Goal: Task Accomplishment & Management: Use online tool/utility

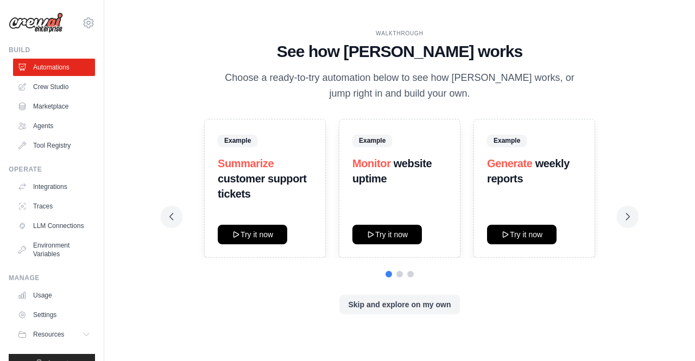
click at [260, 245] on div "Example Summarize customer support tickets Try it now" at bounding box center [265, 188] width 122 height 139
click at [257, 237] on button "Try it now" at bounding box center [253, 234] width 70 height 20
drag, startPoint x: 394, startPoint y: 306, endPoint x: 272, endPoint y: 284, distance: 124.2
click at [272, 284] on div "Example Summarize customer support tickets Example Monitor website uptime Try i…" at bounding box center [400, 217] width 461 height 196
click at [374, 304] on button "Skip and explore on my own" at bounding box center [400, 304] width 120 height 20
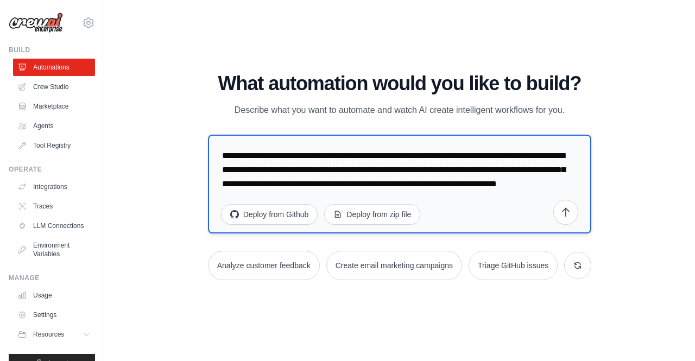
click at [285, 166] on textarea "**********" at bounding box center [400, 184] width 384 height 99
drag, startPoint x: 352, startPoint y: 200, endPoint x: 190, endPoint y: 100, distance: 190.3
click at [190, 100] on div "WALKTHROUGH See how CrewAI works Choose a ready-to-try automation below to see …" at bounding box center [400, 181] width 556 height 340
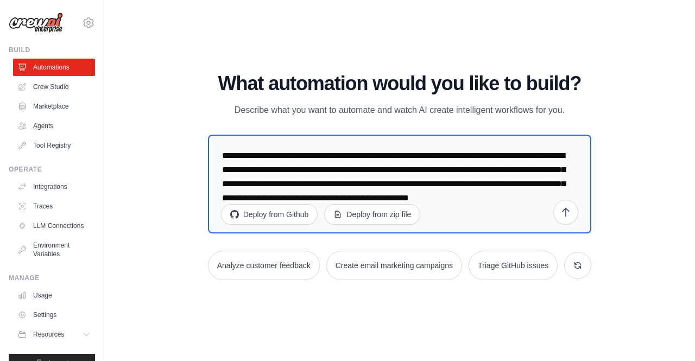
type textarea "**********"
click at [650, 215] on div "WALKTHROUGH See how CrewAI works Choose a ready-to-try automation below to see …" at bounding box center [400, 181] width 556 height 340
click at [568, 213] on icon "submit" at bounding box center [566, 211] width 11 height 11
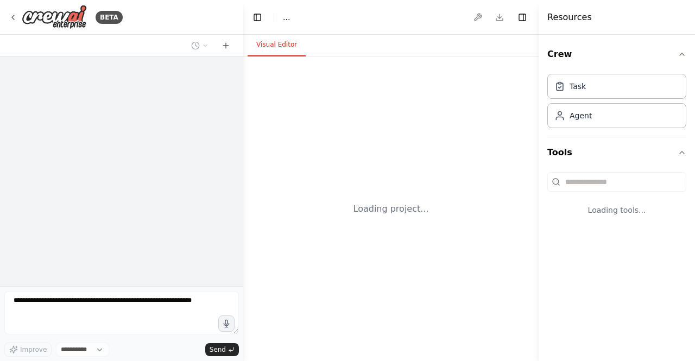
select select "****"
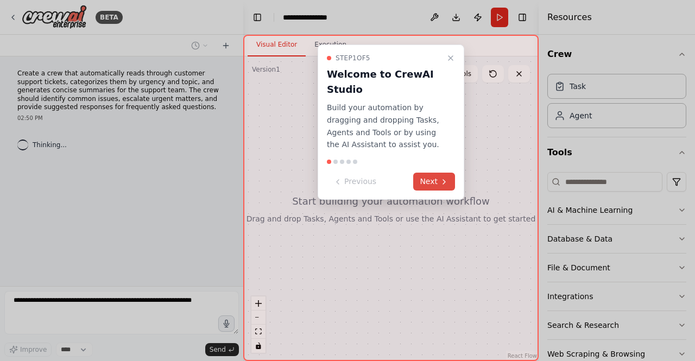
click at [431, 181] on button "Next" at bounding box center [434, 182] width 42 height 18
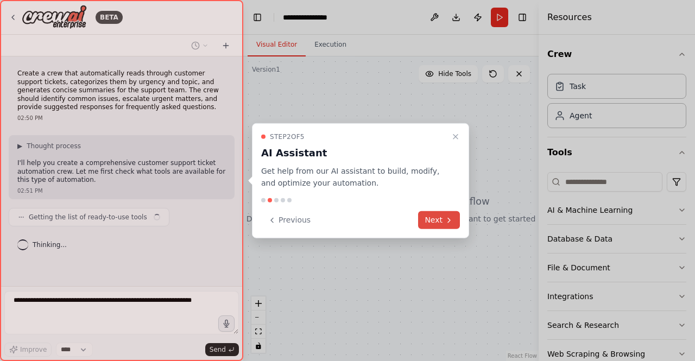
click at [437, 220] on button "Next" at bounding box center [439, 220] width 42 height 18
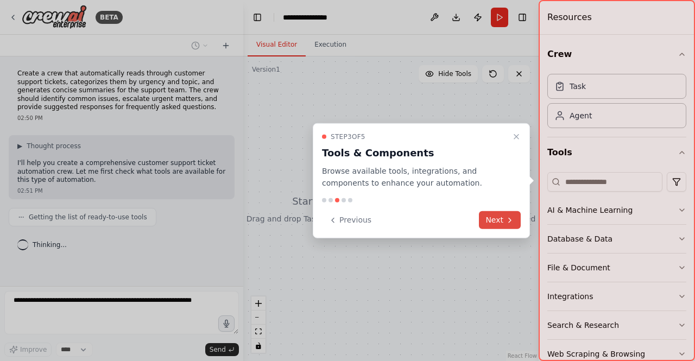
click at [501, 219] on button "Next" at bounding box center [500, 220] width 42 height 18
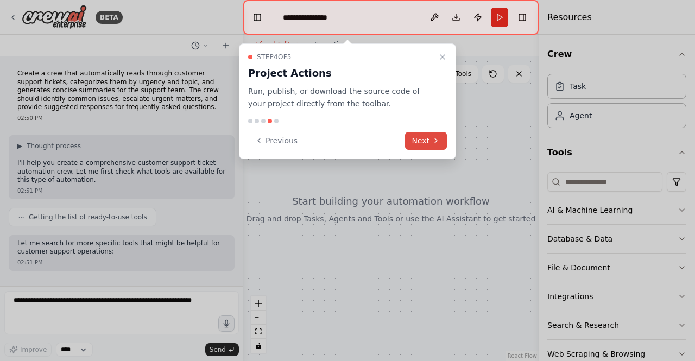
scroll to position [46, 0]
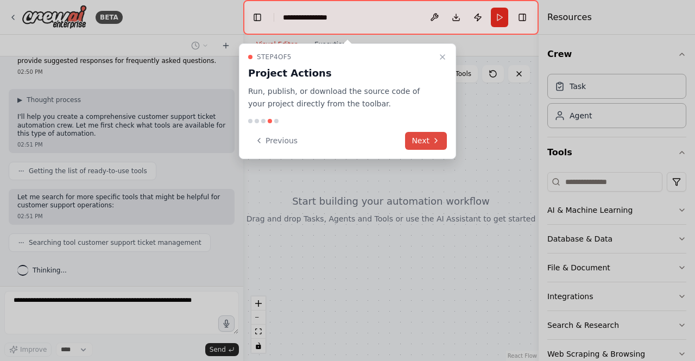
click at [425, 142] on button "Next" at bounding box center [426, 141] width 42 height 18
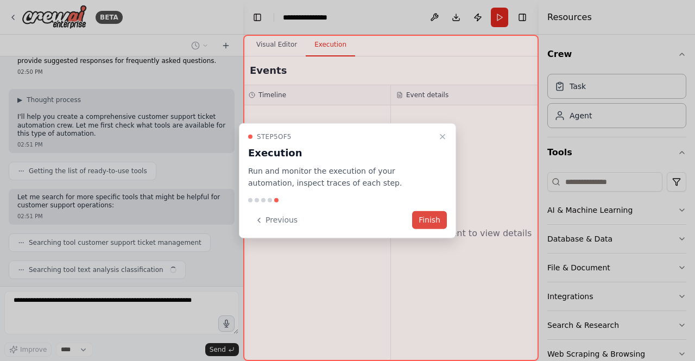
scroll to position [73, 0]
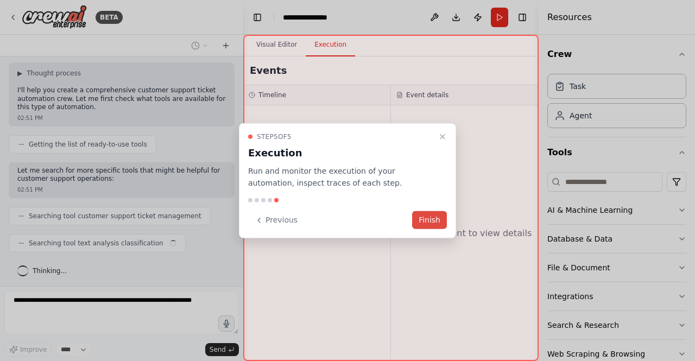
click at [428, 216] on button "Finish" at bounding box center [429, 220] width 35 height 18
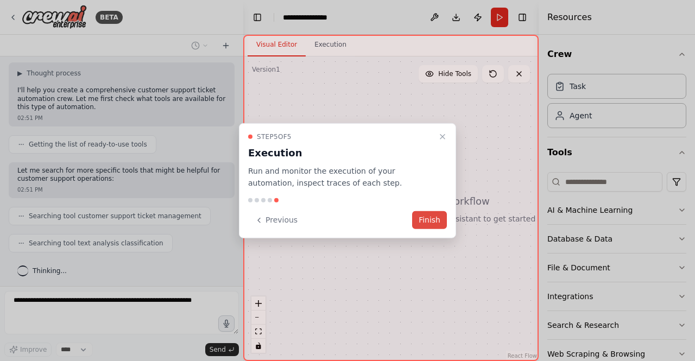
click at [427, 222] on button "Finish" at bounding box center [429, 220] width 35 height 18
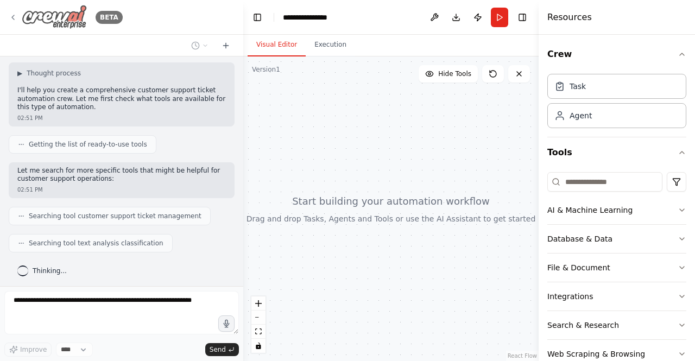
click at [12, 17] on icon at bounding box center [13, 17] width 2 height 4
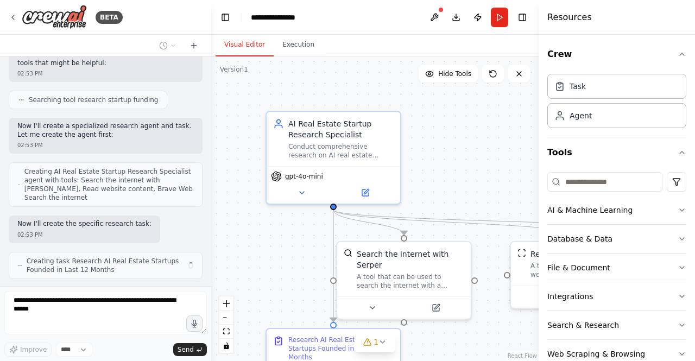
scroll to position [312, 0]
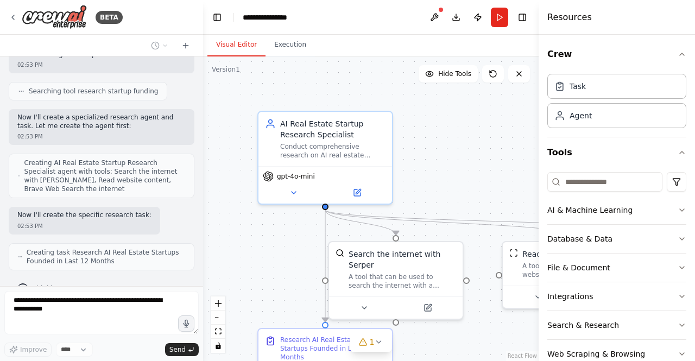
drag, startPoint x: 242, startPoint y: 145, endPoint x: 203, endPoint y: 146, distance: 39.1
click at [203, 146] on div "BETA Create an agent that does deep research on the internet to look for AI for…" at bounding box center [347, 180] width 695 height 361
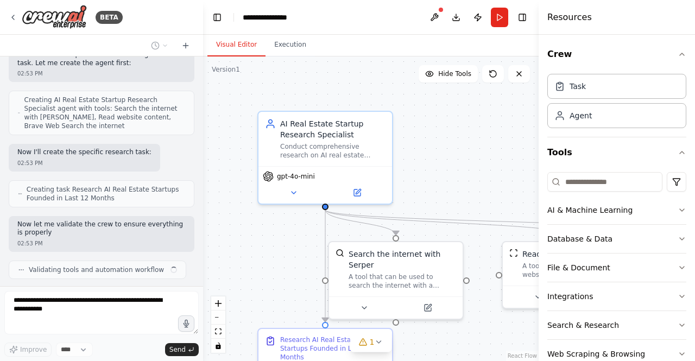
scroll to position [384, 0]
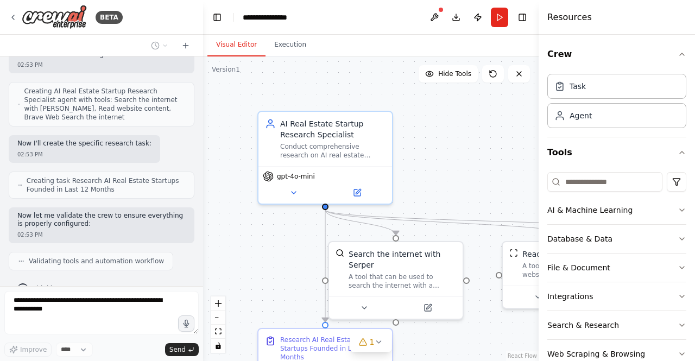
click at [480, 178] on div ".deletable-edge-delete-btn { width: 20px; height: 20px; border: 0px solid #ffff…" at bounding box center [371, 209] width 336 height 305
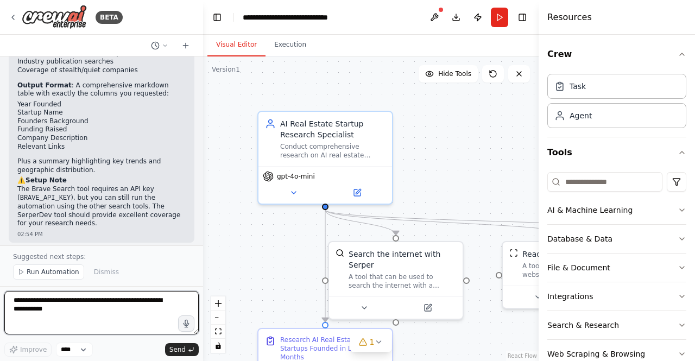
scroll to position [921, 0]
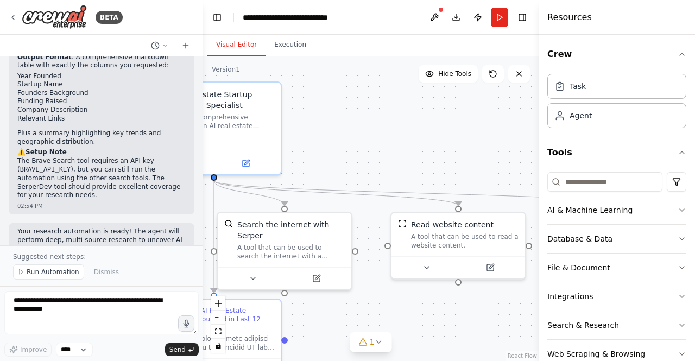
drag, startPoint x: 499, startPoint y: 146, endPoint x: 388, endPoint y: 116, distance: 115.2
click at [388, 116] on div ".deletable-edge-delete-btn { width: 20px; height: 20px; border: 0px solid #ffff…" at bounding box center [371, 209] width 336 height 305
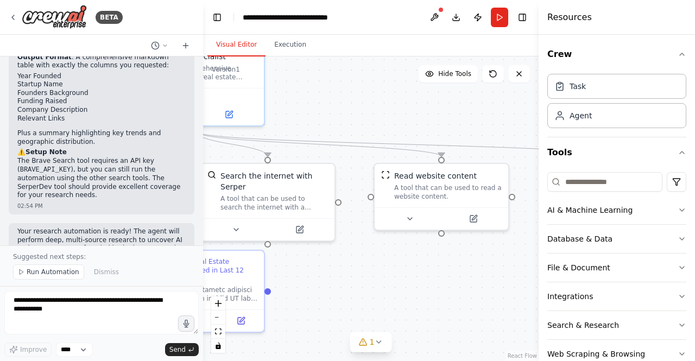
drag, startPoint x: 480, startPoint y: 147, endPoint x: 463, endPoint y: 98, distance: 51.7
click at [463, 98] on div ".deletable-edge-delete-btn { width: 20px; height: 20px; border: 0px solid #ffff…" at bounding box center [371, 209] width 336 height 305
click at [274, 194] on div "A tool that can be used to search the internet with a search_query. Supports di…" at bounding box center [275, 200] width 108 height 17
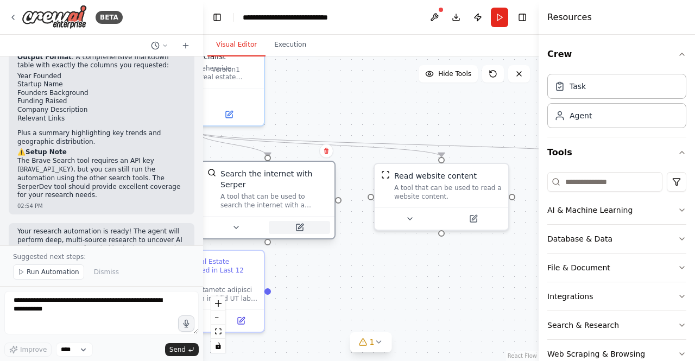
click at [301, 224] on icon at bounding box center [300, 227] width 7 height 7
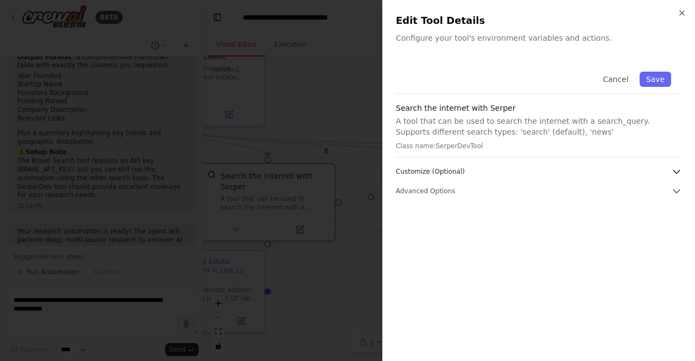
click at [506, 174] on button "Customize (Optional)" at bounding box center [539, 171] width 286 height 11
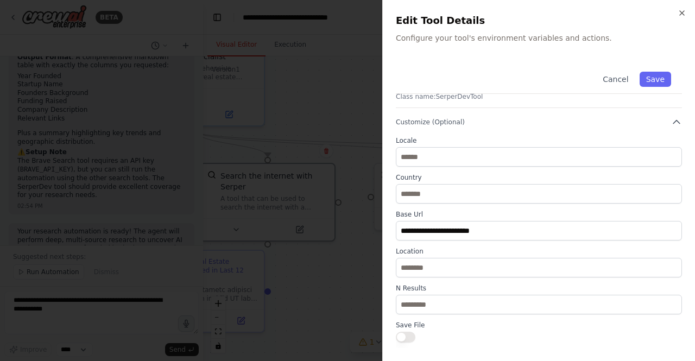
scroll to position [100, 0]
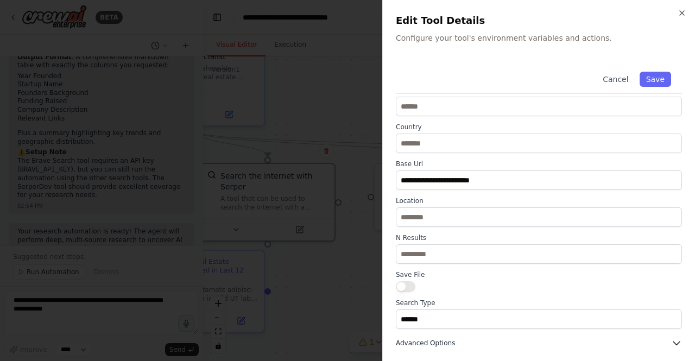
click at [673, 345] on icon "button" at bounding box center [677, 343] width 11 height 11
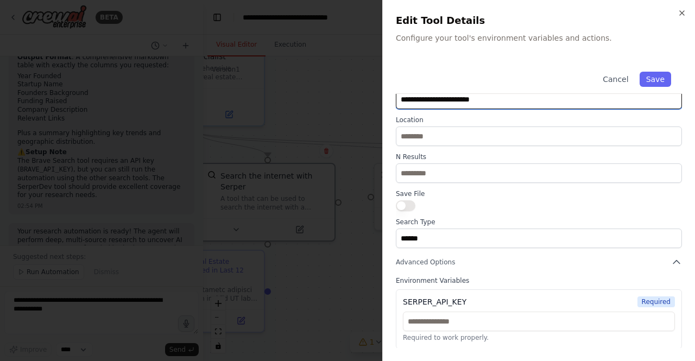
click at [585, 96] on input "**********" at bounding box center [539, 100] width 286 height 20
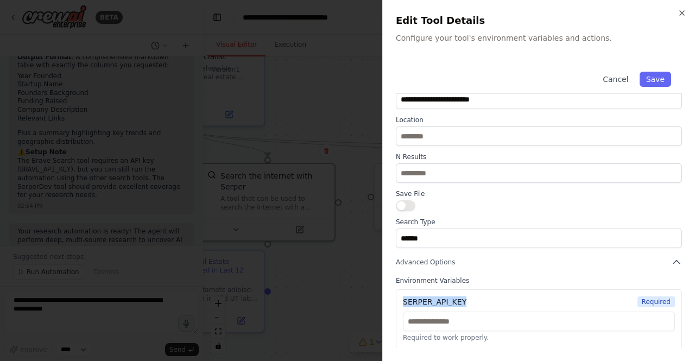
drag, startPoint x: 464, startPoint y: 300, endPoint x: 385, endPoint y: 304, distance: 78.9
click at [385, 304] on div "**********" at bounding box center [538, 180] width 313 height 361
copy div "SERPER_API_KEY"
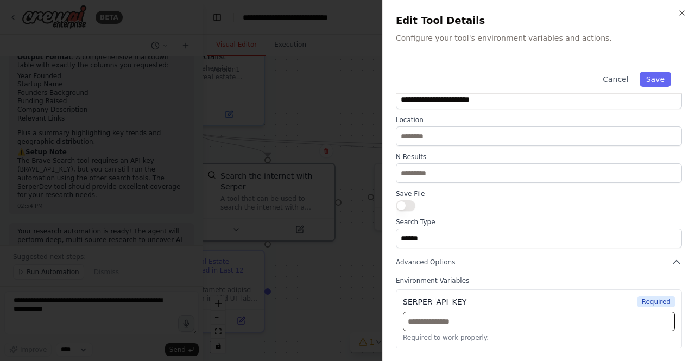
click at [495, 329] on input "text" at bounding box center [539, 322] width 272 height 20
paste input "**********"
type input "**********"
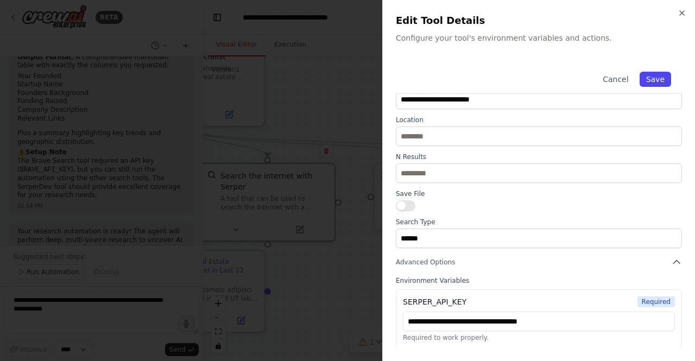
click at [651, 82] on button "Save" at bounding box center [656, 79] width 32 height 15
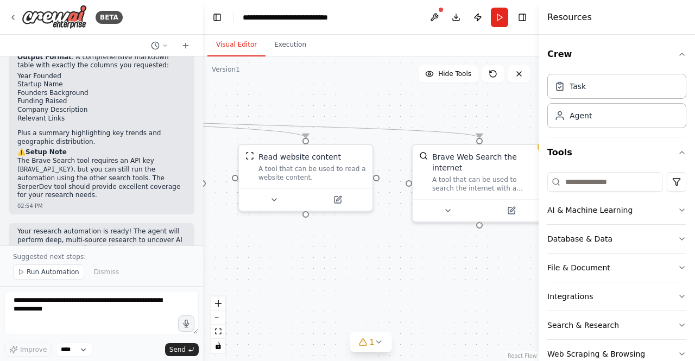
drag, startPoint x: 338, startPoint y: 123, endPoint x: 203, endPoint y: 103, distance: 136.2
click at [203, 103] on div ".deletable-edge-delete-btn { width: 20px; height: 20px; border: 0px solid #ffff…" at bounding box center [371, 209] width 336 height 305
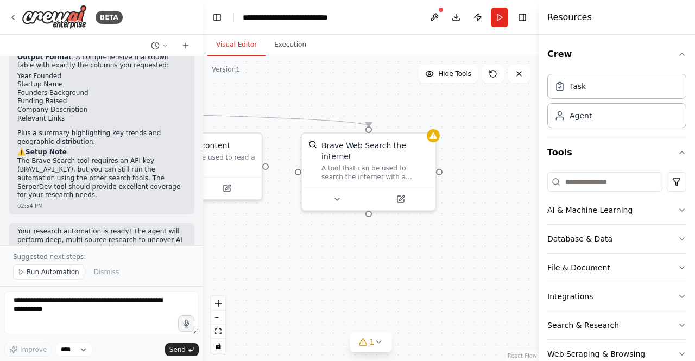
drag, startPoint x: 332, startPoint y: 117, endPoint x: 220, endPoint y: 106, distance: 112.4
click at [220, 106] on div ".deletable-edge-delete-btn { width: 20px; height: 20px; border: 0px solid #ffff…" at bounding box center [371, 209] width 336 height 305
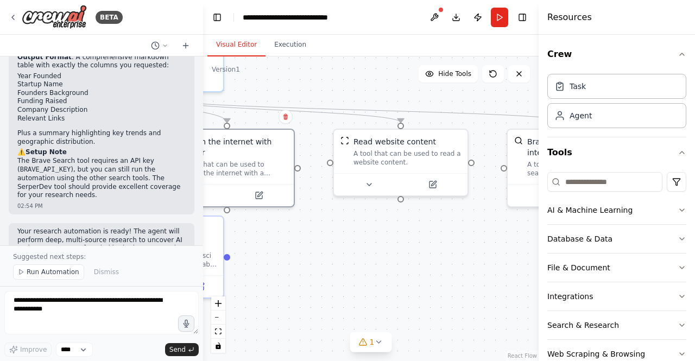
drag, startPoint x: 304, startPoint y: 242, endPoint x: 510, endPoint y: 239, distance: 205.9
click at [510, 239] on div ".deletable-edge-delete-btn { width: 20px; height: 20px; border: 0px solid #ffff…" at bounding box center [371, 209] width 336 height 305
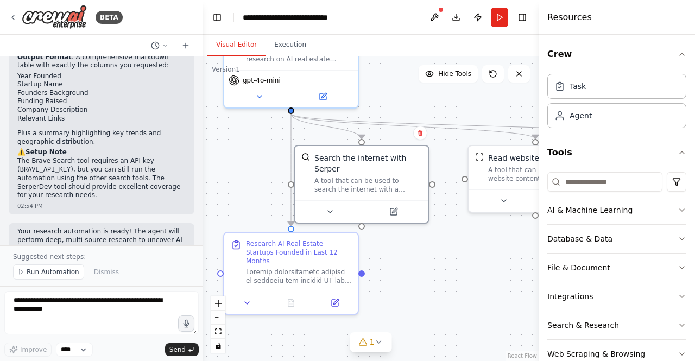
drag, startPoint x: 343, startPoint y: 243, endPoint x: 478, endPoint y: 259, distance: 135.7
click at [478, 259] on div ".deletable-edge-delete-btn { width: 20px; height: 20px; border: 0px solid #ffff…" at bounding box center [371, 209] width 336 height 305
click at [319, 266] on div at bounding box center [298, 274] width 105 height 17
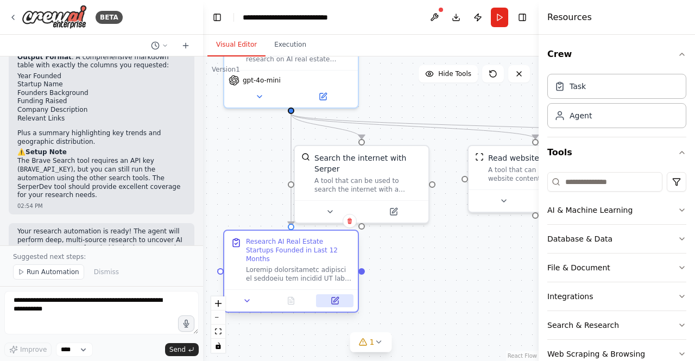
click at [334, 297] on icon at bounding box center [336, 299] width 5 height 5
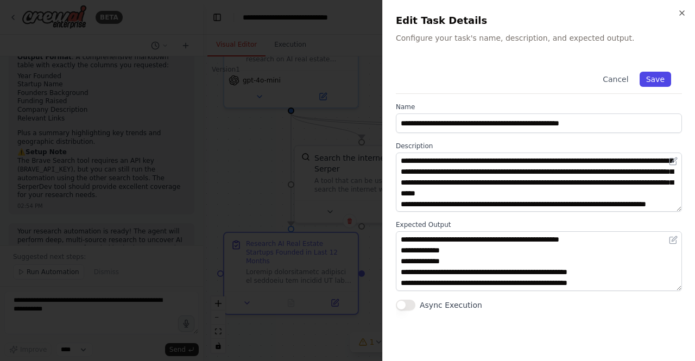
click at [658, 78] on button "Save" at bounding box center [656, 79] width 32 height 15
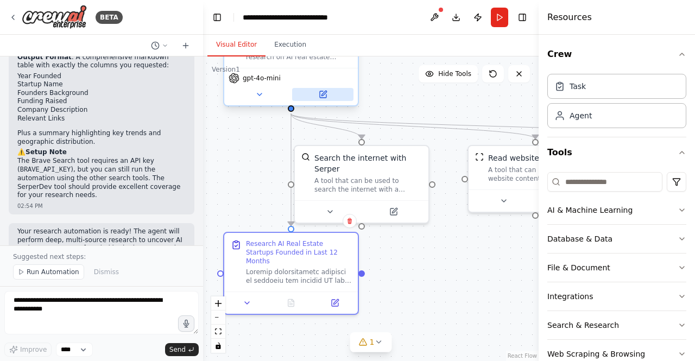
click at [321, 98] on icon at bounding box center [323, 94] width 7 height 7
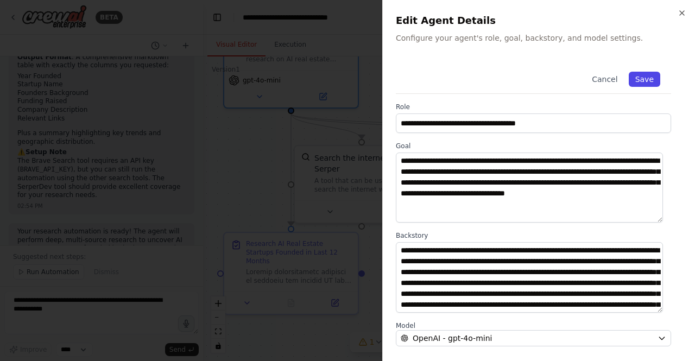
click at [637, 78] on button "Save" at bounding box center [645, 79] width 32 height 15
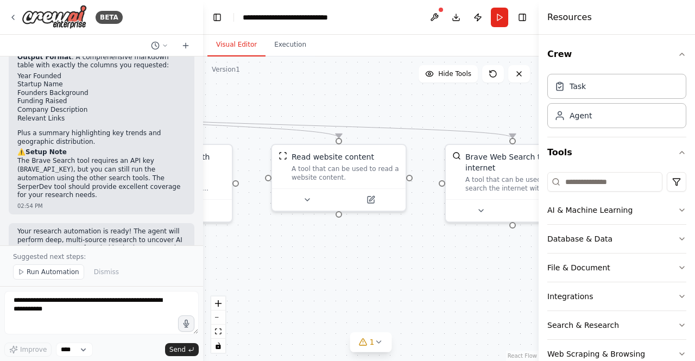
drag, startPoint x: 453, startPoint y: 264, endPoint x: 256, endPoint y: 262, distance: 196.7
click at [256, 262] on div ".deletable-edge-delete-btn { width: 20px; height: 20px; border: 0px solid #ffff…" at bounding box center [371, 209] width 336 height 305
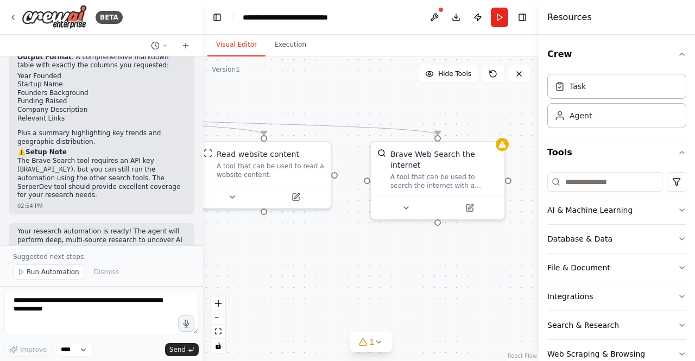
drag, startPoint x: 418, startPoint y: 258, endPoint x: 343, endPoint y: 255, distance: 75.0
click at [343, 255] on div ".deletable-edge-delete-btn { width: 20px; height: 20px; border: 0px solid #ffff…" at bounding box center [371, 209] width 336 height 305
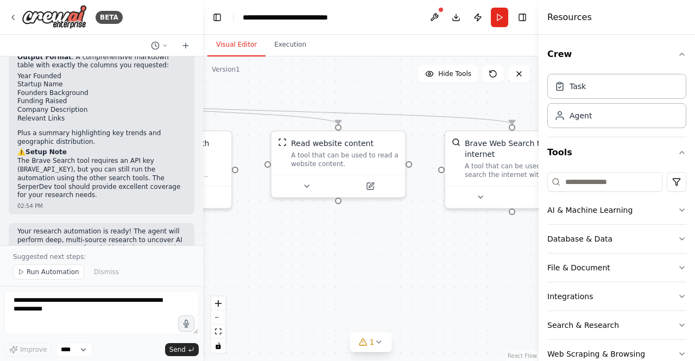
drag, startPoint x: 355, startPoint y: 225, endPoint x: 425, endPoint y: 216, distance: 70.8
click at [425, 216] on div ".deletable-edge-delete-btn { width: 20px; height: 20px; border: 0px solid #ffff…" at bounding box center [371, 209] width 336 height 305
click at [478, 168] on div "Brave Web Search the internet A tool that can be used to search the internet wi…" at bounding box center [508, 157] width 134 height 54
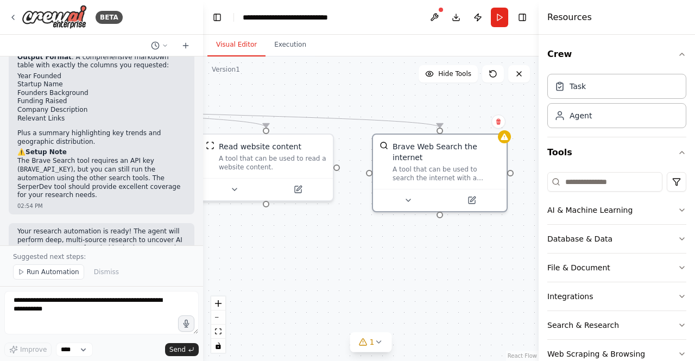
drag, startPoint x: 490, startPoint y: 249, endPoint x: 408, endPoint y: 250, distance: 82.0
click at [408, 250] on div ".deletable-edge-delete-btn { width: 20px; height: 20px; border: 0px solid #ffff…" at bounding box center [371, 209] width 336 height 305
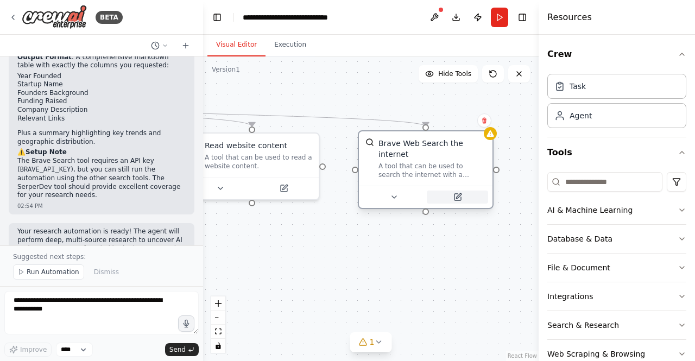
click at [457, 193] on icon at bounding box center [458, 195] width 5 height 5
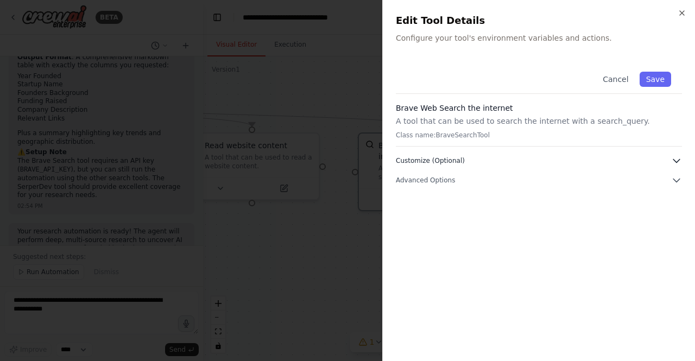
click at [505, 156] on button "Customize (Optional)" at bounding box center [539, 160] width 286 height 11
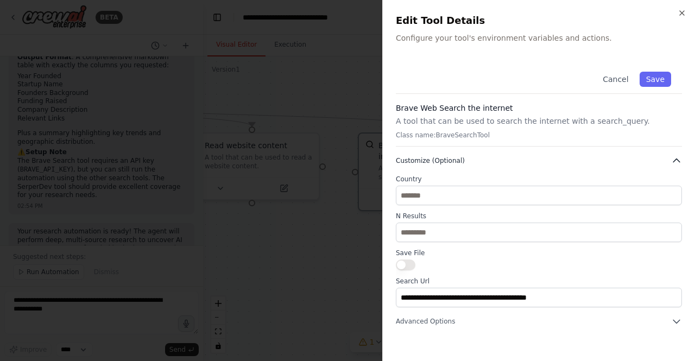
click at [505, 156] on button "Customize (Optional)" at bounding box center [539, 160] width 286 height 11
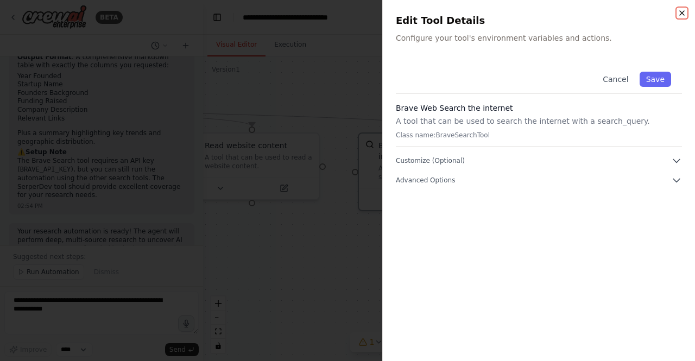
click at [685, 12] on icon "button" at bounding box center [682, 13] width 9 height 9
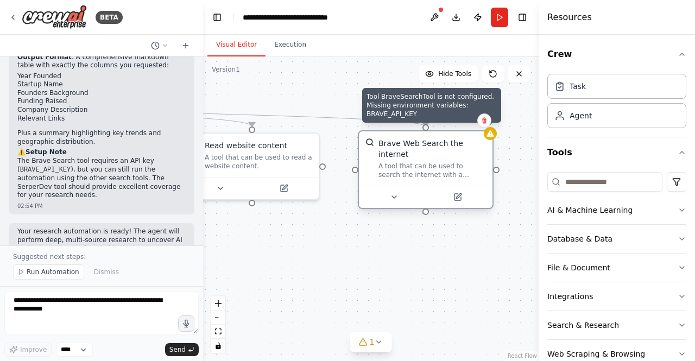
click at [488, 130] on icon at bounding box center [490, 133] width 9 height 9
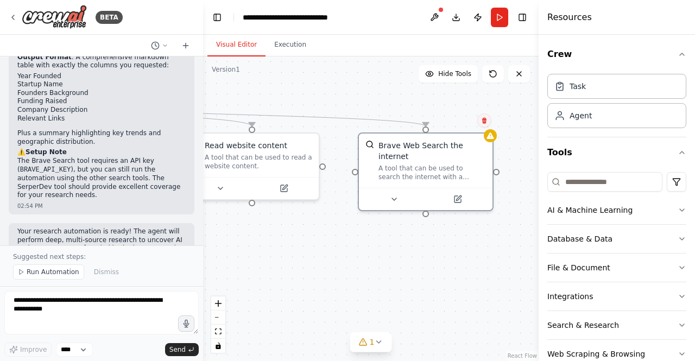
click at [485, 124] on button at bounding box center [485, 121] width 14 height 14
click at [467, 122] on button "Confirm" at bounding box center [454, 120] width 39 height 13
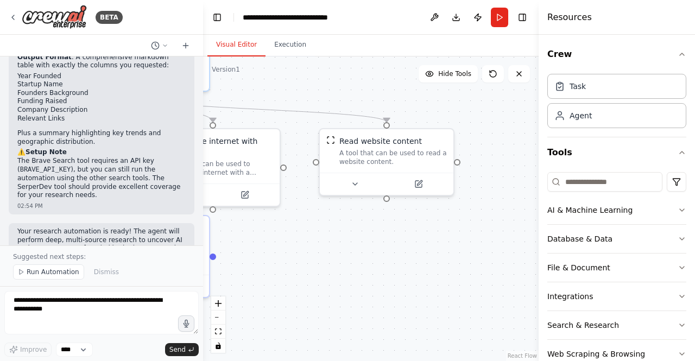
drag, startPoint x: 301, startPoint y: 246, endPoint x: 480, endPoint y: 239, distance: 179.5
click at [480, 239] on div ".deletable-edge-delete-btn { width: 20px; height: 20px; border: 0px solid #ffff…" at bounding box center [371, 209] width 336 height 305
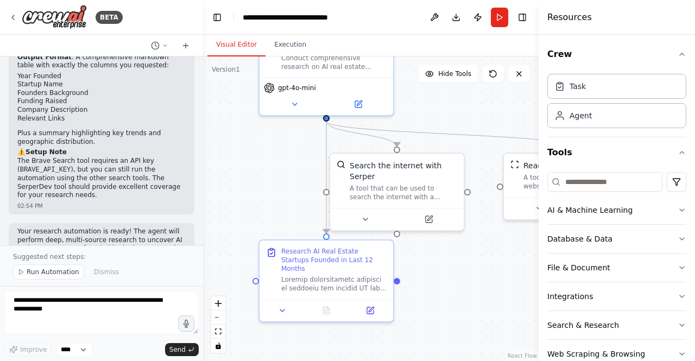
drag, startPoint x: 356, startPoint y: 235, endPoint x: 495, endPoint y: 263, distance: 142.4
click at [495, 263] on div ".deletable-edge-delete-btn { width: 20px; height: 20px; border: 0px solid #ffff…" at bounding box center [371, 209] width 336 height 305
click at [496, 19] on button "Run" at bounding box center [499, 18] width 17 height 20
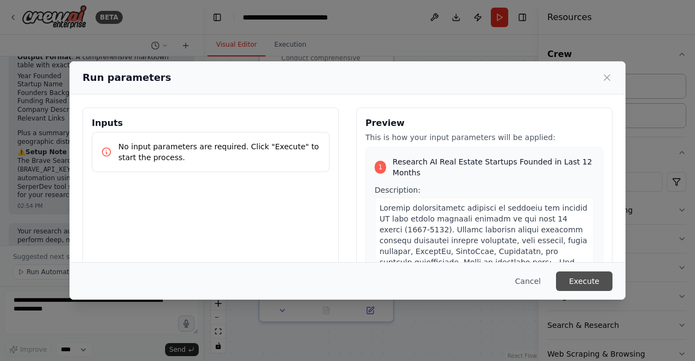
click at [576, 280] on button "Execute" at bounding box center [584, 282] width 57 height 20
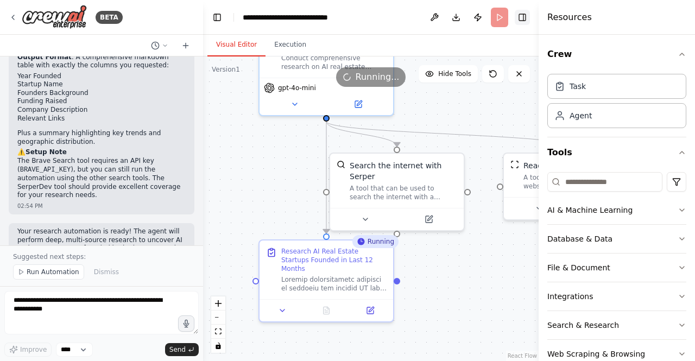
click at [526, 18] on button "Toggle Right Sidebar" at bounding box center [522, 17] width 15 height 15
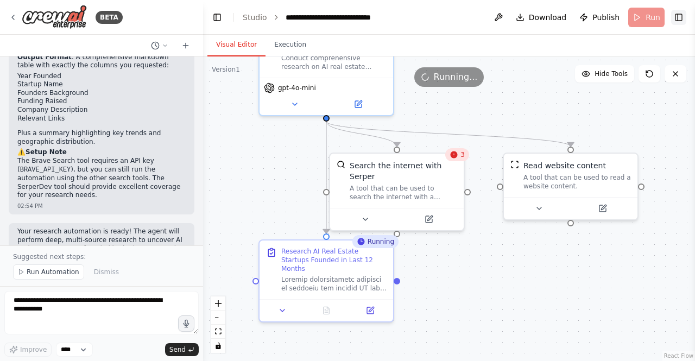
click at [679, 18] on button "Toggle Right Sidebar" at bounding box center [679, 17] width 15 height 15
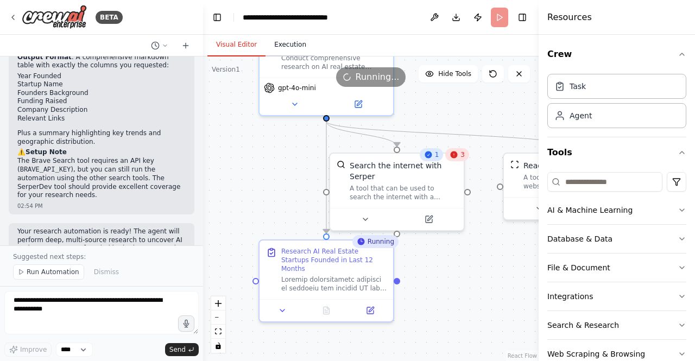
click at [286, 42] on button "Execution" at bounding box center [290, 45] width 49 height 23
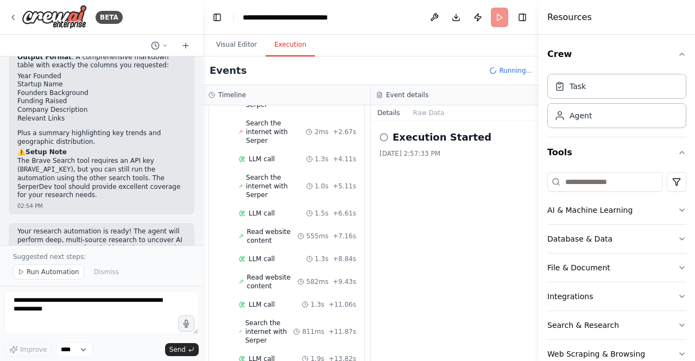
scroll to position [208, 0]
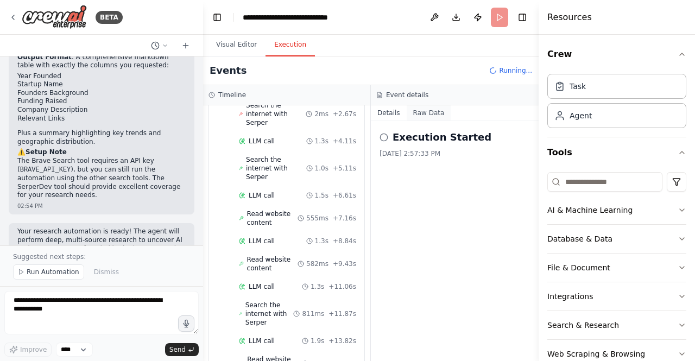
click at [435, 117] on button "Raw Data" at bounding box center [429, 112] width 45 height 15
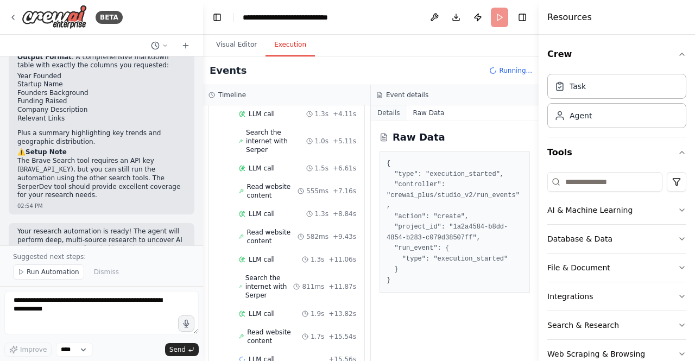
click at [394, 114] on button "Details" at bounding box center [389, 112] width 36 height 15
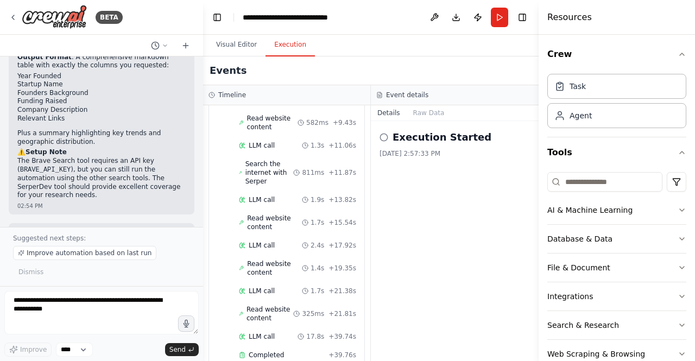
scroll to position [364, 0]
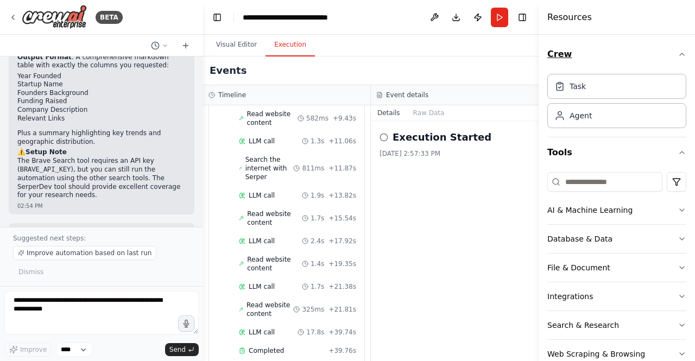
click at [680, 55] on icon "button" at bounding box center [682, 54] width 4 height 2
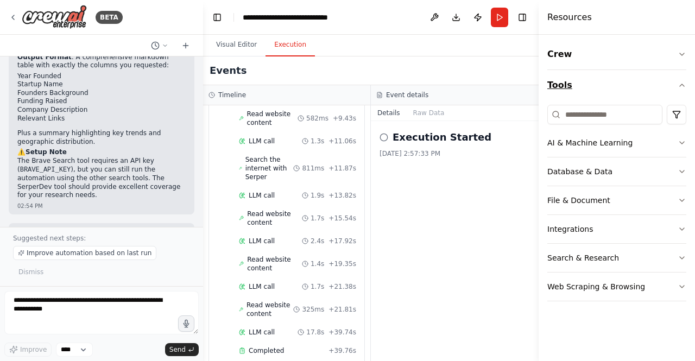
click at [685, 90] on button "Tools" at bounding box center [617, 85] width 139 height 30
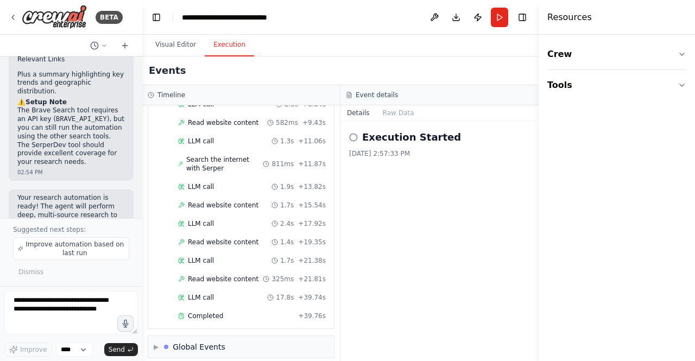
scroll to position [273, 0]
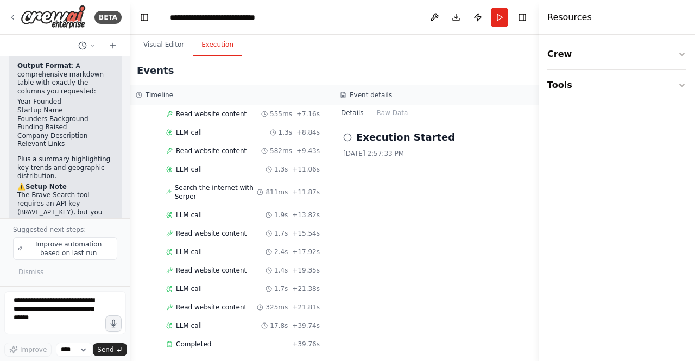
drag, startPoint x: 201, startPoint y: 224, endPoint x: 131, endPoint y: 217, distance: 70.0
click at [131, 217] on div "BETA Create an agent that does deep research on the internet to look for AI for…" at bounding box center [347, 180] width 695 height 361
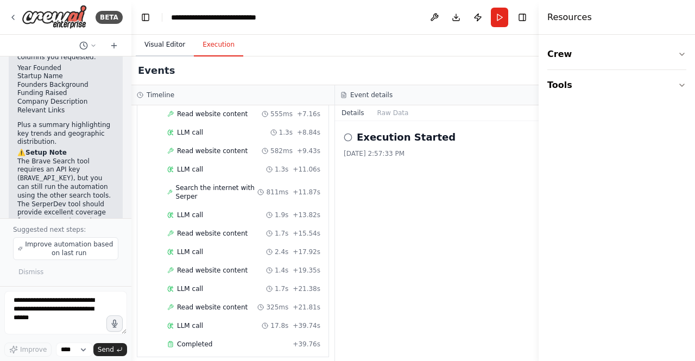
click at [161, 50] on button "Visual Editor" at bounding box center [165, 45] width 58 height 23
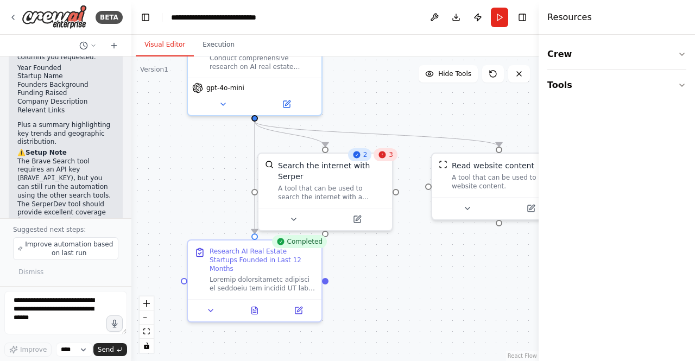
click at [388, 159] on div "3" at bounding box center [386, 154] width 24 height 13
click at [365, 182] on div "A tool that can be used to search the internet with a search_query. Supports di…" at bounding box center [332, 190] width 108 height 17
click at [331, 183] on div "A tool that can be used to search the internet with a search_query. Supports di…" at bounding box center [332, 190] width 108 height 17
click at [361, 213] on icon at bounding box center [357, 217] width 9 height 9
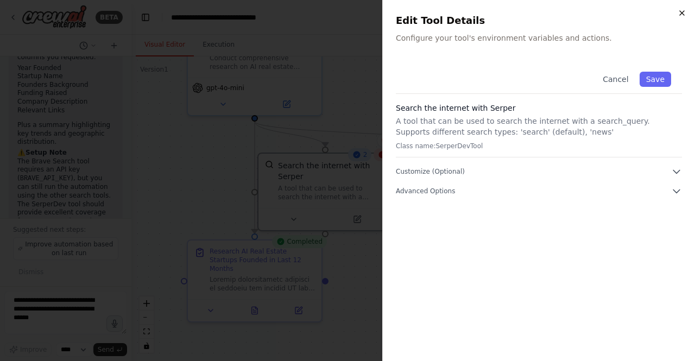
click at [685, 14] on icon "button" at bounding box center [682, 13] width 9 height 9
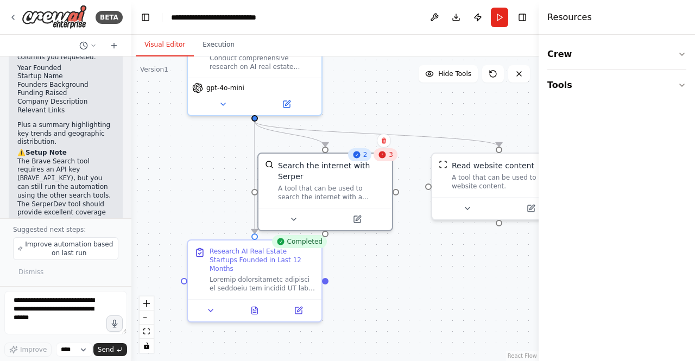
click at [390, 161] on div "3" at bounding box center [386, 154] width 24 height 13
click at [223, 40] on button "Execution" at bounding box center [218, 45] width 49 height 23
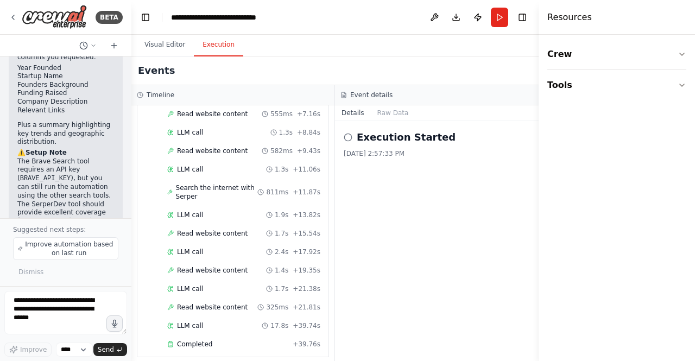
click at [350, 137] on icon at bounding box center [348, 137] width 9 height 9
click at [390, 114] on button "Raw Data" at bounding box center [393, 112] width 45 height 15
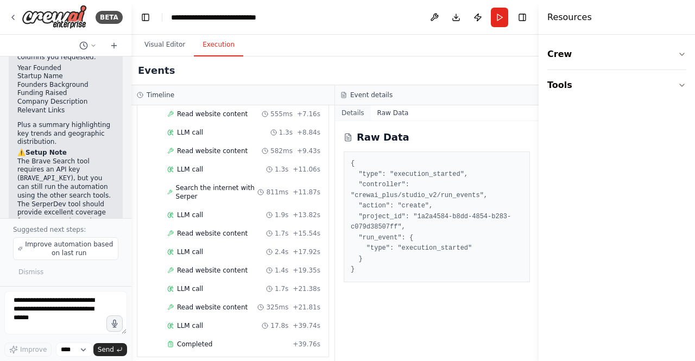
click at [359, 114] on button "Details" at bounding box center [353, 112] width 36 height 15
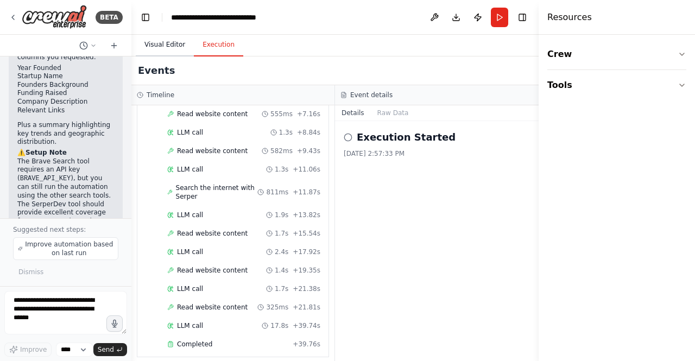
click at [163, 45] on button "Visual Editor" at bounding box center [165, 45] width 58 height 23
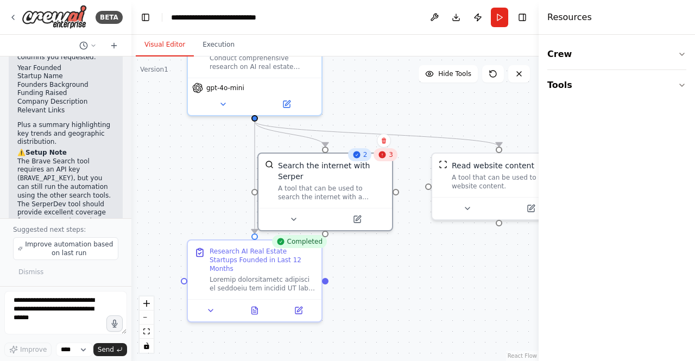
click at [377, 296] on div ".deletable-edge-delete-btn { width: 20px; height: 20px; border: 0px solid #ffff…" at bounding box center [334, 209] width 407 height 305
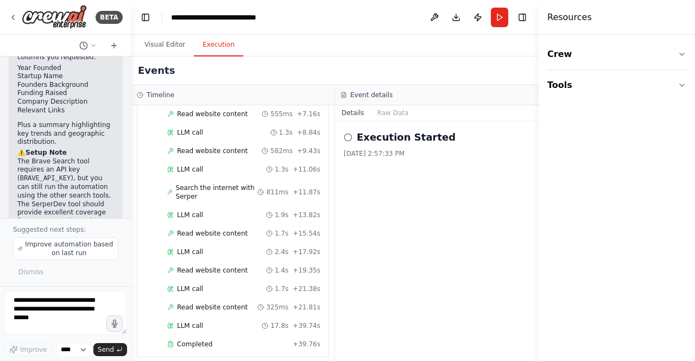
click at [214, 45] on button "Execution" at bounding box center [218, 45] width 49 height 23
click at [391, 206] on div "Execution Started 8/28/2025, 2:57:33 PM" at bounding box center [437, 241] width 204 height 240
click at [390, 115] on button "Raw Data" at bounding box center [393, 112] width 45 height 15
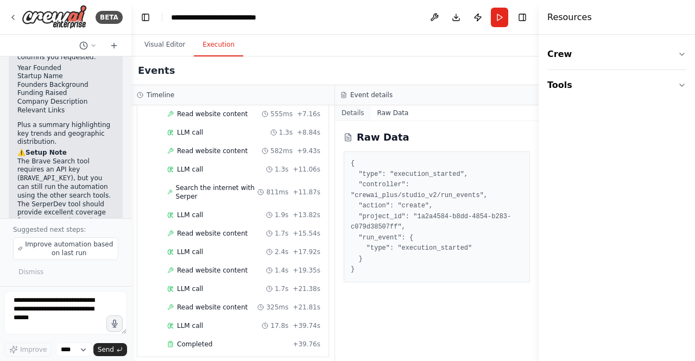
click at [355, 114] on button "Details" at bounding box center [353, 112] width 36 height 15
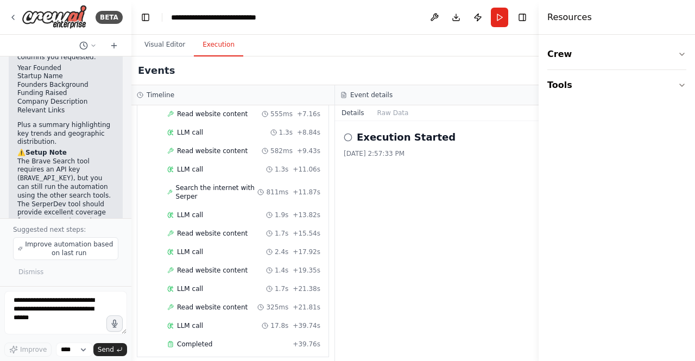
click at [459, 192] on div "Execution Started 8/28/2025, 2:57:33 PM" at bounding box center [437, 241] width 204 height 240
click at [185, 340] on span "Completed" at bounding box center [194, 344] width 35 height 9
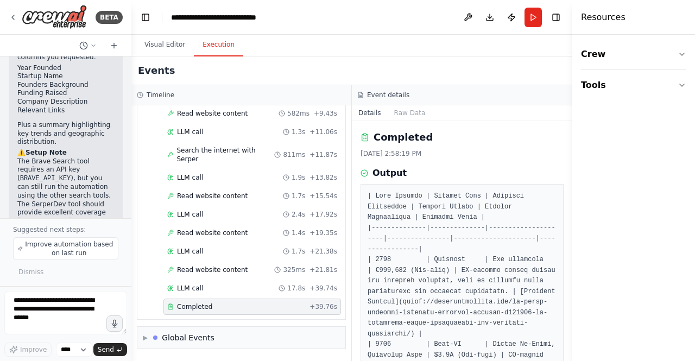
scroll to position [236, 0]
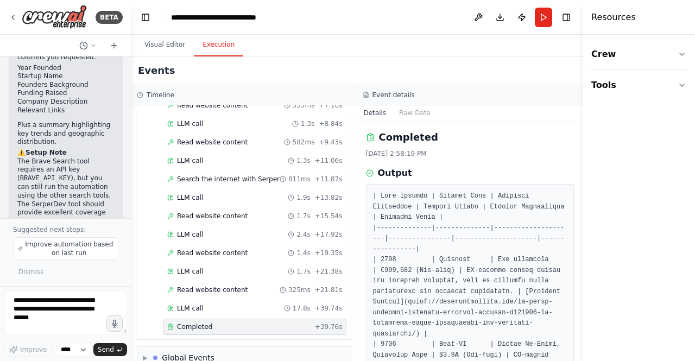
drag, startPoint x: 539, startPoint y: 156, endPoint x: 583, endPoint y: 150, distance: 44.4
click at [583, 150] on div at bounding box center [585, 180] width 4 height 361
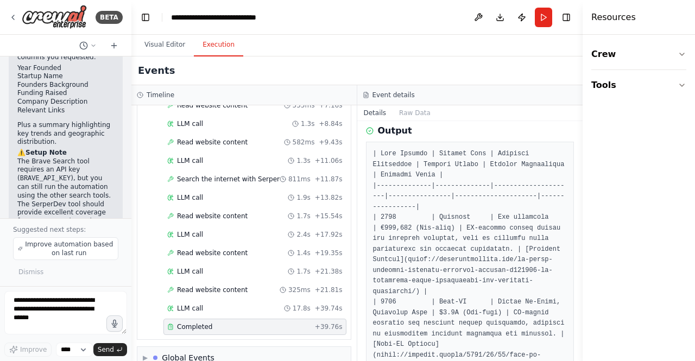
scroll to position [45, 0]
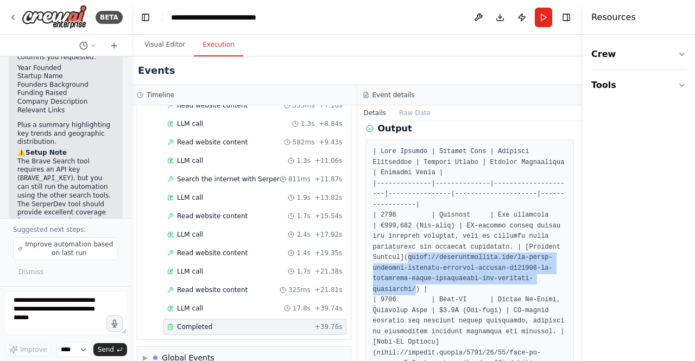
drag, startPoint x: 404, startPoint y: 255, endPoint x: 412, endPoint y: 288, distance: 34.5
copy pre "https://proptechconnect.com/ai-based-property-platform-propcorn-secures-e600000…"
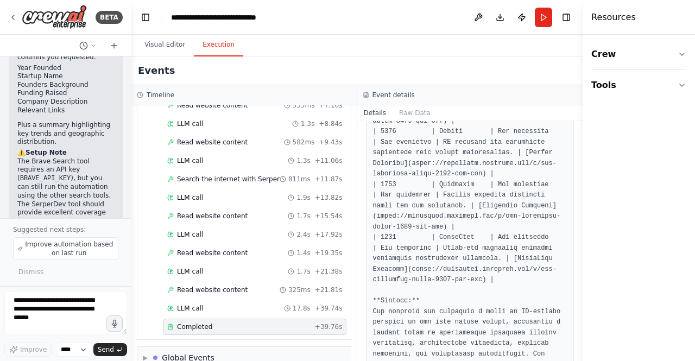
scroll to position [0, 0]
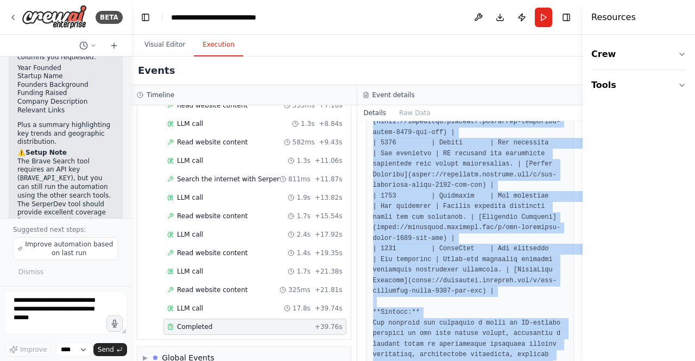
scroll to position [1008, 0]
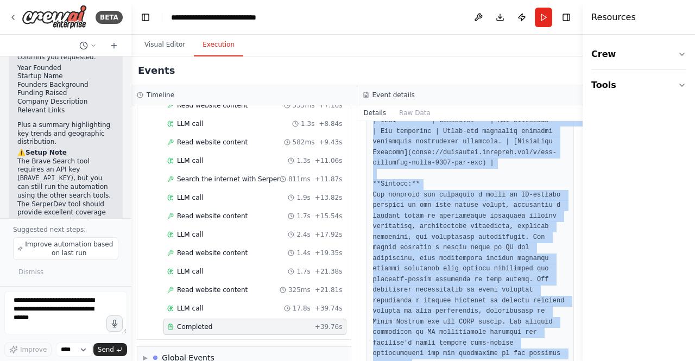
drag, startPoint x: 373, startPoint y: 195, endPoint x: 565, endPoint y: 387, distance: 271.2
click at [565, 361] on html "BETA Create an agent that does deep research on the internet to look for AI for…" at bounding box center [347, 180] width 695 height 361
copy pre "| Year Founded | Startup Name | Founders Background | Funding Raised | Company …"
click at [158, 38] on button "Visual Editor" at bounding box center [165, 45] width 58 height 23
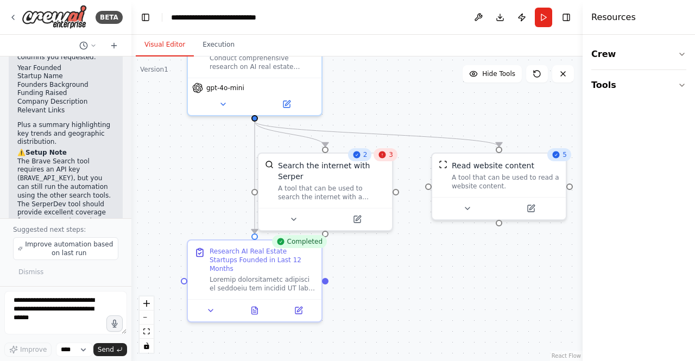
click at [434, 303] on div ".deletable-edge-delete-btn { width: 20px; height: 20px; border: 0px solid #ffff…" at bounding box center [356, 209] width 451 height 305
click at [385, 158] on icon at bounding box center [382, 154] width 9 height 9
click at [394, 157] on div "3" at bounding box center [391, 154] width 24 height 13
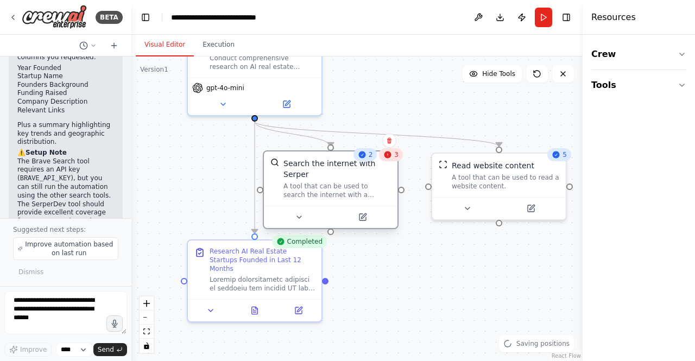
click at [359, 182] on div "A tool that can be used to search the internet with a search_query. Supports di…" at bounding box center [338, 190] width 108 height 17
click at [292, 211] on button at bounding box center [298, 217] width 61 height 13
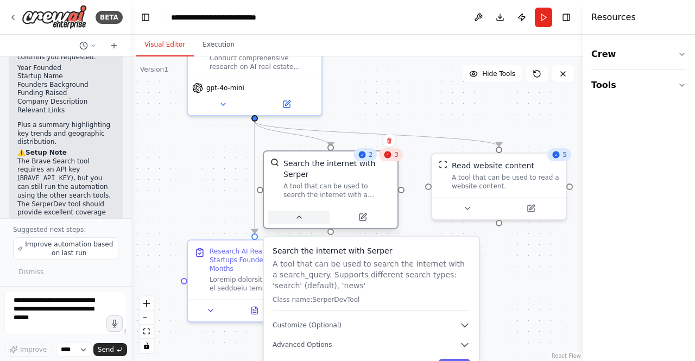
click at [292, 211] on button at bounding box center [298, 217] width 61 height 13
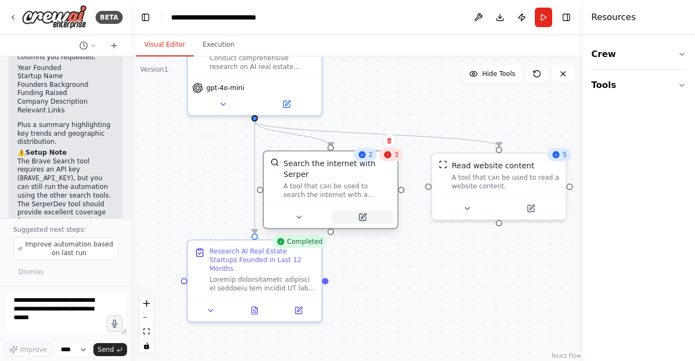
click at [361, 214] on icon at bounding box center [363, 217] width 7 height 7
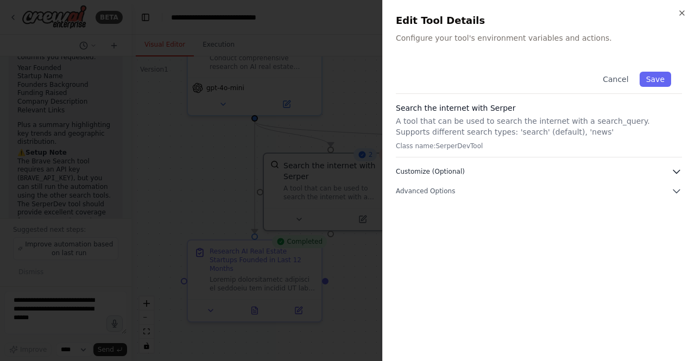
click at [648, 172] on button "Customize (Optional)" at bounding box center [539, 171] width 286 height 11
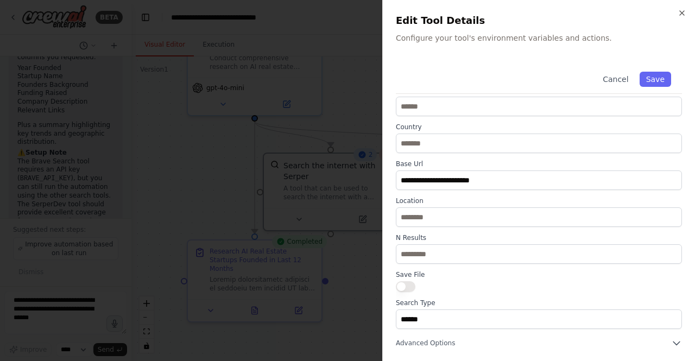
scroll to position [0, 0]
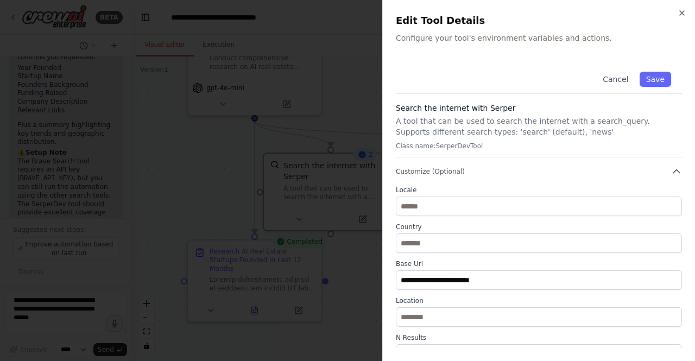
click at [667, 161] on div "**********" at bounding box center [539, 255] width 286 height 388
click at [672, 172] on icon "button" at bounding box center [677, 171] width 11 height 11
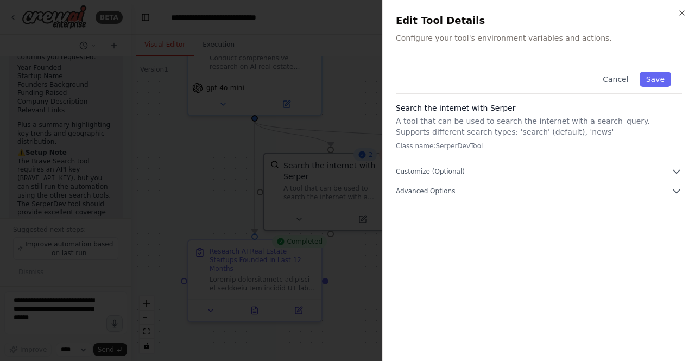
click at [669, 199] on div "Cancel Save Search the internet with Serper A tool that can be used to search t…" at bounding box center [539, 204] width 286 height 287
click at [670, 192] on button "Advanced Options" at bounding box center [539, 191] width 286 height 11
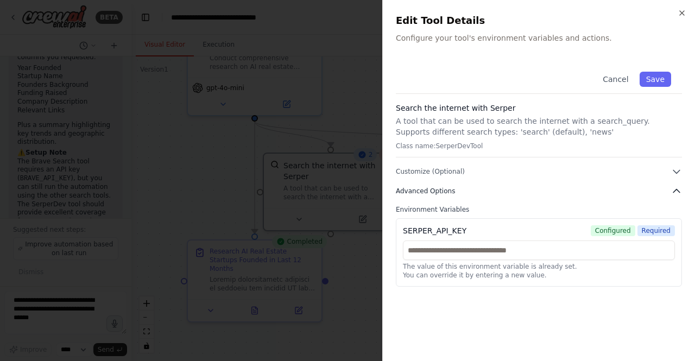
click at [674, 193] on icon "button" at bounding box center [677, 191] width 11 height 11
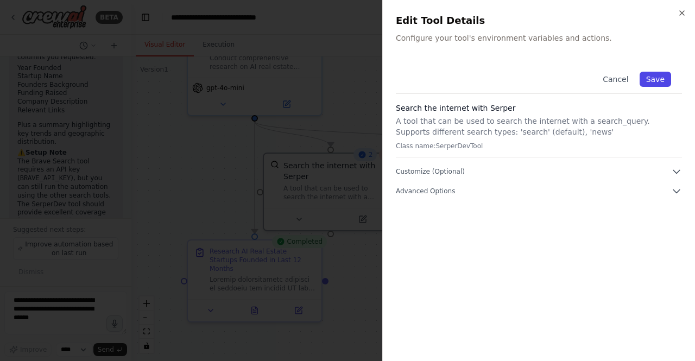
click at [657, 81] on button "Save" at bounding box center [656, 79] width 32 height 15
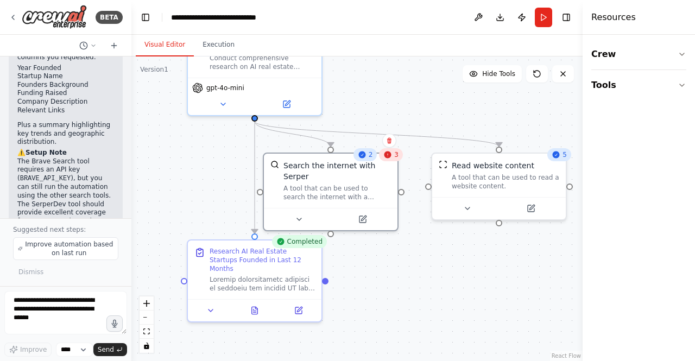
click at [399, 263] on div ".deletable-edge-delete-btn { width: 20px; height: 20px; border: 0px solid #ffff…" at bounding box center [356, 209] width 451 height 305
click at [392, 159] on div "3" at bounding box center [391, 154] width 24 height 13
drag, startPoint x: 392, startPoint y: 159, endPoint x: 335, endPoint y: 183, distance: 61.4
click at [335, 183] on div "A tool that can be used to search the internet with a search_query. Supports di…" at bounding box center [338, 190] width 108 height 17
click at [368, 297] on div ".deletable-edge-delete-btn { width: 20px; height: 20px; border: 0px solid #ffff…" at bounding box center [356, 209] width 451 height 305
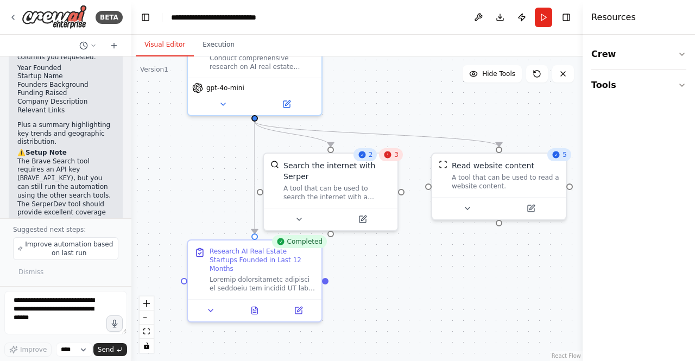
click at [178, 225] on div ".deletable-edge-delete-btn { width: 20px; height: 20px; border: 0px solid #ffff…" at bounding box center [356, 209] width 451 height 305
click at [367, 302] on div ".deletable-edge-delete-btn { width: 20px; height: 20px; border: 0px solid #ffff…" at bounding box center [356, 209] width 451 height 305
click at [478, 17] on button at bounding box center [478, 18] width 17 height 20
click at [397, 301] on div ".deletable-edge-delete-btn { width: 20px; height: 20px; border: 0px solid #ffff…" at bounding box center [356, 209] width 451 height 305
drag, startPoint x: 397, startPoint y: 301, endPoint x: 367, endPoint y: 305, distance: 29.7
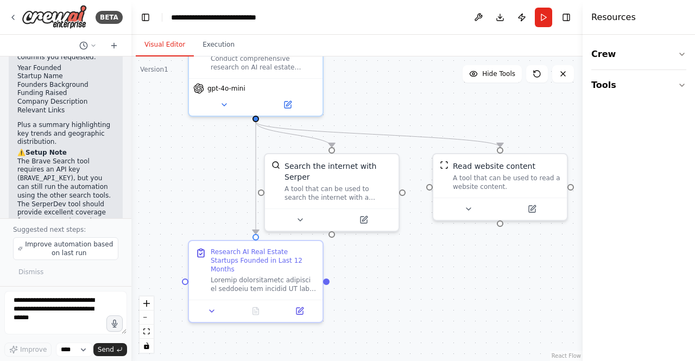
click at [367, 305] on div ".deletable-edge-delete-btn { width: 20px; height: 20px; border: 0px solid #ffff…" at bounding box center [356, 209] width 451 height 305
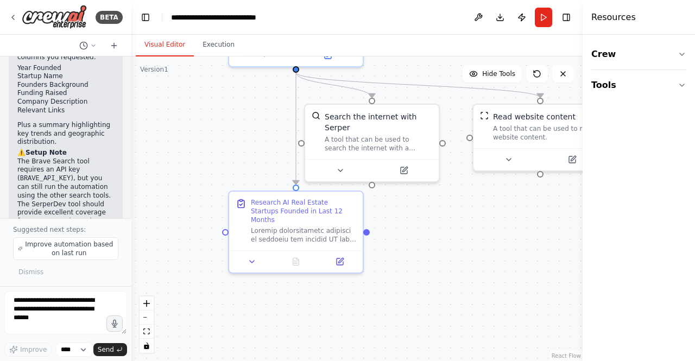
drag, startPoint x: 367, startPoint y: 305, endPoint x: 407, endPoint y: 256, distance: 63.7
click at [407, 256] on div ".deletable-edge-delete-btn { width: 20px; height: 20px; border: 0px solid #ffff…" at bounding box center [356, 209] width 451 height 305
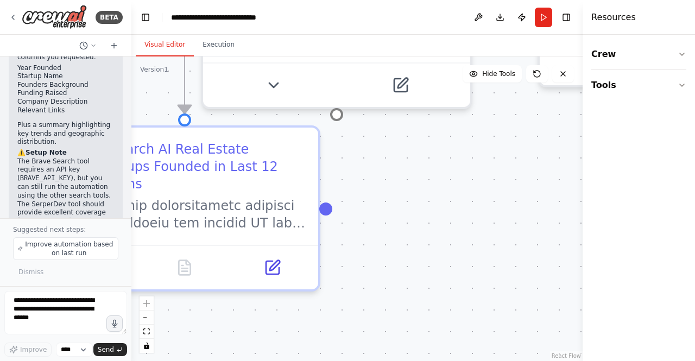
click at [407, 256] on div ".deletable-edge-delete-btn { width: 20px; height: 20px; border: 0px solid #ffff…" at bounding box center [356, 209] width 451 height 305
click at [152, 316] on button "zoom out" at bounding box center [147, 318] width 14 height 14
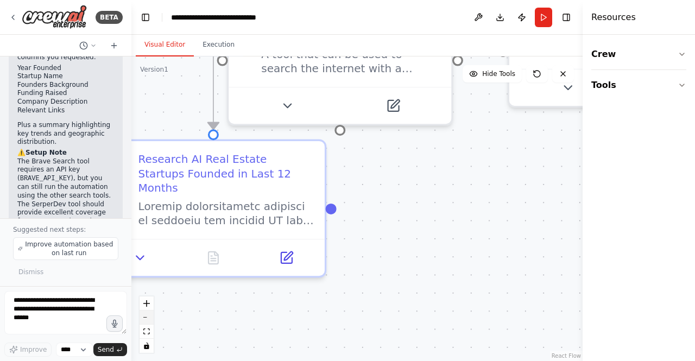
click at [152, 316] on button "zoom out" at bounding box center [147, 318] width 14 height 14
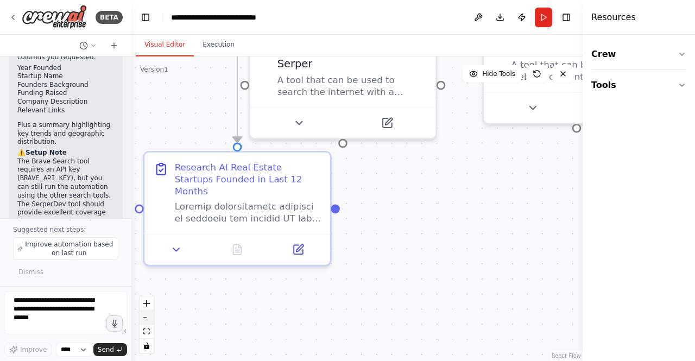
click at [152, 316] on button "zoom out" at bounding box center [147, 318] width 14 height 14
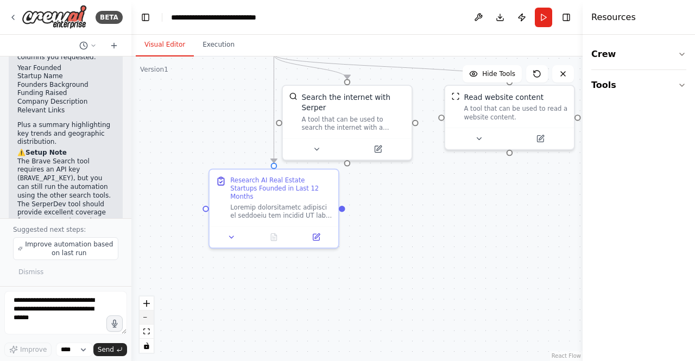
click at [152, 316] on button "zoom out" at bounding box center [147, 318] width 14 height 14
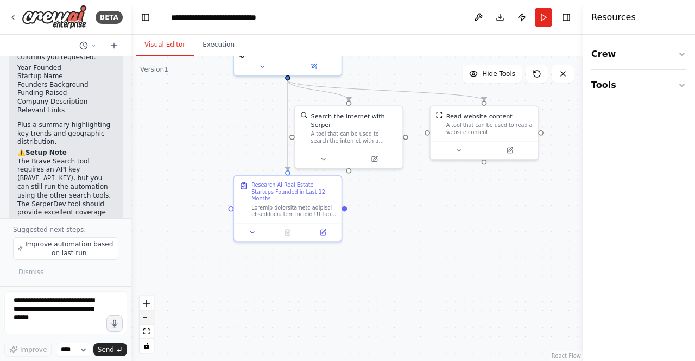
click at [152, 316] on button "zoom out" at bounding box center [147, 318] width 14 height 14
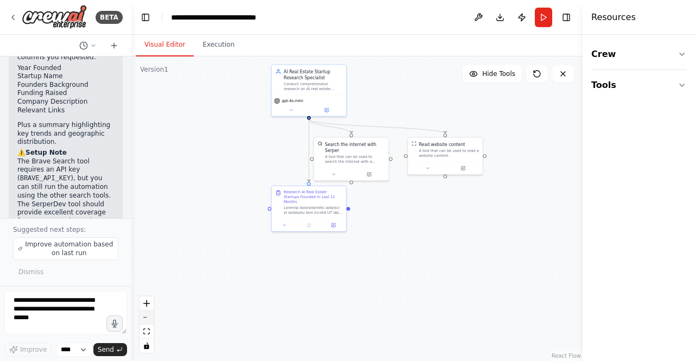
click at [152, 316] on button "zoom out" at bounding box center [147, 318] width 14 height 14
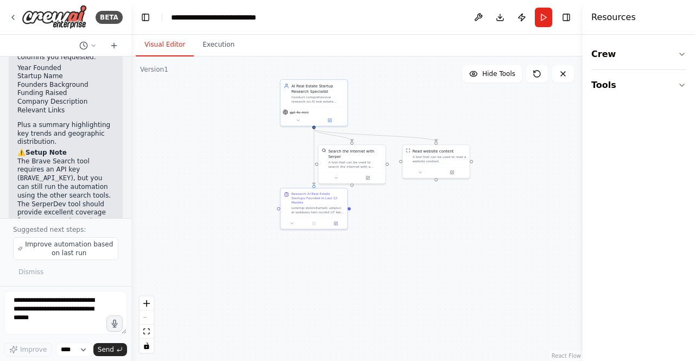
click at [203, 160] on div ".deletable-edge-delete-btn { width: 20px; height: 20px; border: 0px solid #ffff…" at bounding box center [356, 209] width 451 height 305
click at [120, 42] on button at bounding box center [113, 45] width 17 height 13
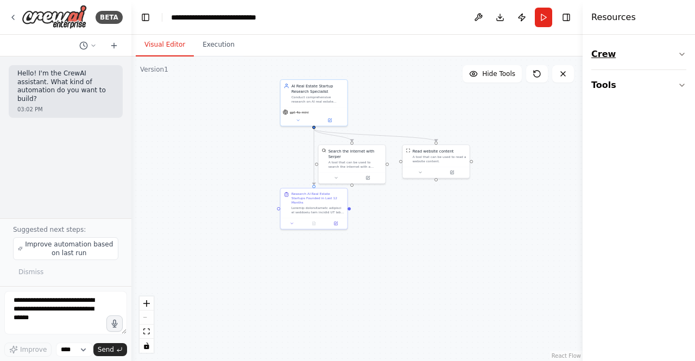
click at [680, 52] on icon "button" at bounding box center [682, 54] width 9 height 9
click at [654, 88] on div "Task" at bounding box center [639, 85] width 95 height 25
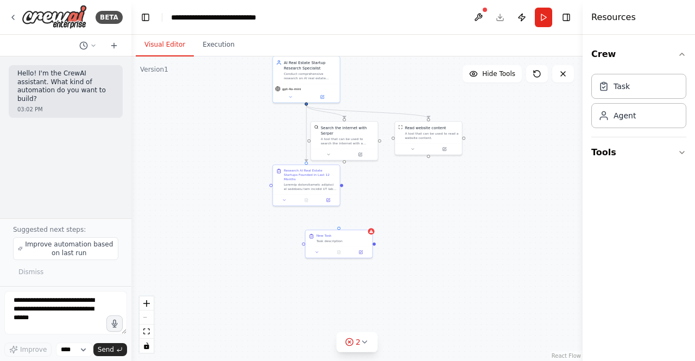
drag, startPoint x: 351, startPoint y: 206, endPoint x: 343, endPoint y: 183, distance: 24.6
click at [343, 183] on div ".deletable-edge-delete-btn { width: 20px; height: 20px; border: 0px solid #ffff…" at bounding box center [356, 209] width 451 height 305
click at [349, 195] on div ".deletable-edge-delete-btn { width: 20px; height: 20px; border: 0px solid #ffff…" at bounding box center [356, 209] width 451 height 305
click at [342, 183] on div at bounding box center [341, 184] width 3 height 3
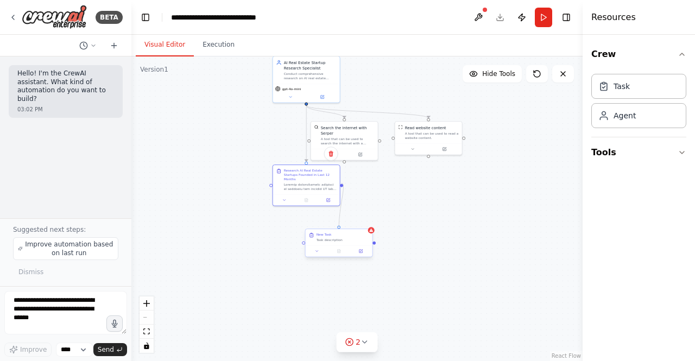
drag, startPoint x: 342, startPoint y: 183, endPoint x: 339, endPoint y: 233, distance: 50.1
click at [339, 181] on div "AI Real Estate Startup Research Specialist Conduct comprehensive research on AI…" at bounding box center [359, 105] width 226 height 153
drag, startPoint x: 342, startPoint y: 183, endPoint x: 340, endPoint y: 238, distance: 55.5
click at [340, 181] on div "AI Real Estate Startup Research Specialist Conduct comprehensive research on AI…" at bounding box center [359, 105] width 226 height 153
click at [343, 186] on div ".deletable-edge-delete-btn { width: 20px; height: 20px; border: 0px solid #ffff…" at bounding box center [356, 209] width 451 height 305
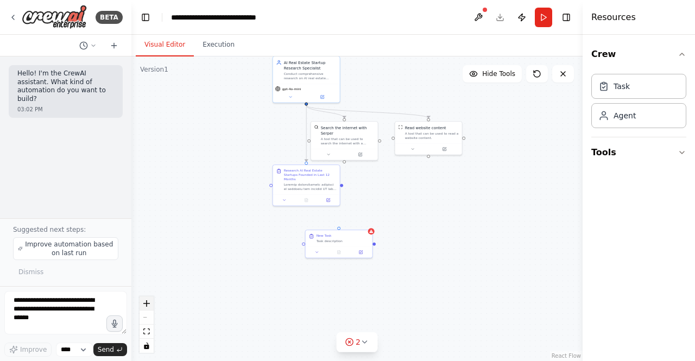
click at [148, 297] on button "zoom in" at bounding box center [147, 304] width 14 height 14
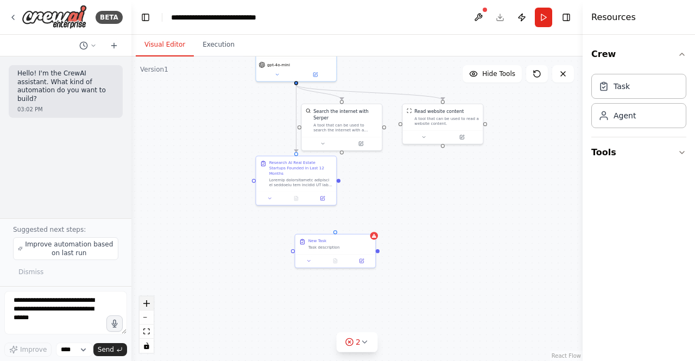
click at [148, 297] on button "zoom in" at bounding box center [147, 304] width 14 height 14
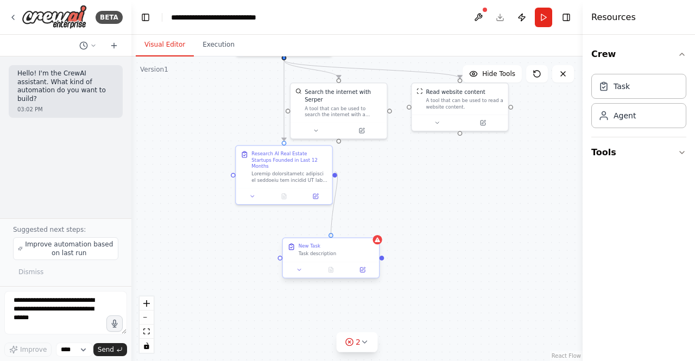
drag, startPoint x: 335, startPoint y: 172, endPoint x: 332, endPoint y: 240, distance: 68.5
click at [332, 169] on div "AI Real Estate Startup Research Specialist Conduct comprehensive research on AI…" at bounding box center [358, 58] width 325 height 219
click at [332, 247] on div "New Task" at bounding box center [337, 246] width 76 height 7
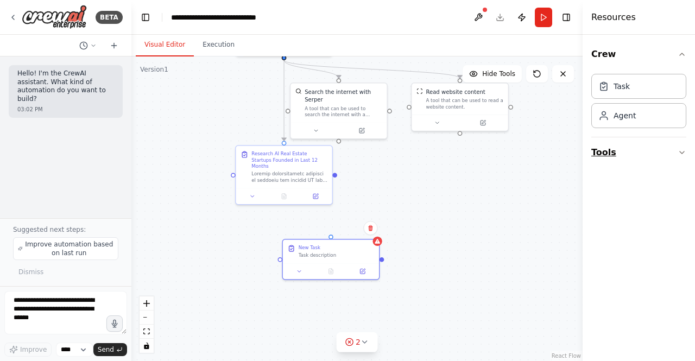
click at [609, 149] on button "Tools" at bounding box center [639, 152] width 95 height 30
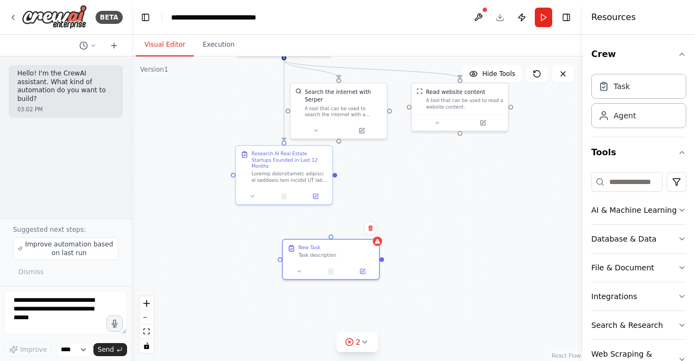
scroll to position [45, 0]
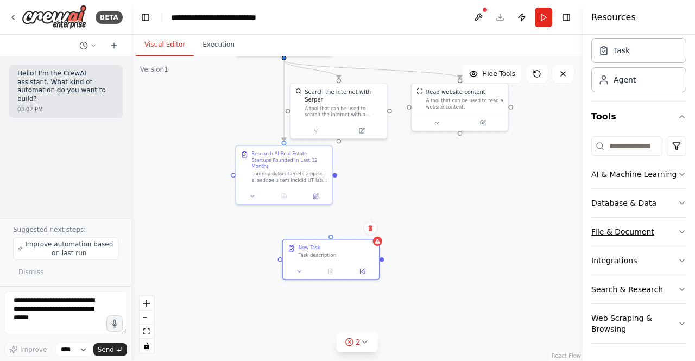
click at [672, 227] on button "File & Document" at bounding box center [639, 232] width 95 height 28
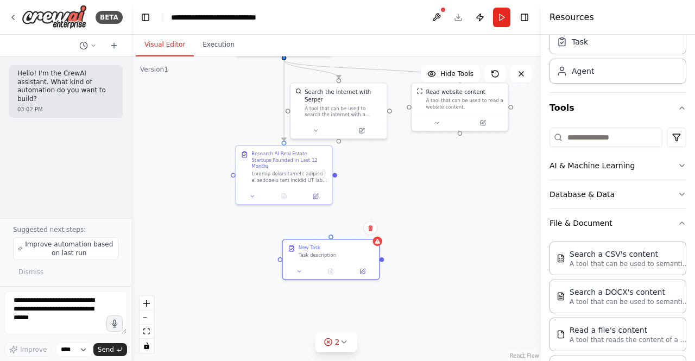
drag, startPoint x: 586, startPoint y: 217, endPoint x: 541, endPoint y: 211, distance: 45.6
click at [541, 211] on div at bounding box center [543, 180] width 4 height 361
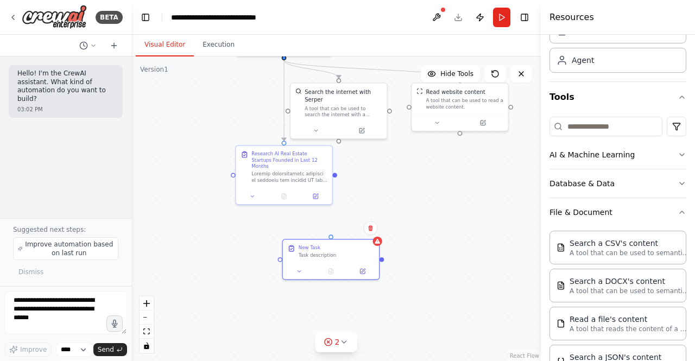
scroll to position [1, 0]
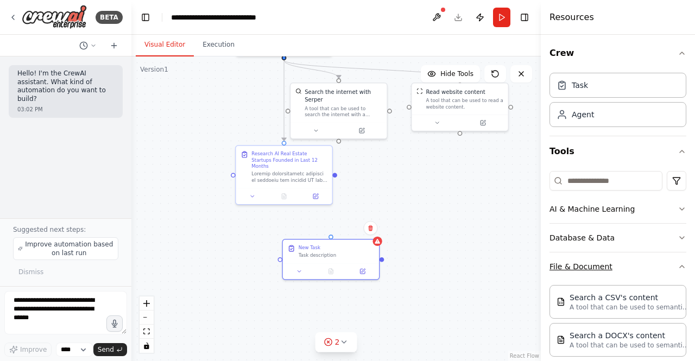
click at [678, 268] on icon "button" at bounding box center [682, 266] width 9 height 9
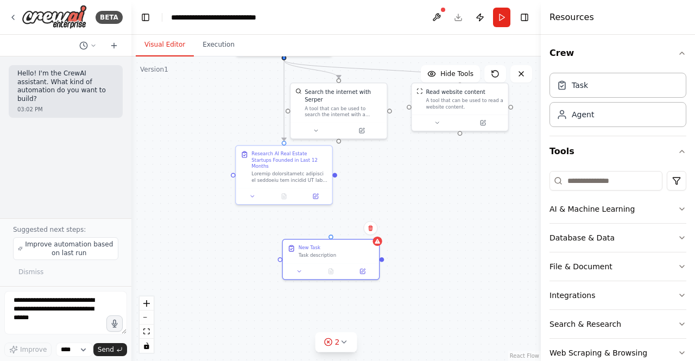
scroll to position [23, 0]
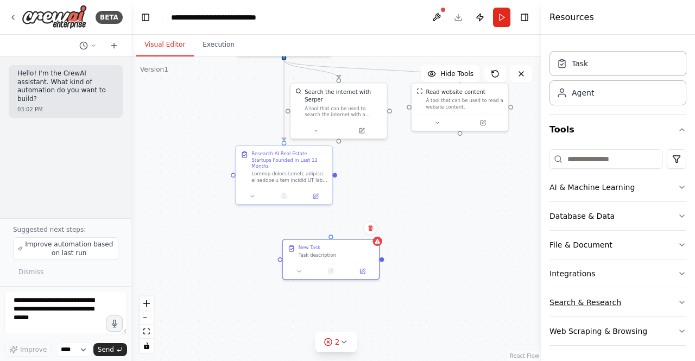
click at [678, 302] on icon "button" at bounding box center [682, 302] width 9 height 9
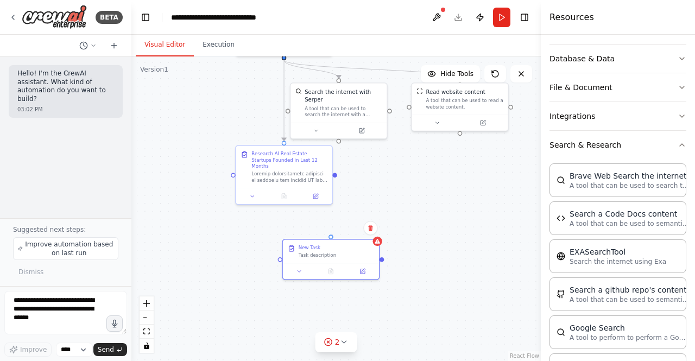
scroll to position [181, 0]
click at [678, 143] on div "Crew Task Agent Tools AI & Machine Learning Database & Data File & Document Int…" at bounding box center [618, 198] width 154 height 327
click at [678, 143] on icon "button" at bounding box center [682, 144] width 9 height 9
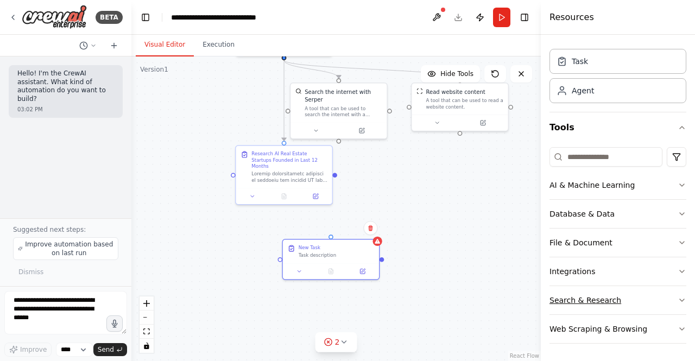
scroll to position [23, 0]
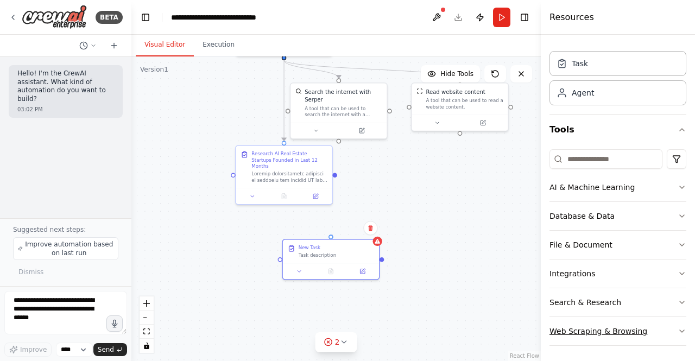
click at [678, 334] on icon "button" at bounding box center [682, 331] width 9 height 9
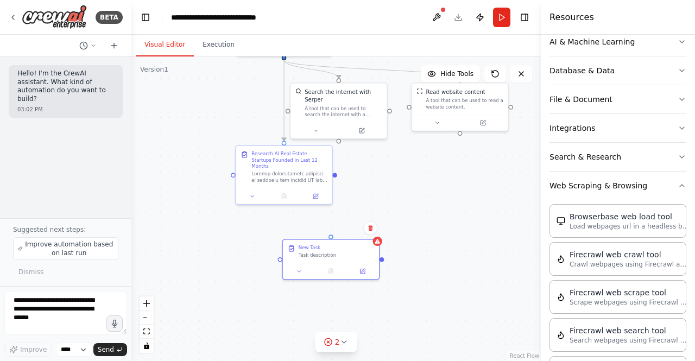
scroll to position [213, 0]
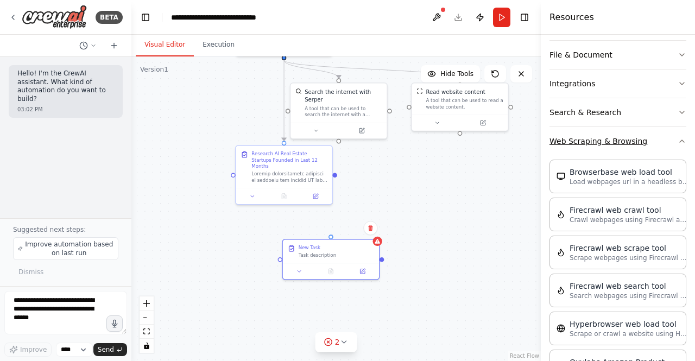
click at [678, 142] on icon "button" at bounding box center [682, 141] width 9 height 9
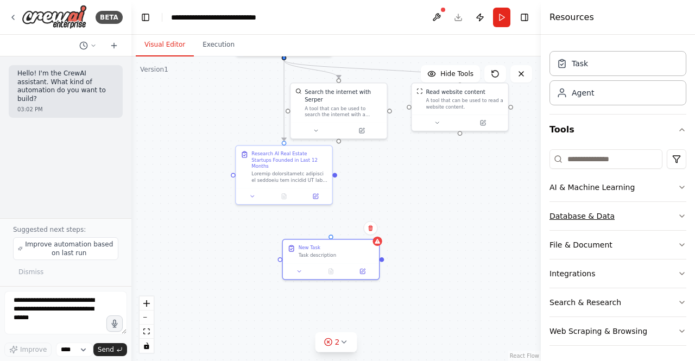
click at [678, 212] on icon "button" at bounding box center [682, 216] width 9 height 9
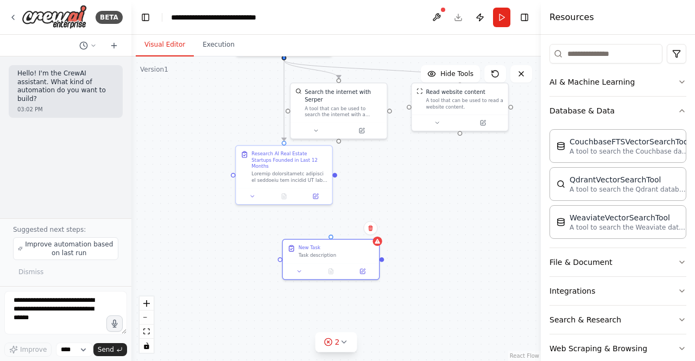
scroll to position [83, 0]
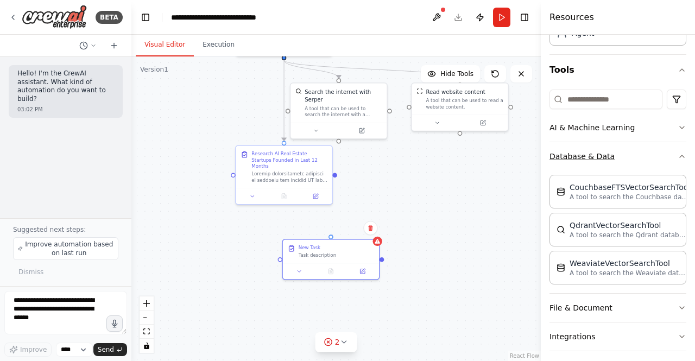
click at [678, 155] on icon "button" at bounding box center [682, 156] width 9 height 9
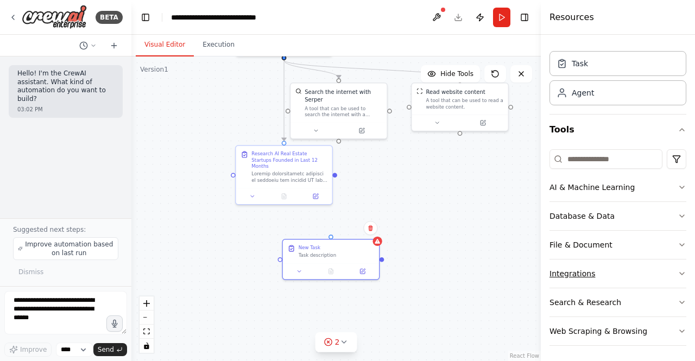
click at [678, 271] on icon "button" at bounding box center [682, 273] width 9 height 9
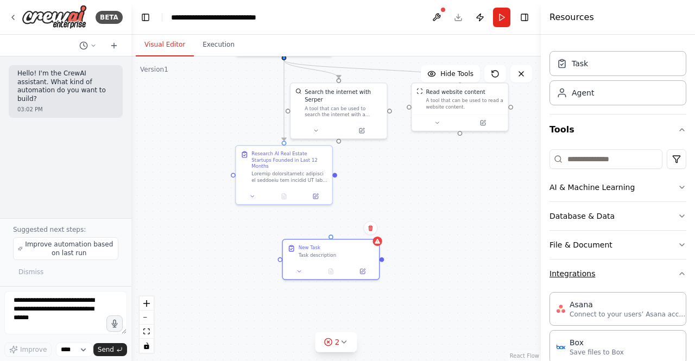
click at [678, 271] on icon "button" at bounding box center [682, 273] width 9 height 9
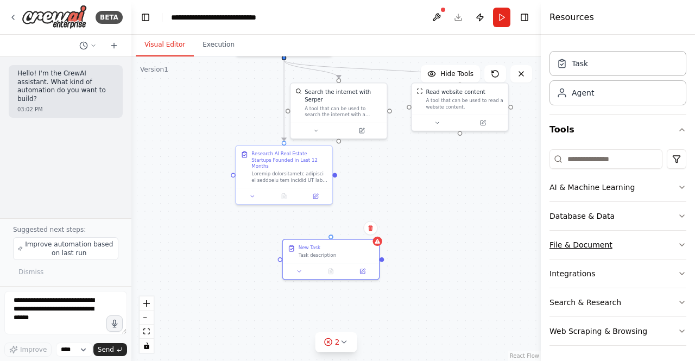
click at [680, 244] on icon "button" at bounding box center [682, 245] width 4 height 2
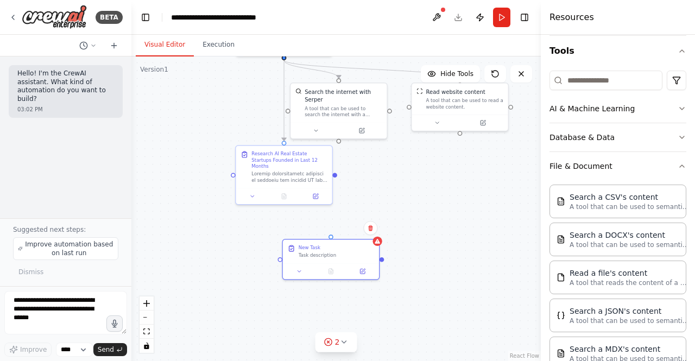
scroll to position [104, 0]
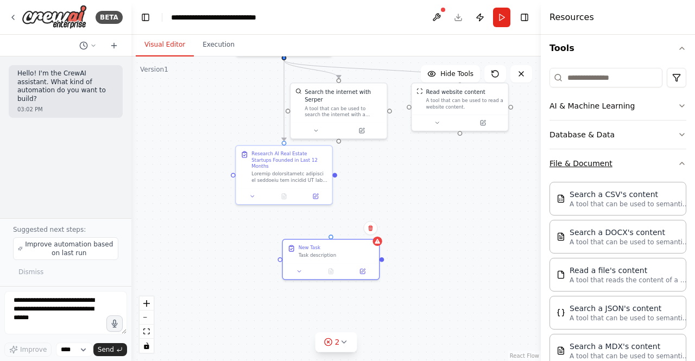
click at [678, 163] on icon "button" at bounding box center [682, 163] width 9 height 9
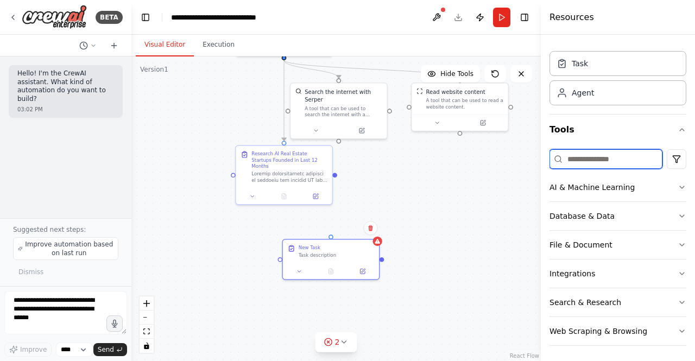
click at [593, 157] on input at bounding box center [606, 159] width 113 height 20
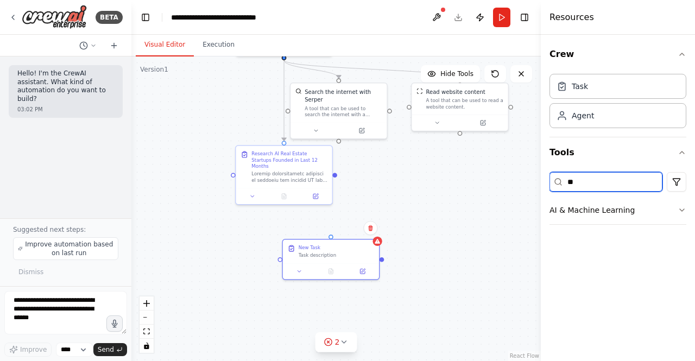
scroll to position [0, 0]
type input "*****"
drag, startPoint x: 594, startPoint y: 182, endPoint x: 535, endPoint y: 181, distance: 59.2
click at [535, 181] on div "**********" at bounding box center [347, 180] width 695 height 361
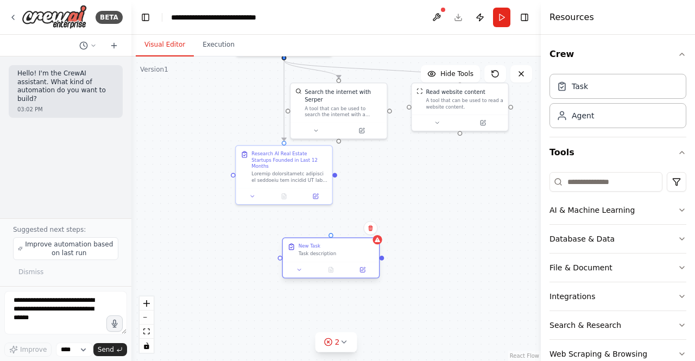
click at [343, 258] on div "New Task Task description" at bounding box center [331, 250] width 96 height 23
click at [366, 268] on button at bounding box center [362, 269] width 27 height 9
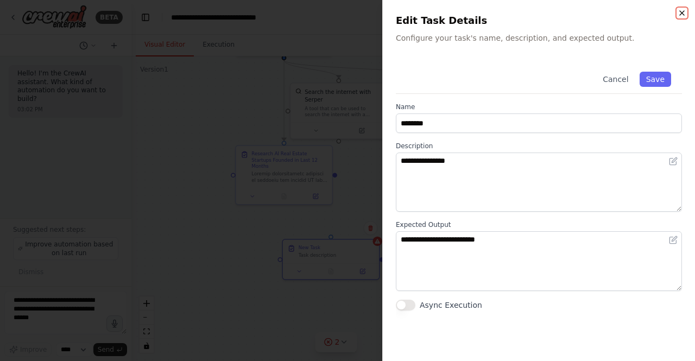
click at [683, 15] on icon "button" at bounding box center [682, 13] width 9 height 9
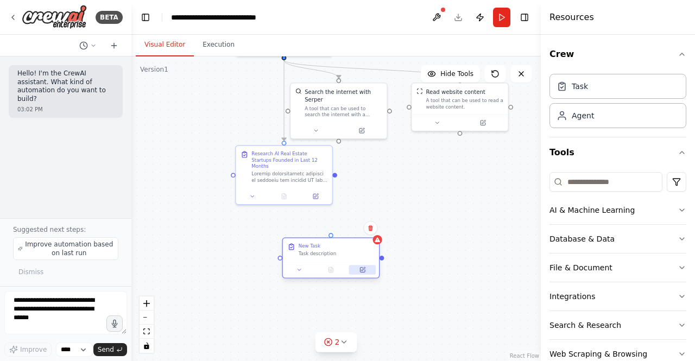
click at [358, 271] on button at bounding box center [362, 269] width 27 height 9
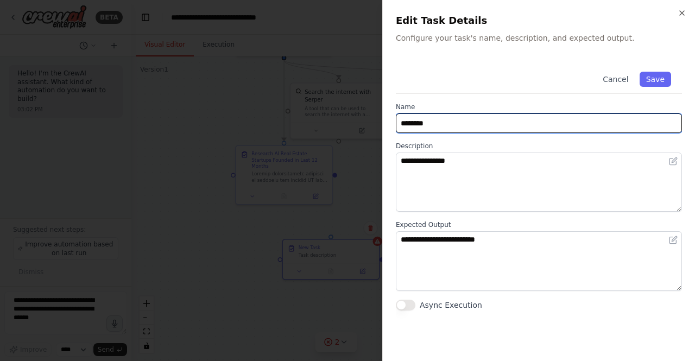
click at [489, 121] on input "********" at bounding box center [539, 124] width 286 height 20
drag, startPoint x: 489, startPoint y: 121, endPoint x: 293, endPoint y: 118, distance: 195.6
click at [293, 118] on body "**********" at bounding box center [347, 180] width 695 height 361
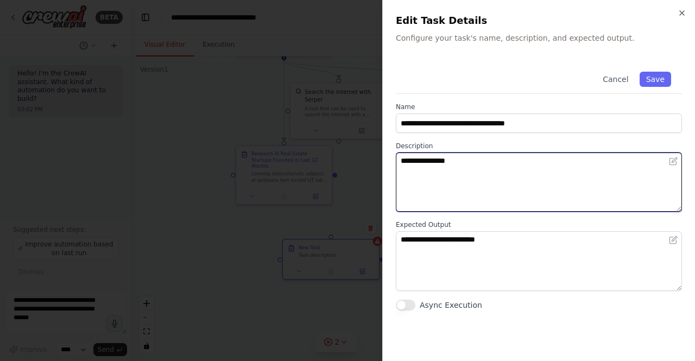
click at [606, 167] on textarea "**********" at bounding box center [539, 182] width 286 height 59
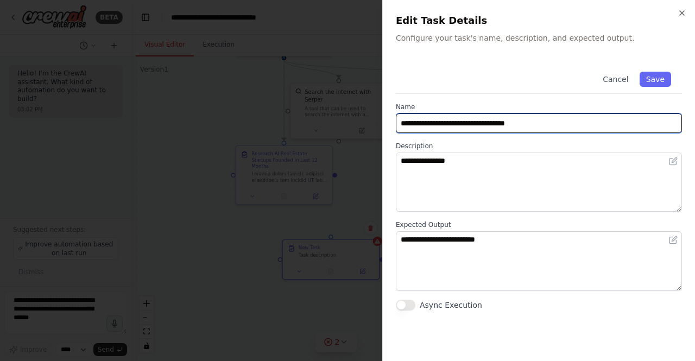
drag, startPoint x: 539, startPoint y: 117, endPoint x: 444, endPoint y: 118, distance: 94.5
click at [444, 118] on input "**********" at bounding box center [539, 124] width 286 height 20
type input "**********"
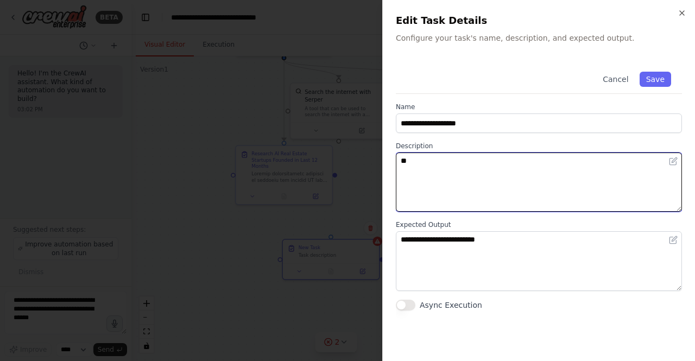
type textarea "*"
type textarea "**********"
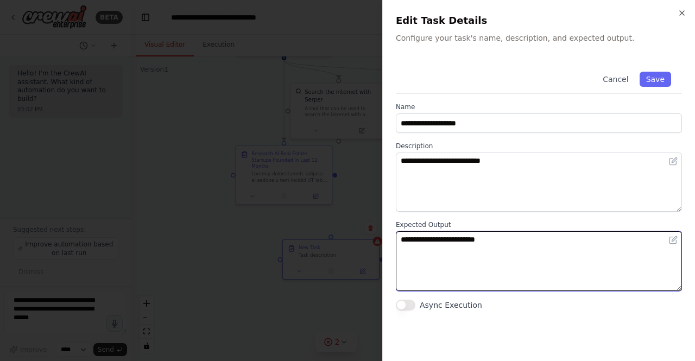
click at [596, 257] on textarea "**********" at bounding box center [539, 260] width 286 height 59
drag, startPoint x: 520, startPoint y: 241, endPoint x: 327, endPoint y: 220, distance: 194.5
click at [327, 220] on body "**********" at bounding box center [347, 180] width 695 height 361
paste textarea "**********"
click at [439, 240] on textarea "**********" at bounding box center [539, 260] width 286 height 59
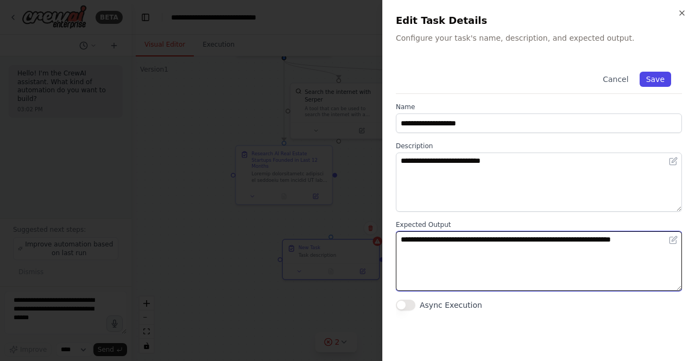
type textarea "**********"
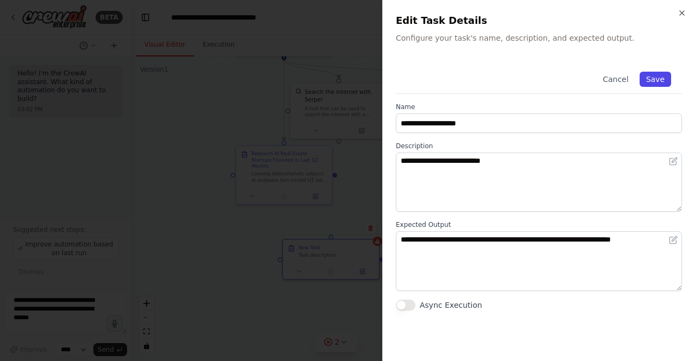
click at [664, 81] on button "Save" at bounding box center [656, 79] width 32 height 15
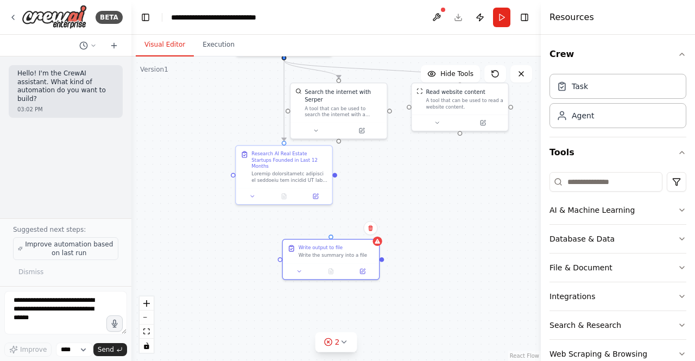
click at [49, 256] on span "Improve automation based on last run" at bounding box center [69, 248] width 89 height 17
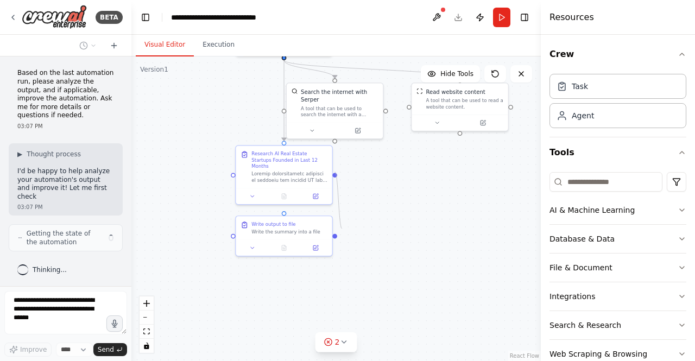
scroll to position [62, 0]
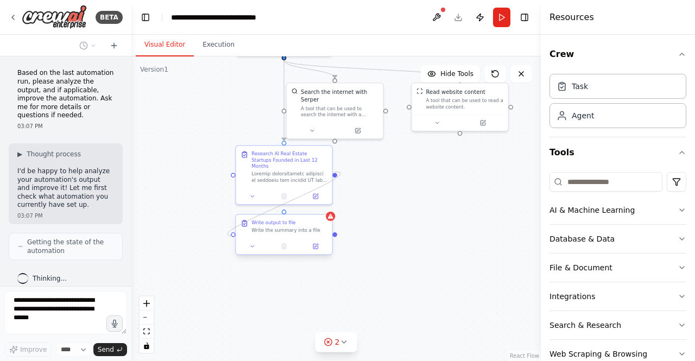
drag, startPoint x: 336, startPoint y: 170, endPoint x: 234, endPoint y: 235, distance: 121.2
click at [234, 169] on div "AI Real Estate Startup Research Specialist Conduct comprehensive research on AI…" at bounding box center [343, 58] width 295 height 219
click at [294, 224] on div "Write output to file" at bounding box center [290, 222] width 76 height 7
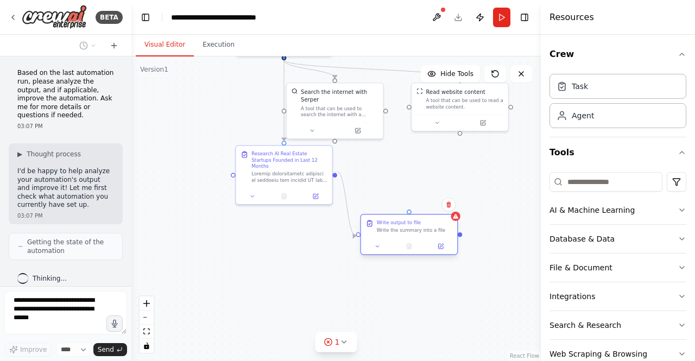
drag, startPoint x: 294, startPoint y: 224, endPoint x: 417, endPoint y: 222, distance: 122.8
click at [417, 222] on div "Write output to file" at bounding box center [415, 222] width 76 height 7
click at [447, 175] on div ".deletable-edge-delete-btn { width: 20px; height: 20px; border: 0px solid #ffff…" at bounding box center [336, 209] width 410 height 305
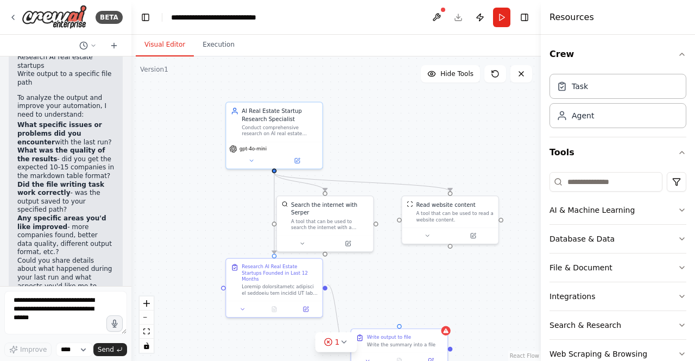
scroll to position [412, 0]
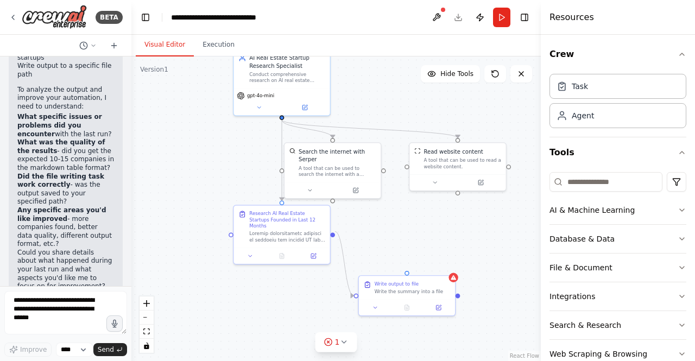
drag, startPoint x: 415, startPoint y: 153, endPoint x: 413, endPoint y: 212, distance: 59.8
click at [413, 212] on div ".deletable-edge-delete-btn { width: 20px; height: 20px; border: 0px solid #ffff…" at bounding box center [336, 209] width 410 height 305
click at [323, 184] on button at bounding box center [310, 188] width 44 height 9
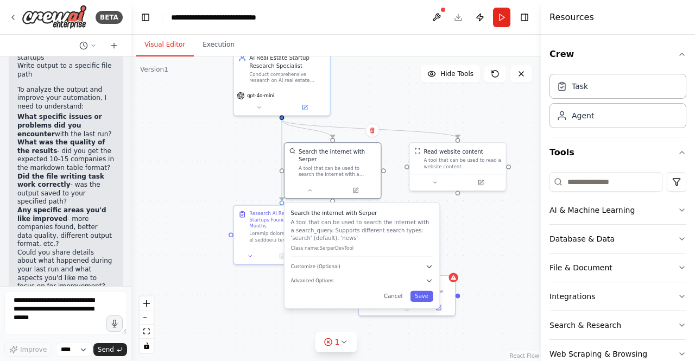
click at [470, 228] on div ".deletable-edge-delete-btn { width: 20px; height: 20px; border: 0px solid #ffff…" at bounding box center [336, 209] width 410 height 305
click at [466, 234] on div ".deletable-edge-delete-btn { width: 20px; height: 20px; border: 0px solid #ffff…" at bounding box center [336, 209] width 410 height 305
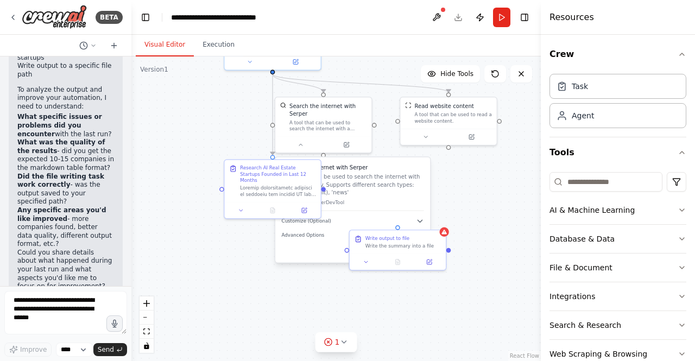
drag, startPoint x: 466, startPoint y: 234, endPoint x: 453, endPoint y: 181, distance: 53.6
click at [453, 181] on div ".deletable-edge-delete-btn { width: 20px; height: 20px; border: 0px solid #ffff…" at bounding box center [336, 209] width 410 height 305
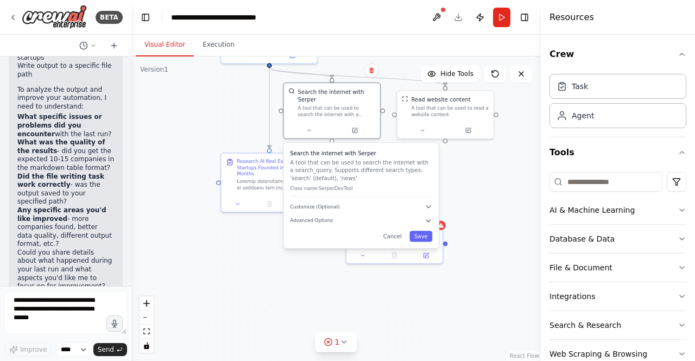
drag, startPoint x: 388, startPoint y: 187, endPoint x: 403, endPoint y: 179, distance: 17.1
click at [403, 185] on p "Class name: SerperDevTool" at bounding box center [361, 188] width 142 height 7
click at [307, 126] on icon at bounding box center [309, 129] width 7 height 7
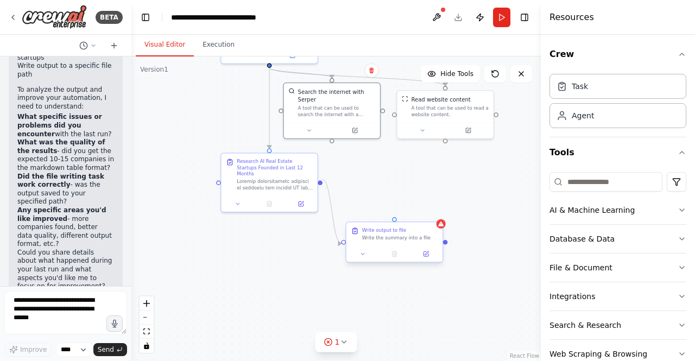
click at [442, 230] on div "Write output to file Write the summary into a file" at bounding box center [395, 233] width 96 height 23
click at [441, 16] on button at bounding box center [436, 18] width 17 height 20
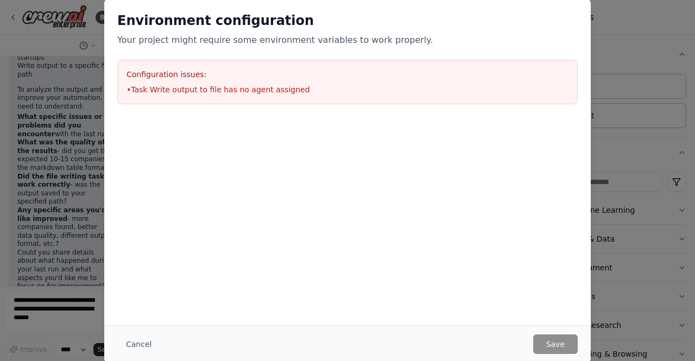
click at [439, 17] on h2 "Environment configuration" at bounding box center [347, 20] width 461 height 17
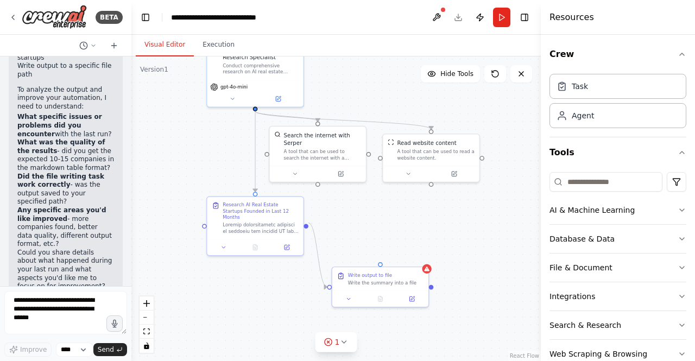
drag, startPoint x: 454, startPoint y: 170, endPoint x: 439, endPoint y: 214, distance: 46.6
click at [439, 214] on div ".deletable-edge-delete-btn { width: 20px; height: 20px; border: 0px solid #ffff…" at bounding box center [336, 209] width 410 height 305
click at [403, 284] on div "Write the summary into a file" at bounding box center [385, 282] width 76 height 7
click at [393, 277] on div "Write output to file" at bounding box center [385, 274] width 76 height 7
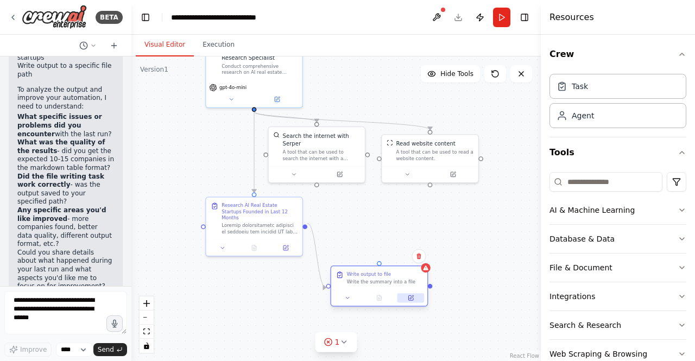
click at [408, 297] on icon at bounding box center [411, 298] width 7 height 7
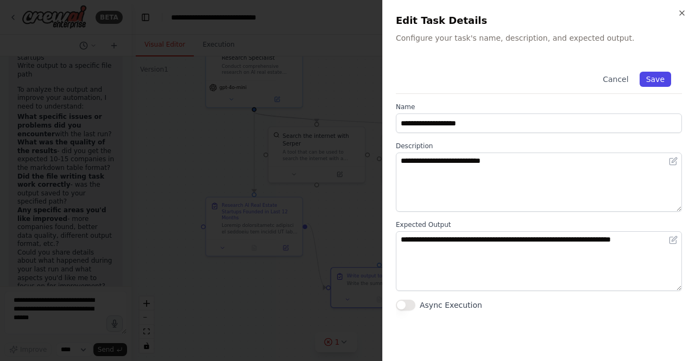
click at [663, 77] on button "Save" at bounding box center [656, 79] width 32 height 15
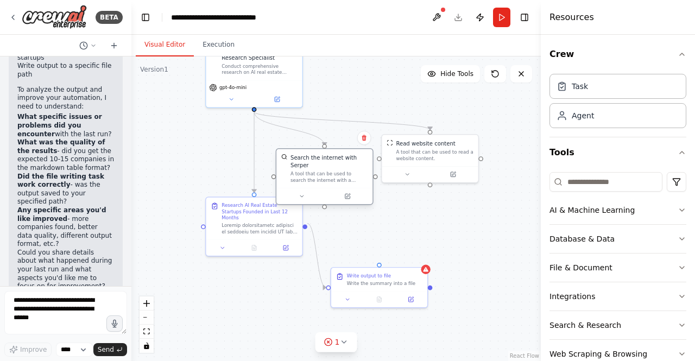
drag, startPoint x: 319, startPoint y: 142, endPoint x: 330, endPoint y: 165, distance: 26.0
click at [330, 171] on div "A tool that can be used to search the internet with a search_query. Supports di…" at bounding box center [330, 177] width 78 height 12
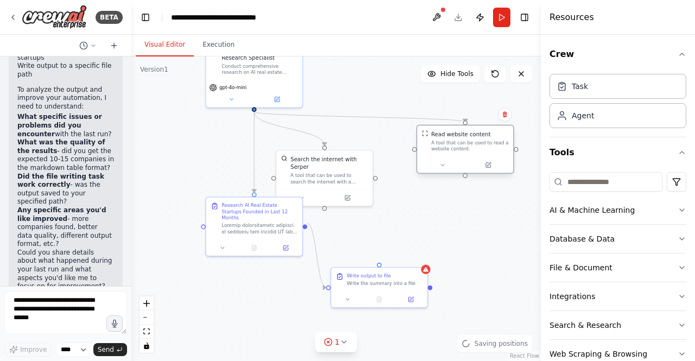
drag, startPoint x: 426, startPoint y: 148, endPoint x: 462, endPoint y: 142, distance: 36.9
click at [462, 142] on div "A tool that can be used to read a website content." at bounding box center [470, 146] width 78 height 12
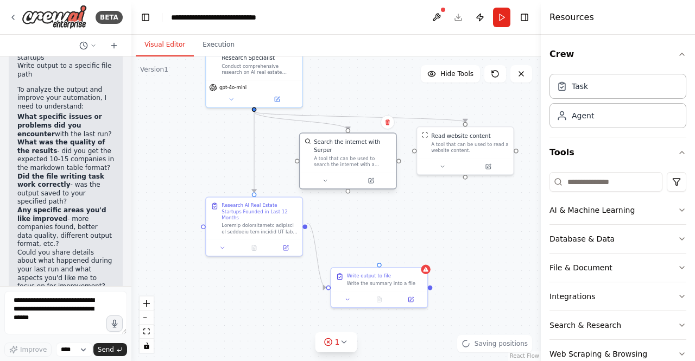
drag, startPoint x: 340, startPoint y: 172, endPoint x: 366, endPoint y: 157, distance: 29.4
click at [366, 157] on div "A tool that can be used to search the internet with a search_query. Supports di…" at bounding box center [353, 161] width 78 height 12
click at [265, 221] on div at bounding box center [260, 227] width 76 height 12
click at [289, 242] on button at bounding box center [285, 246] width 27 height 9
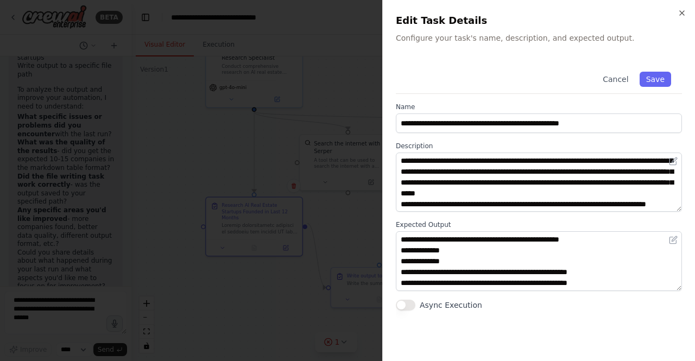
drag, startPoint x: 677, startPoint y: 167, endPoint x: 680, endPoint y: 208, distance: 40.9
click at [680, 208] on div at bounding box center [539, 182] width 286 height 59
drag, startPoint x: 636, startPoint y: 332, endPoint x: 636, endPoint y: 295, distance: 36.9
click at [636, 295] on div "**********" at bounding box center [539, 204] width 286 height 287
click at [654, 79] on button "Save" at bounding box center [656, 79] width 32 height 15
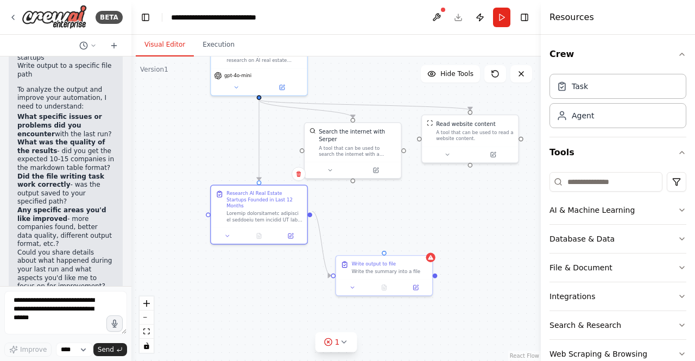
drag, startPoint x: 396, startPoint y: 200, endPoint x: 401, endPoint y: 189, distance: 12.9
click at [401, 189] on div ".deletable-edge-delete-btn { width: 20px; height: 20px; border: 0px solid #ffff…" at bounding box center [336, 209] width 410 height 305
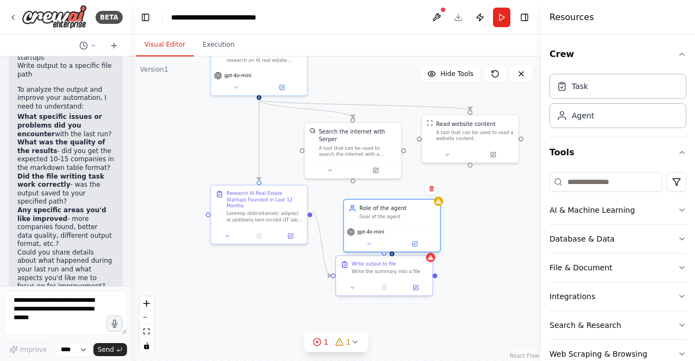
drag, startPoint x: 436, startPoint y: 235, endPoint x: 378, endPoint y: 210, distance: 64.0
click at [378, 210] on div "Role of the agent" at bounding box center [398, 208] width 76 height 8
click at [327, 279] on circle "Edge from fa97f223-93ca-43c5-a41f-3112fc746116 to 11dcdc39-8bf6-464c-991c-76be6…" at bounding box center [327, 276] width 8 height 8
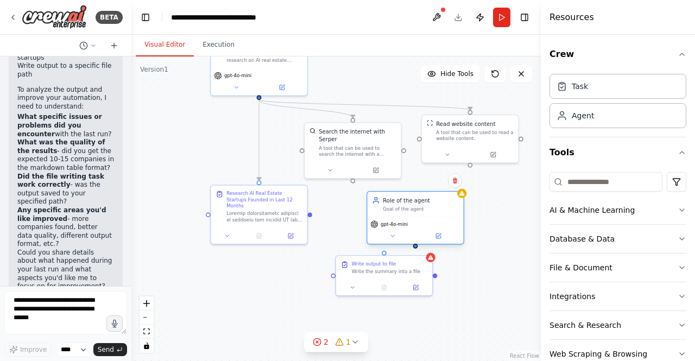
drag, startPoint x: 395, startPoint y: 217, endPoint x: 421, endPoint y: 207, distance: 27.9
click at [421, 207] on div "Goal of the agent" at bounding box center [421, 209] width 76 height 7
click at [456, 180] on icon at bounding box center [455, 181] width 4 height 6
click at [440, 182] on button "Confirm" at bounding box center [424, 180] width 39 height 13
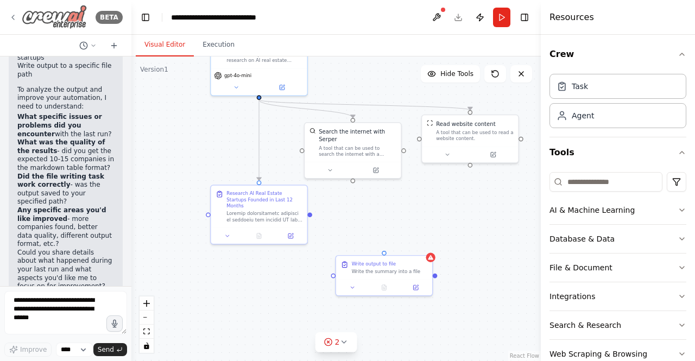
click at [41, 19] on img at bounding box center [54, 17] width 65 height 24
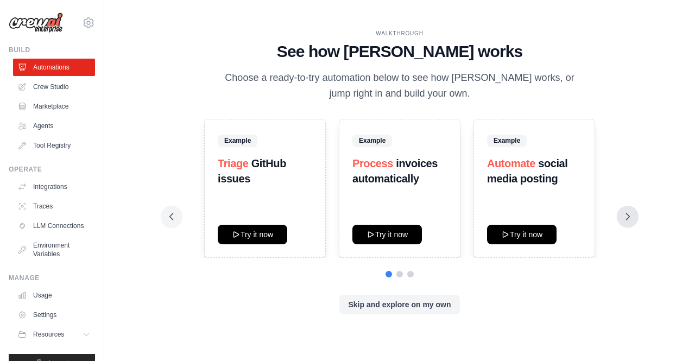
click at [626, 218] on icon at bounding box center [628, 216] width 11 height 11
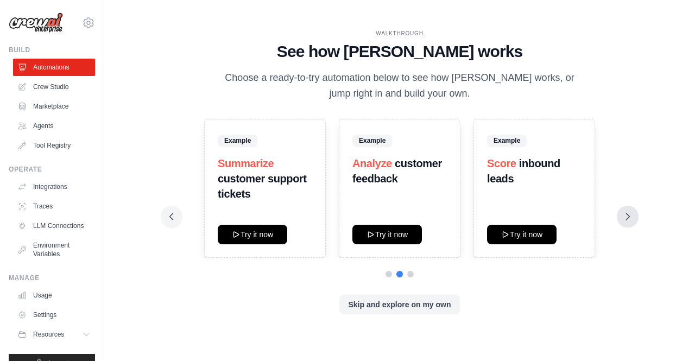
click at [626, 218] on icon at bounding box center [628, 216] width 11 height 11
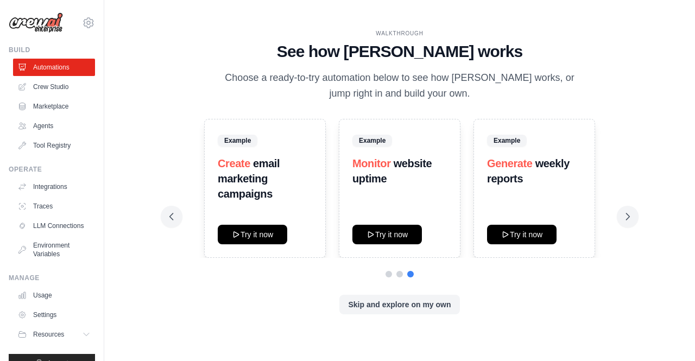
drag, startPoint x: 626, startPoint y: 218, endPoint x: 619, endPoint y: 157, distance: 61.2
click at [619, 157] on div "Example Triage GitHub issues Try it now Example Process invoices automatically …" at bounding box center [400, 217] width 461 height 196
click at [527, 165] on span "Generate" at bounding box center [510, 164] width 46 height 12
click at [523, 237] on button "Try it now" at bounding box center [522, 234] width 70 height 20
click at [369, 301] on button "Skip and explore on my own" at bounding box center [400, 304] width 120 height 20
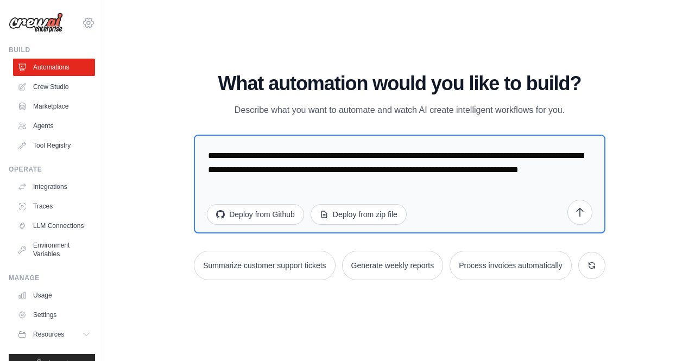
click at [85, 18] on icon at bounding box center [88, 22] width 13 height 13
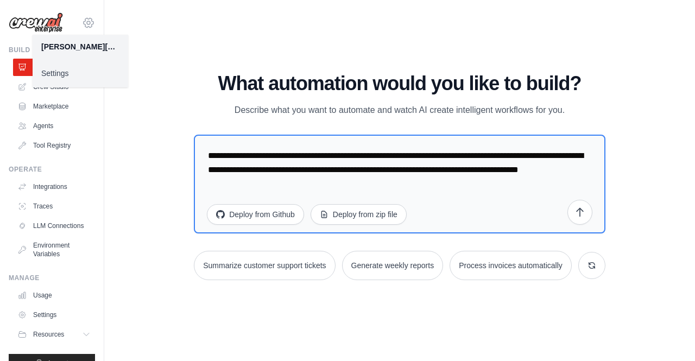
click at [85, 18] on icon at bounding box center [88, 22] width 13 height 13
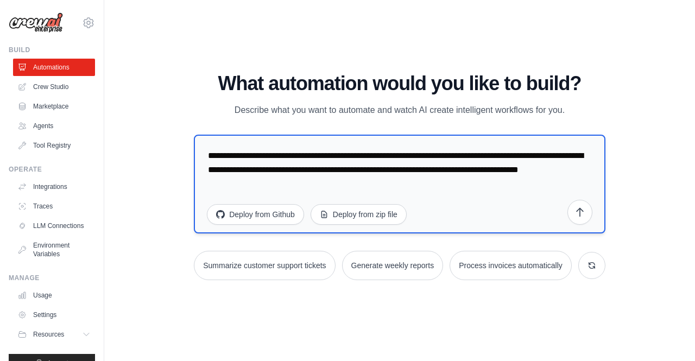
click at [297, 195] on textarea "**********" at bounding box center [400, 184] width 412 height 99
click at [266, 152] on textarea "**********" at bounding box center [400, 184] width 412 height 99
click at [283, 157] on textarea "**********" at bounding box center [400, 184] width 412 height 99
click at [352, 153] on textarea "**********" at bounding box center [400, 184] width 412 height 99
click at [284, 157] on textarea "**********" at bounding box center [400, 184] width 412 height 99
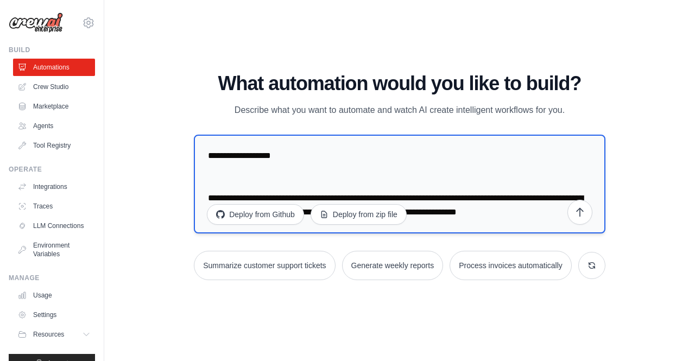
paste textarea "**********"
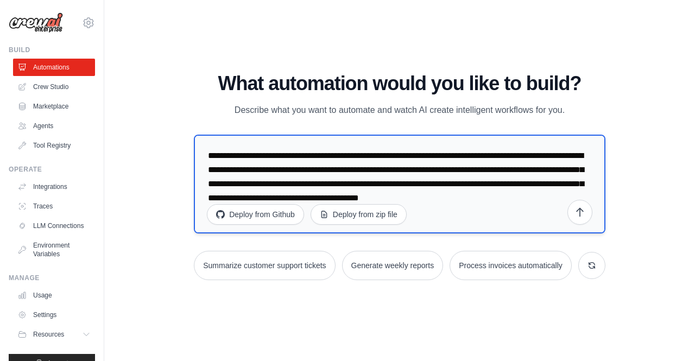
drag, startPoint x: 285, startPoint y: 156, endPoint x: 362, endPoint y: 159, distance: 77.8
click at [362, 159] on textarea "**********" at bounding box center [400, 184] width 412 height 99
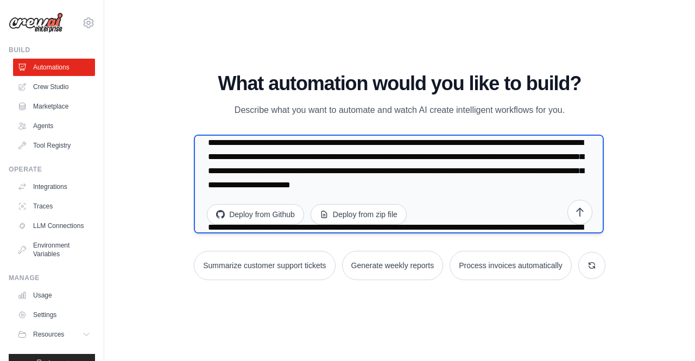
scroll to position [27, 0]
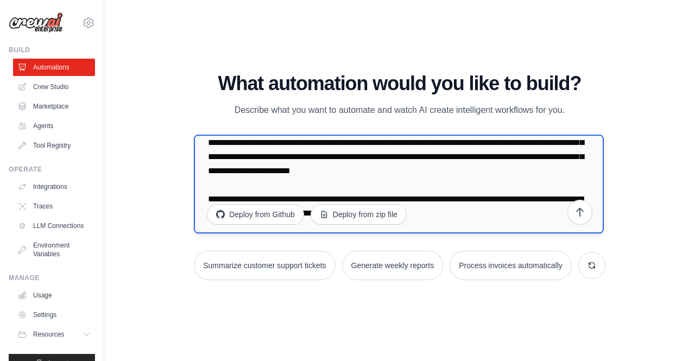
click at [335, 193] on textarea "**********" at bounding box center [399, 184] width 410 height 99
click at [327, 198] on textarea "**********" at bounding box center [399, 184] width 410 height 99
click at [275, 195] on textarea "**********" at bounding box center [399, 184] width 410 height 99
click at [349, 199] on textarea "**********" at bounding box center [399, 184] width 410 height 99
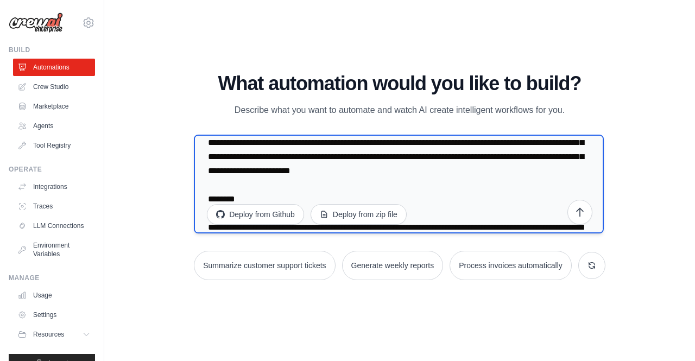
scroll to position [57, 0]
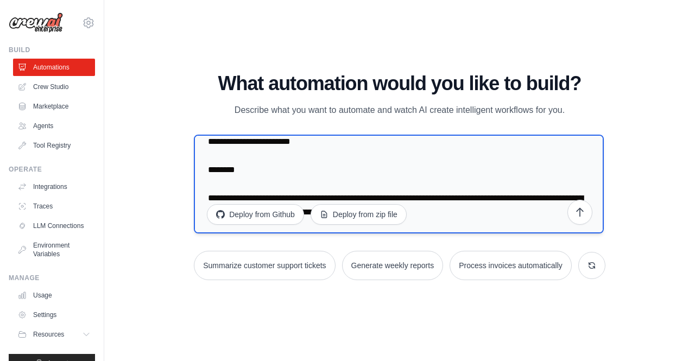
click at [238, 170] on textarea "**********" at bounding box center [399, 184] width 410 height 99
click at [350, 177] on textarea "**********" at bounding box center [399, 184] width 410 height 99
drag, startPoint x: 419, startPoint y: 209, endPoint x: 335, endPoint y: 166, distance: 94.8
click at [335, 166] on textarea "**********" at bounding box center [399, 184] width 410 height 99
click at [388, 163] on textarea "**********" at bounding box center [399, 184] width 410 height 99
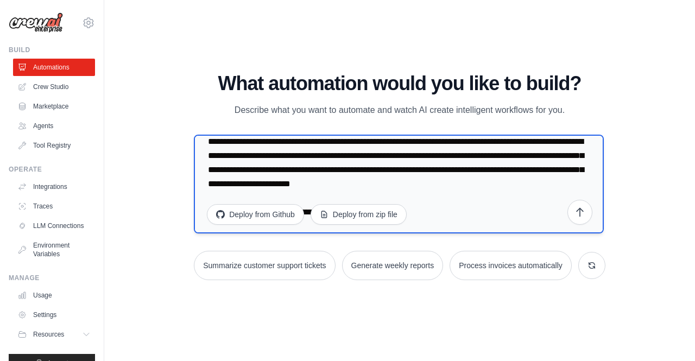
scroll to position [14, 0]
click at [562, 183] on textarea "**********" at bounding box center [399, 184] width 410 height 99
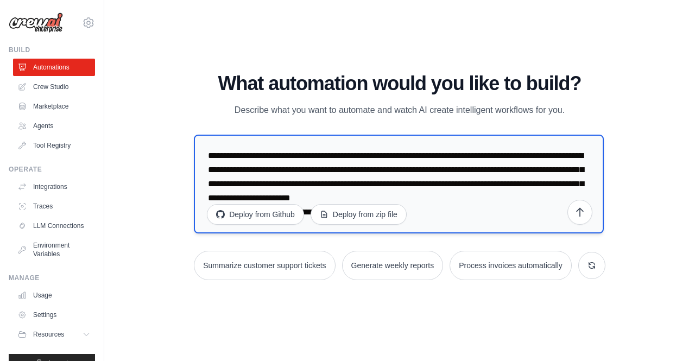
scroll to position [0, 0]
drag, startPoint x: 454, startPoint y: 211, endPoint x: 315, endPoint y: 205, distance: 139.8
click at [315, 205] on div "**********" at bounding box center [400, 186] width 412 height 103
click at [426, 218] on textarea "**********" at bounding box center [399, 184] width 410 height 99
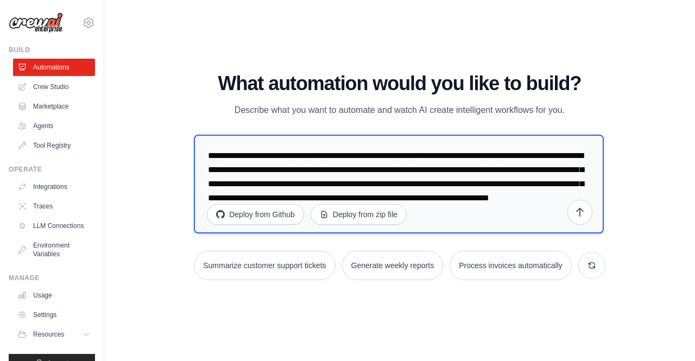
paste textarea "**********"
type textarea "**********"
click at [582, 214] on icon "submit" at bounding box center [580, 211] width 11 height 11
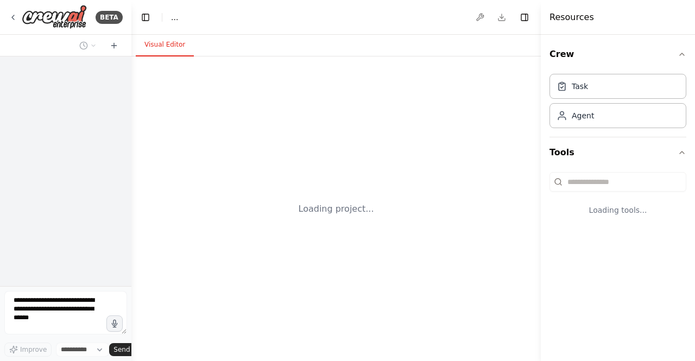
select select "****"
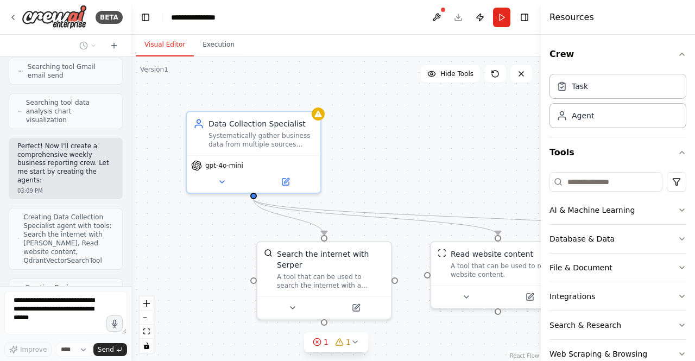
scroll to position [387, 0]
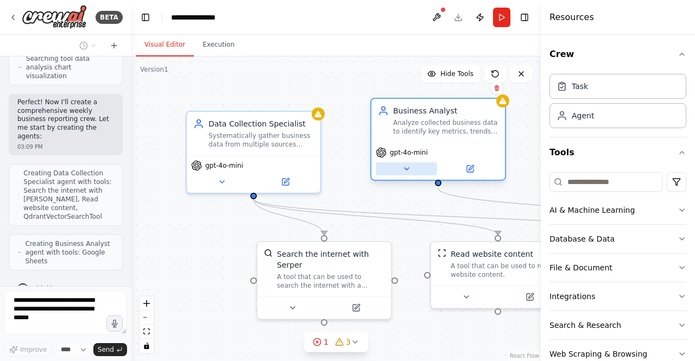
drag, startPoint x: 396, startPoint y: 186, endPoint x: 400, endPoint y: 172, distance: 14.9
click at [400, 172] on button at bounding box center [406, 168] width 61 height 13
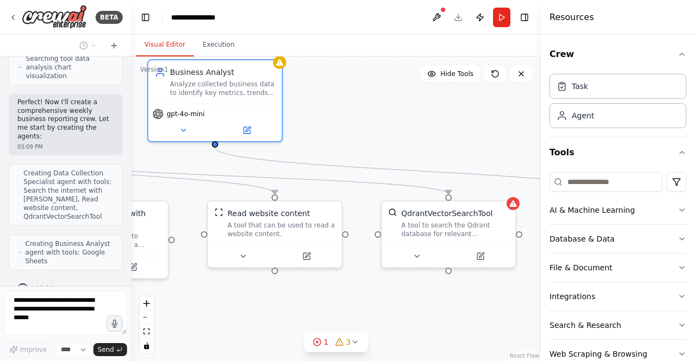
scroll to position [423, 0]
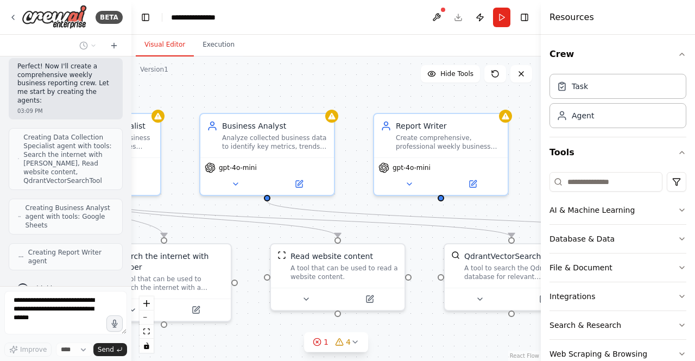
drag, startPoint x: 409, startPoint y: 192, endPoint x: 249, endPoint y: 195, distance: 160.3
click at [249, 195] on div ".deletable-edge-delete-btn { width: 20px; height: 20px; border: 0px solid #ffff…" at bounding box center [336, 209] width 410 height 305
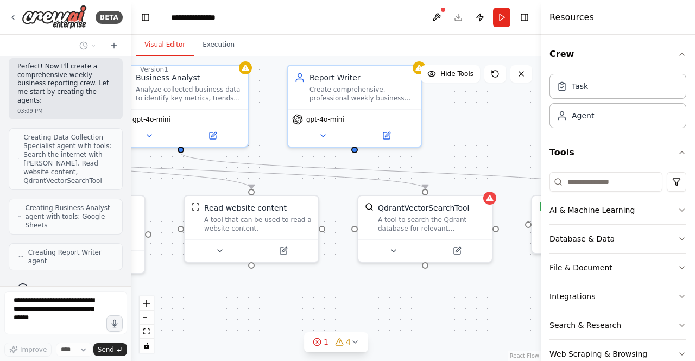
drag, startPoint x: 255, startPoint y: 243, endPoint x: 153, endPoint y: 192, distance: 113.7
click at [153, 192] on div ".deletable-edge-delete-btn { width: 20px; height: 20px; border: 0px solid #ffff…" at bounding box center [336, 209] width 410 height 305
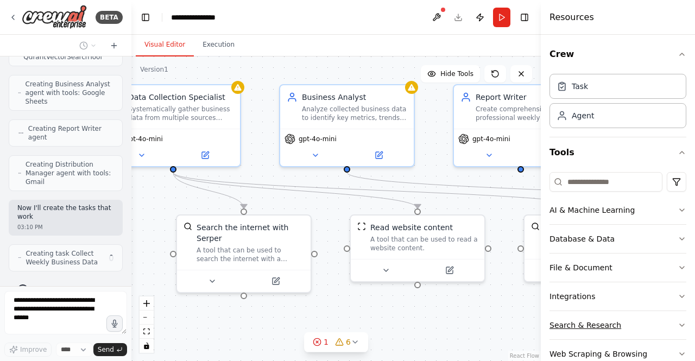
scroll to position [564, 0]
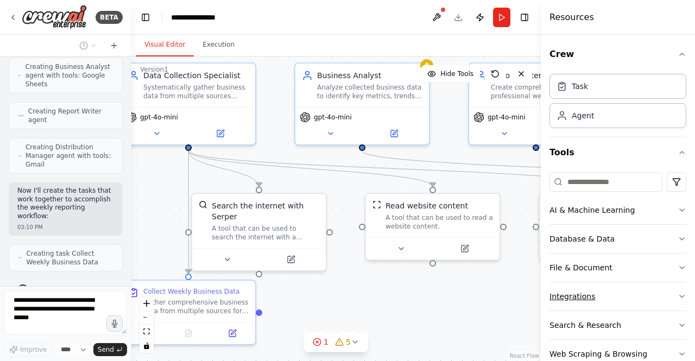
drag, startPoint x: 361, startPoint y: 290, endPoint x: 552, endPoint y: 291, distance: 190.7
click at [552, 291] on div "BETA Set up a crew that collects data from multiple sources, creates comprehens…" at bounding box center [347, 180] width 695 height 361
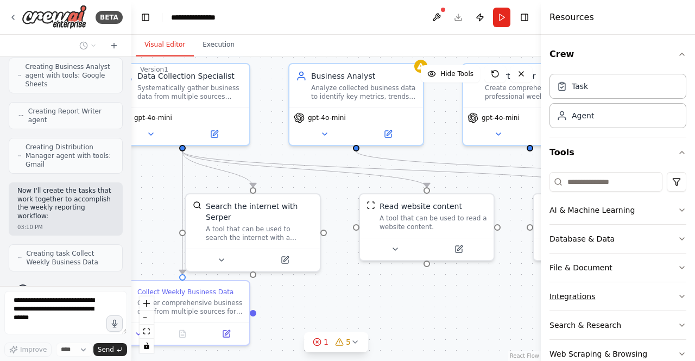
scroll to position [608, 0]
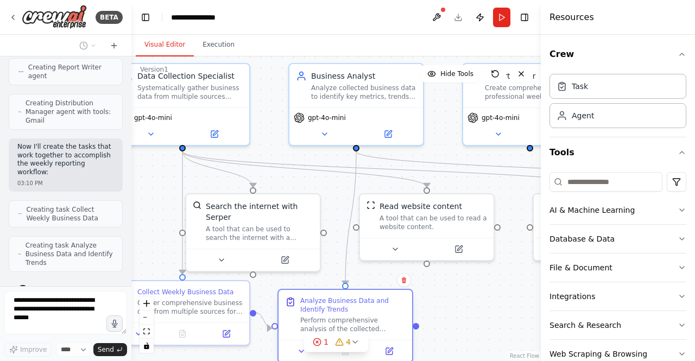
drag, startPoint x: 405, startPoint y: 290, endPoint x: 377, endPoint y: 304, distance: 31.1
click at [377, 304] on div "Analyze Business Data and Identify Trends" at bounding box center [352, 305] width 105 height 17
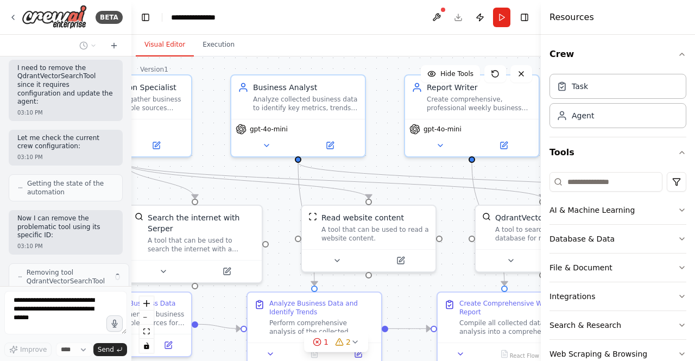
scroll to position [1007, 0]
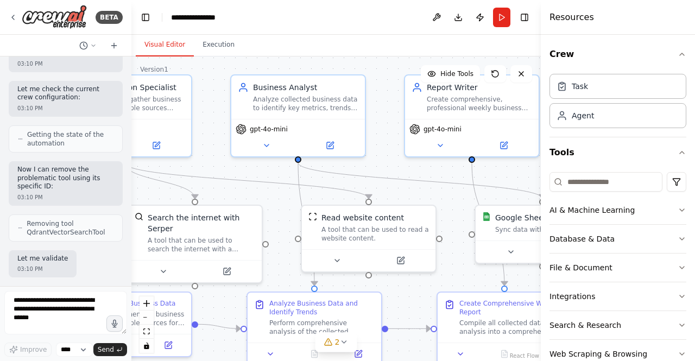
drag, startPoint x: 453, startPoint y: 305, endPoint x: 395, endPoint y: 317, distance: 59.2
click at [395, 317] on div ".deletable-edge-delete-btn { width: 20px; height: 20px; border: 0px solid #ffff…" at bounding box center [336, 209] width 410 height 305
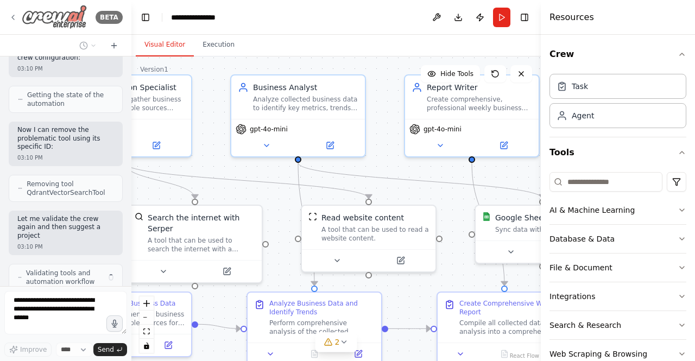
scroll to position [1095, 0]
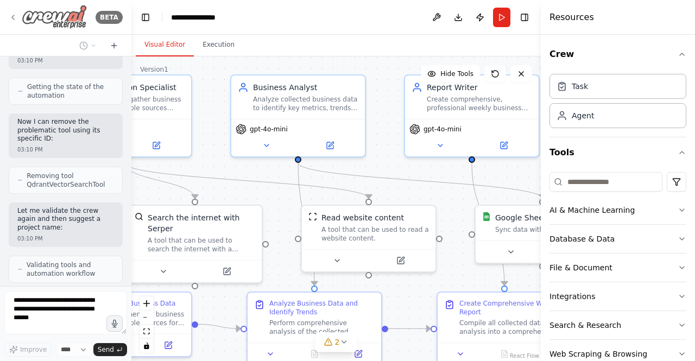
click at [11, 17] on icon at bounding box center [13, 17] width 9 height 9
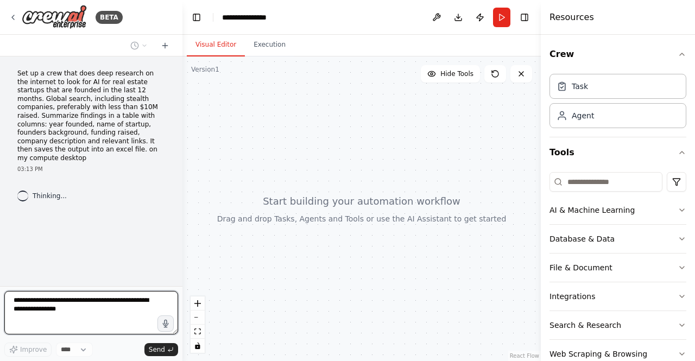
drag, startPoint x: 129, startPoint y: 170, endPoint x: 183, endPoint y: 170, distance: 53.2
click at [183, 170] on div "**********" at bounding box center [347, 180] width 695 height 361
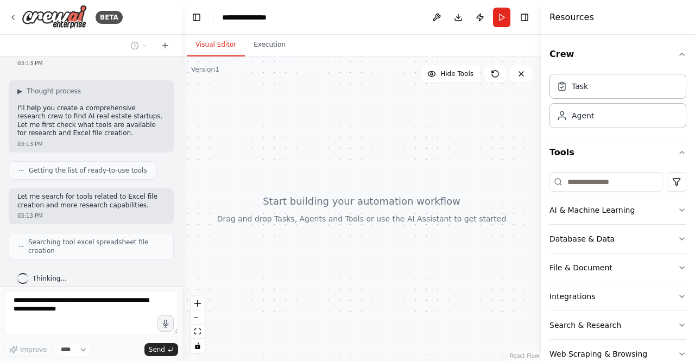
scroll to position [133, 0]
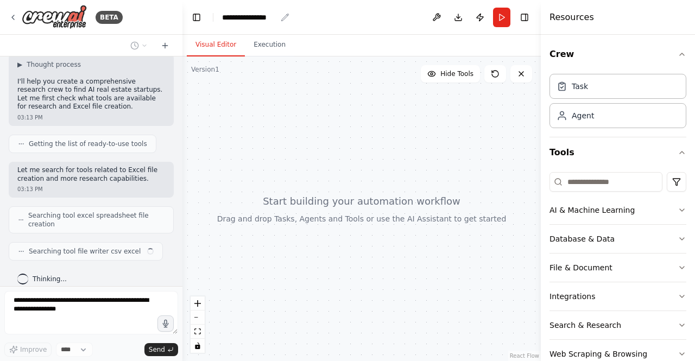
click at [254, 18] on div "**********" at bounding box center [249, 17] width 54 height 11
drag, startPoint x: 281, startPoint y: 16, endPoint x: 177, endPoint y: 16, distance: 104.3
click at [177, 16] on div "**********" at bounding box center [347, 180] width 695 height 361
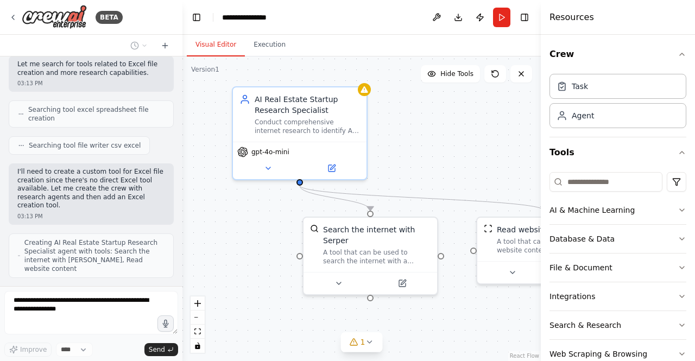
scroll to position [274, 0]
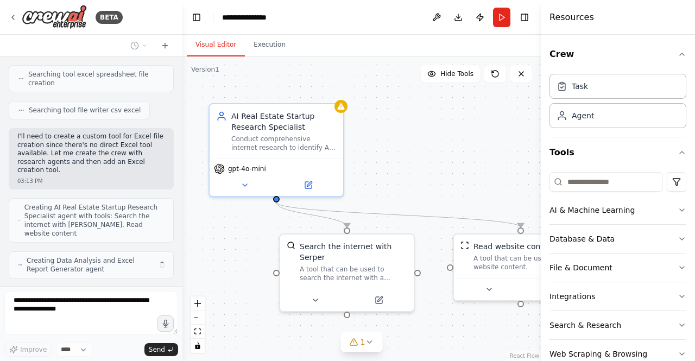
click at [432, 169] on div ".deletable-edge-delete-btn { width: 20px; height: 20px; border: 0px solid #ffff…" at bounding box center [362, 209] width 359 height 305
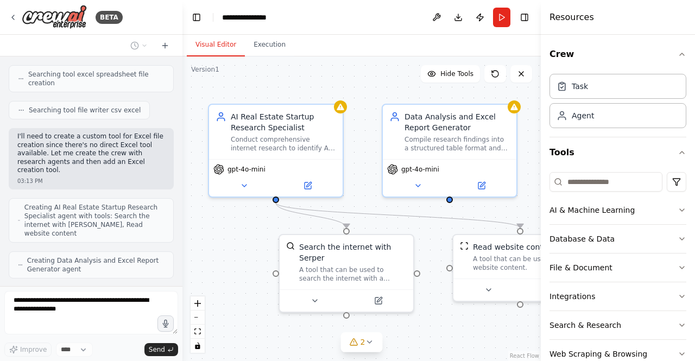
click at [349, 22] on header "**********" at bounding box center [362, 17] width 359 height 35
click at [329, 16] on header "**********" at bounding box center [362, 17] width 359 height 35
click at [250, 24] on header "**********" at bounding box center [362, 17] width 359 height 35
click at [238, 12] on div "**********" at bounding box center [249, 17] width 54 height 11
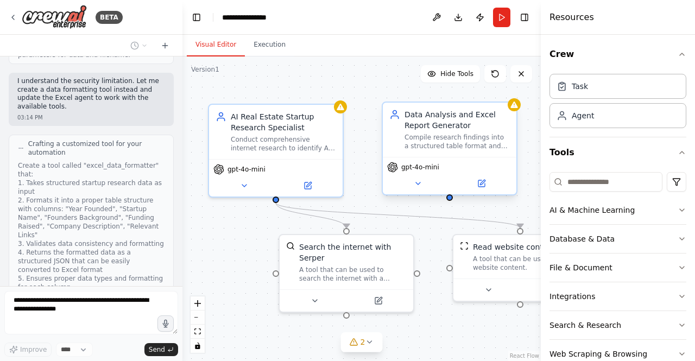
scroll to position [755, 0]
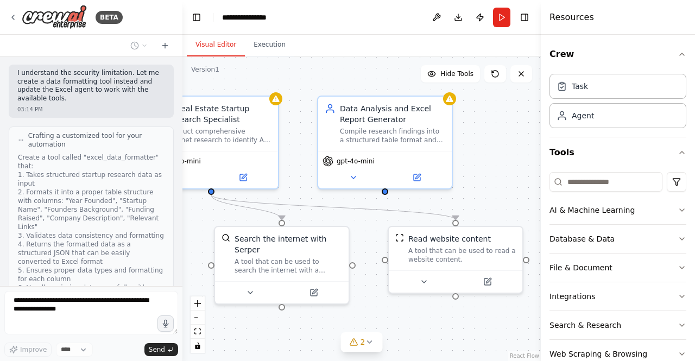
drag, startPoint x: 358, startPoint y: 149, endPoint x: 293, endPoint y: 141, distance: 65.2
click at [293, 141] on div ".deletable-edge-delete-btn { width: 20px; height: 20px; border: 0px solid #ffff…" at bounding box center [362, 209] width 359 height 305
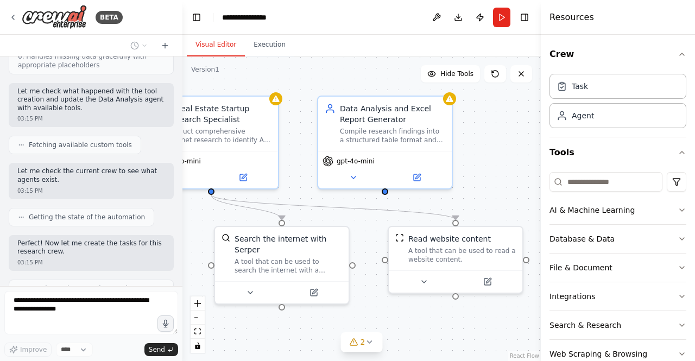
scroll to position [987, 0]
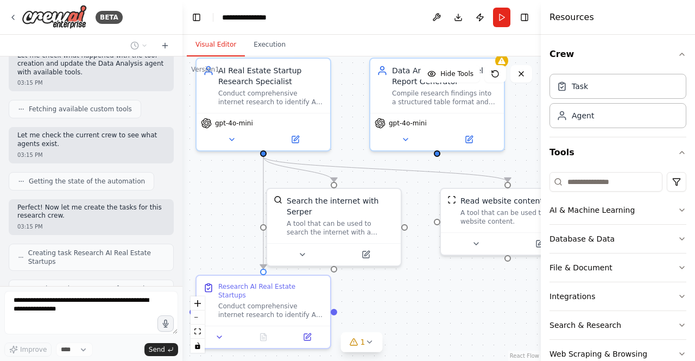
drag, startPoint x: 200, startPoint y: 208, endPoint x: 252, endPoint y: 170, distance: 64.6
click at [252, 170] on div ".deletable-edge-delete-btn { width: 20px; height: 20px; border: 0px solid #ffff…" at bounding box center [362, 209] width 359 height 305
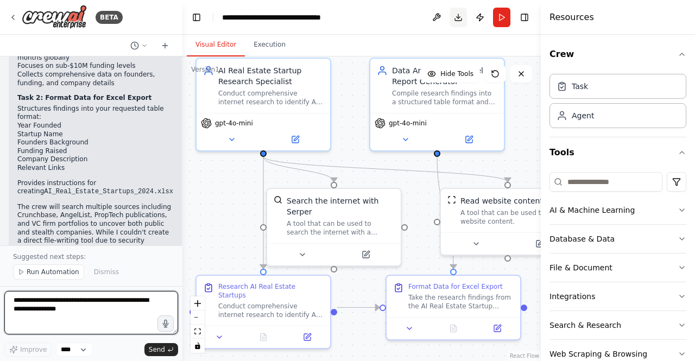
scroll to position [1640, 0]
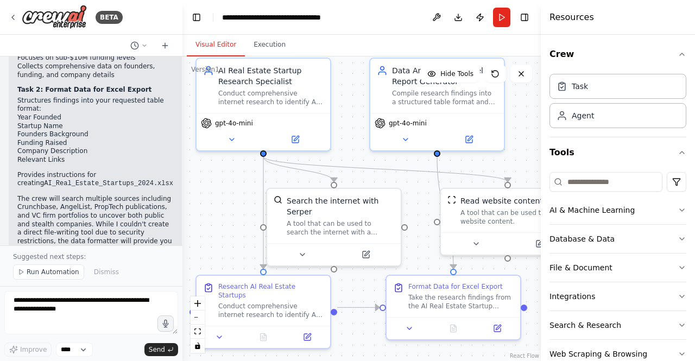
drag, startPoint x: 460, startPoint y: 16, endPoint x: 342, endPoint y: 124, distance: 160.3
click at [342, 124] on main "**********" at bounding box center [362, 180] width 359 height 361
click at [336, 217] on div "A tool that can be used to search the internet with a search_query. Supports di…" at bounding box center [341, 225] width 108 height 17
click at [375, 246] on button at bounding box center [365, 252] width 61 height 13
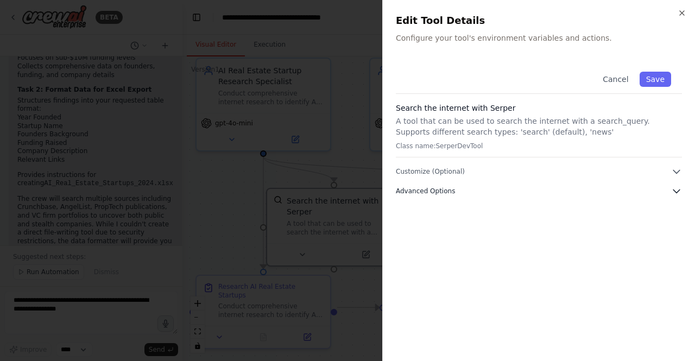
click at [651, 187] on button "Advanced Options" at bounding box center [539, 191] width 286 height 11
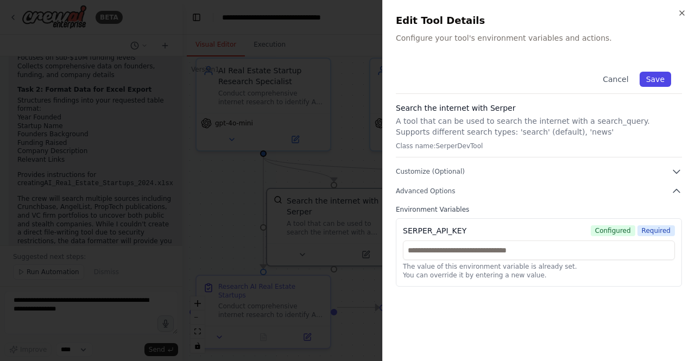
click at [660, 74] on button "Save" at bounding box center [656, 79] width 32 height 15
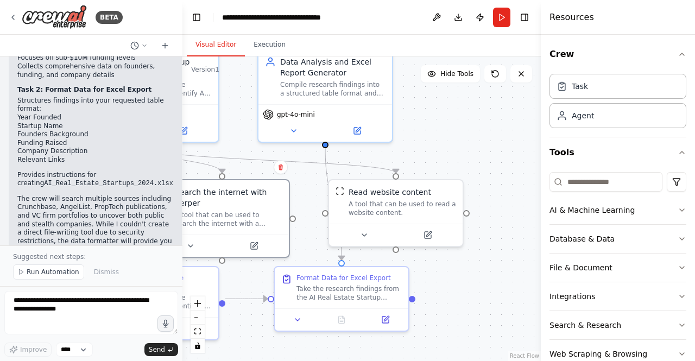
drag, startPoint x: 525, startPoint y: 153, endPoint x: 416, endPoint y: 144, distance: 109.5
click at [416, 144] on div ".deletable-edge-delete-btn { width: 20px; height: 20px; border: 0px solid #ffff…" at bounding box center [362, 209] width 359 height 305
click at [331, 291] on div "Take the research findings from the AI Real Estate Startup research and format …" at bounding box center [351, 291] width 105 height 17
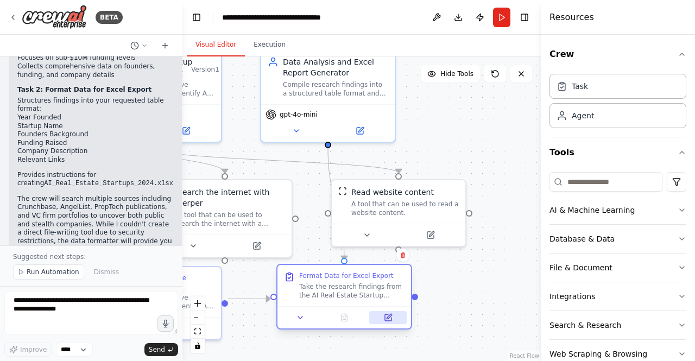
click at [389, 321] on icon at bounding box center [388, 318] width 7 height 7
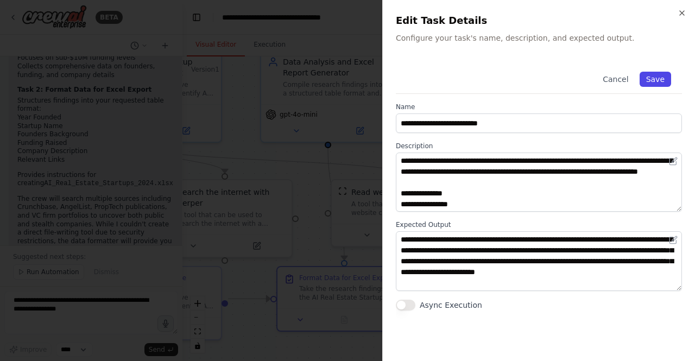
click at [662, 82] on button "Save" at bounding box center [656, 79] width 32 height 15
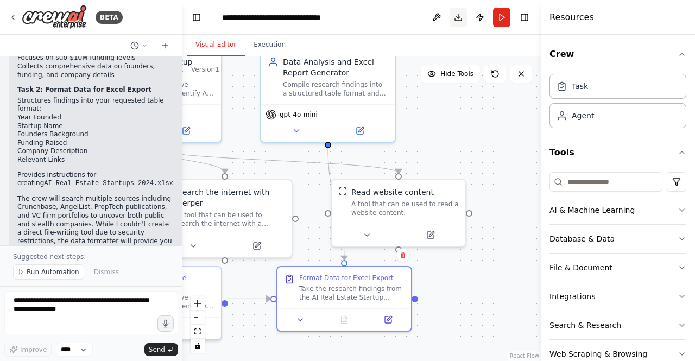
click at [460, 18] on button "Download" at bounding box center [458, 18] width 17 height 20
click at [483, 130] on div ".deletable-edge-delete-btn { width: 20px; height: 20px; border: 0px solid #ffff…" at bounding box center [362, 209] width 359 height 305
click at [506, 22] on button "Run" at bounding box center [501, 18] width 17 height 20
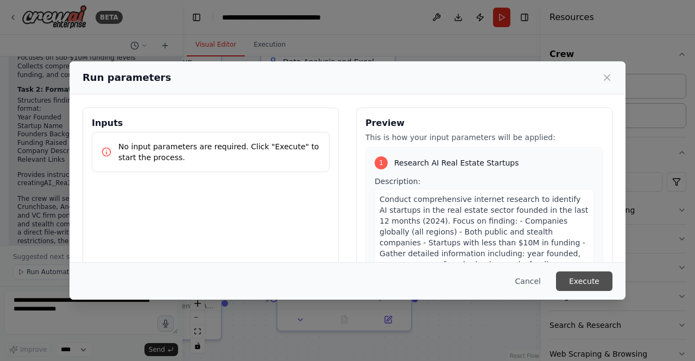
click at [581, 284] on button "Execute" at bounding box center [584, 282] width 57 height 20
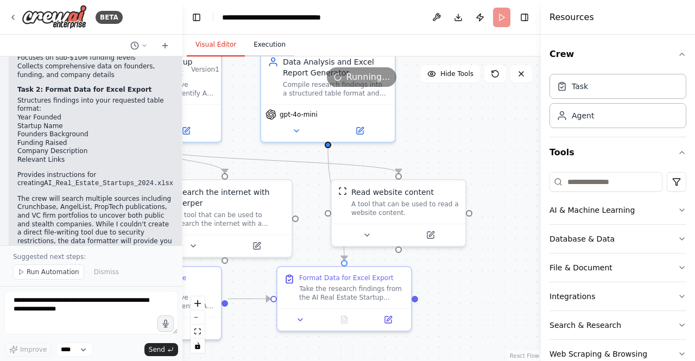
click at [271, 45] on button "Execution" at bounding box center [269, 45] width 49 height 23
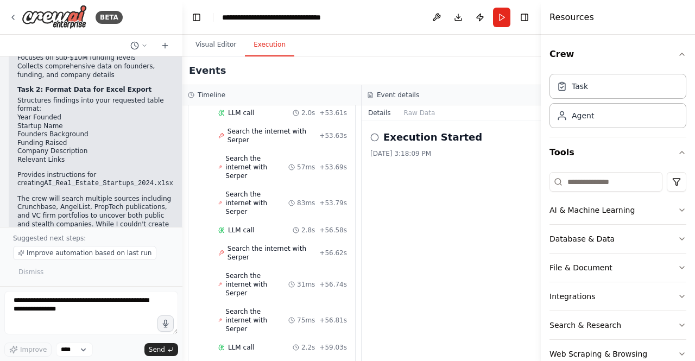
scroll to position [2388, 0]
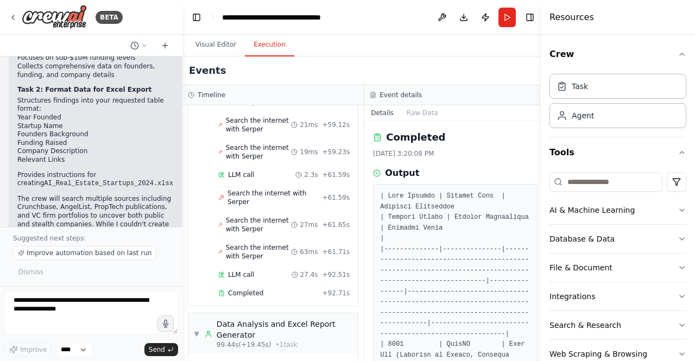
drag, startPoint x: 537, startPoint y: 146, endPoint x: 537, endPoint y: 226, distance: 79.9
click at [537, 226] on button "Toggle Sidebar" at bounding box center [541, 180] width 9 height 361
drag, startPoint x: 537, startPoint y: 139, endPoint x: 534, endPoint y: 210, distance: 71.8
click at [534, 210] on div "BETA Set up a crew that does deep research on the internet to look for AI for r…" at bounding box center [347, 180] width 695 height 361
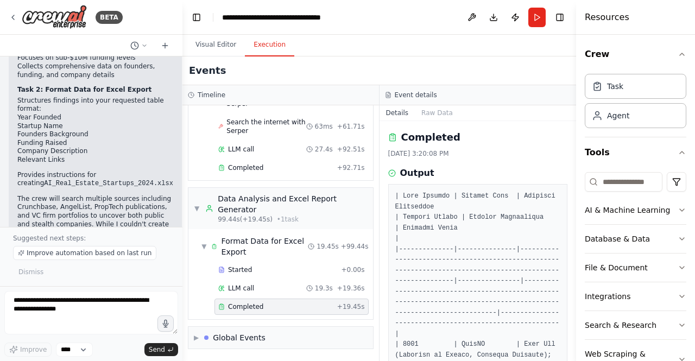
scroll to position [2206, 0]
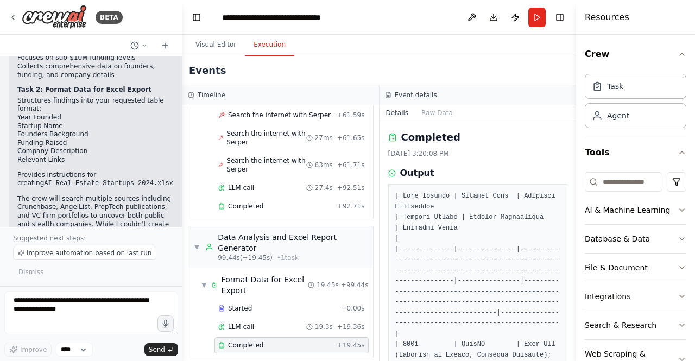
drag, startPoint x: 542, startPoint y: 170, endPoint x: 576, endPoint y: 170, distance: 34.2
click at [576, 170] on div at bounding box center [578, 180] width 4 height 361
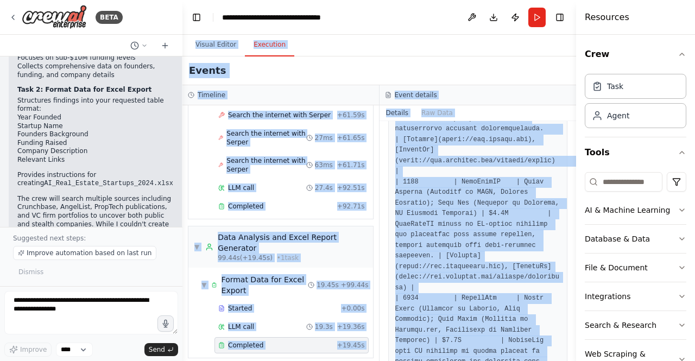
scroll to position [0, 0]
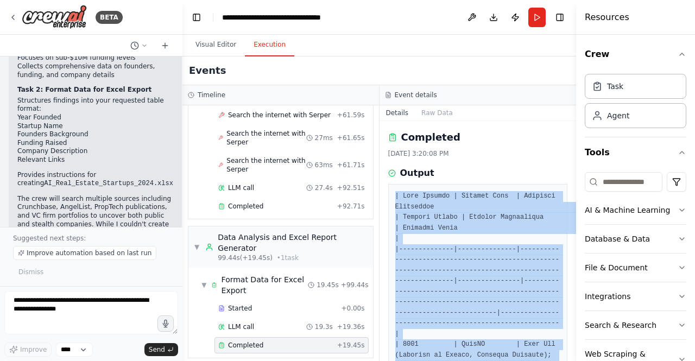
drag, startPoint x: 431, startPoint y: 216, endPoint x: 390, endPoint y: 194, distance: 47.1
copy pre "| Year Founded | Startup Name | Founders Background | Funding Raised | Company …"
drag, startPoint x: 574, startPoint y: 141, endPoint x: 573, endPoint y: 166, distance: 25.0
click at [573, 166] on button "Toggle Sidebar" at bounding box center [576, 180] width 9 height 361
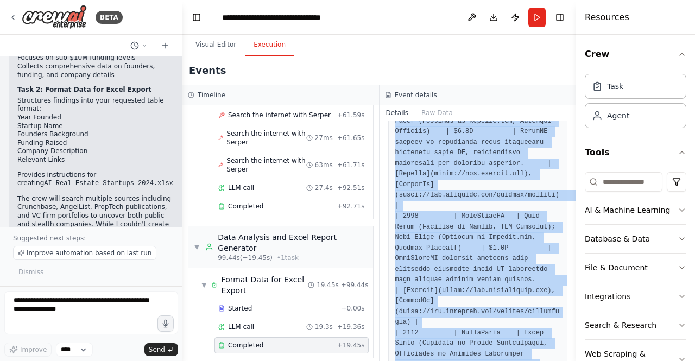
scroll to position [1095, 0]
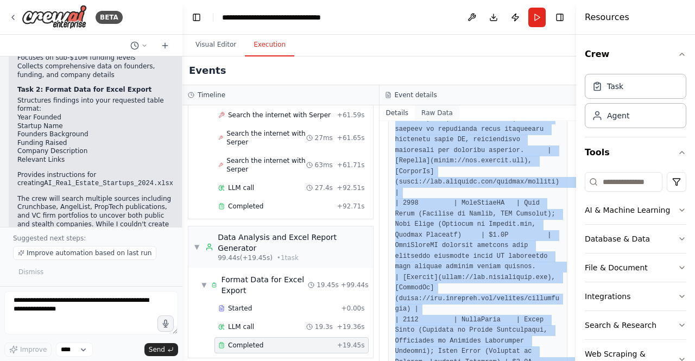
click at [434, 115] on button "Raw Data" at bounding box center [437, 112] width 45 height 15
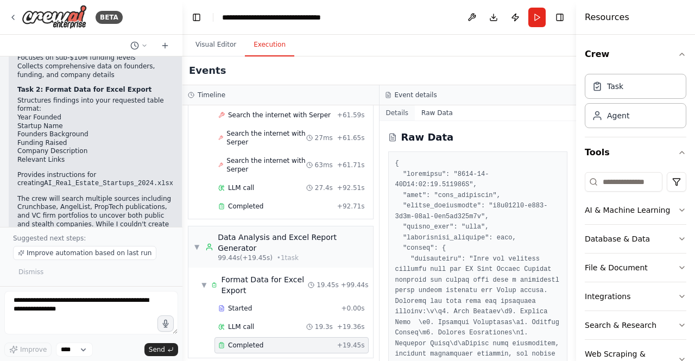
click at [389, 114] on button "Details" at bounding box center [398, 112] width 36 height 15
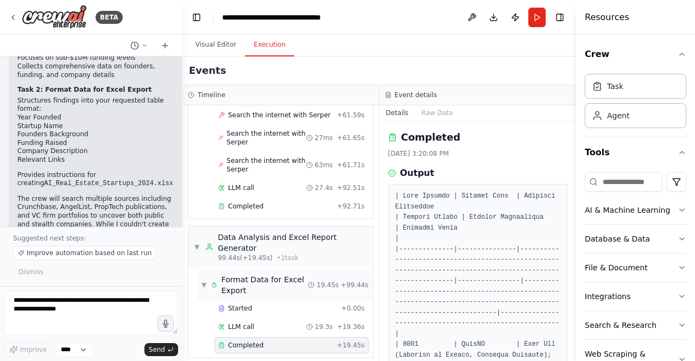
click at [259, 274] on div "Format Data for Excel Export" at bounding box center [265, 285] width 87 height 22
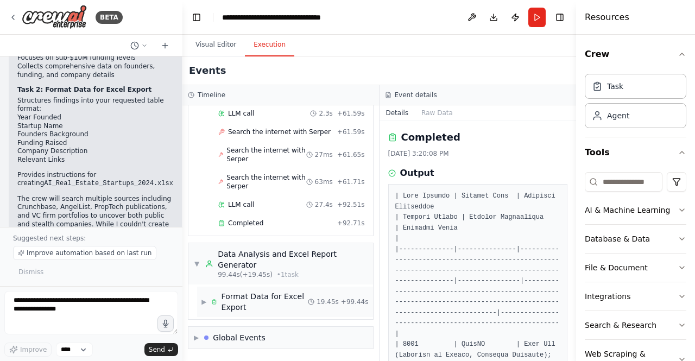
scroll to position [2151, 0]
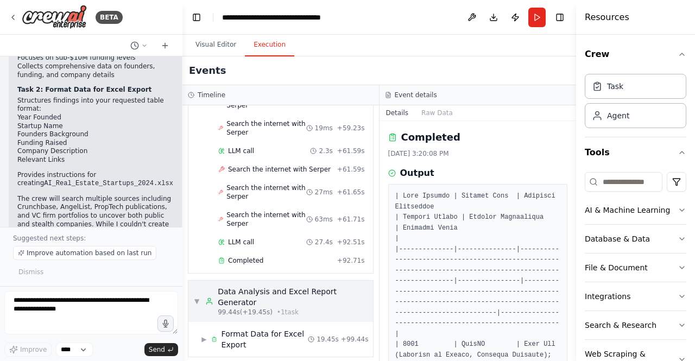
click at [268, 286] on div "Data Analysis and Excel Report Generator" at bounding box center [292, 297] width 149 height 22
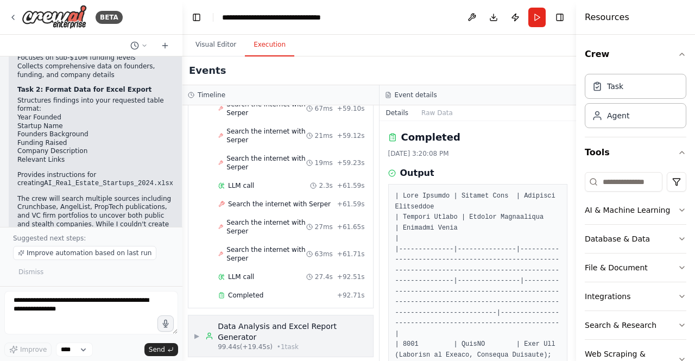
click at [254, 321] on div "Data Analysis and Excel Report Generator" at bounding box center [292, 332] width 149 height 22
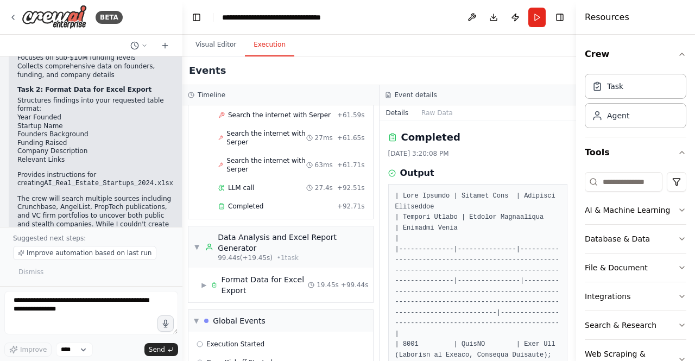
scroll to position [2248, 0]
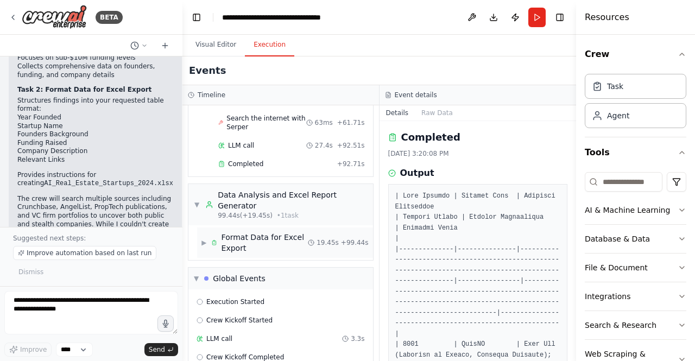
click at [289, 232] on div "Format Data for Excel Export" at bounding box center [265, 243] width 87 height 22
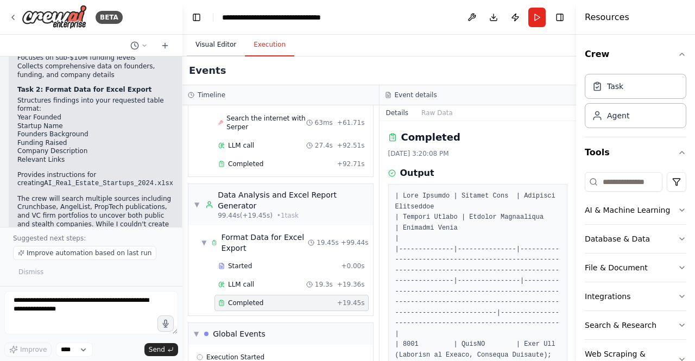
click at [223, 50] on button "Visual Editor" at bounding box center [216, 45] width 58 height 23
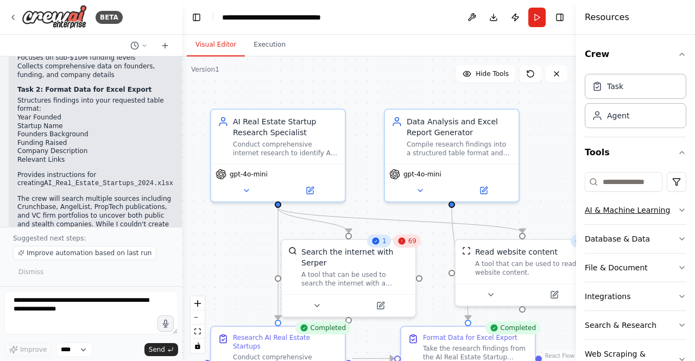
drag, startPoint x: 491, startPoint y: 140, endPoint x: 627, endPoint y: 209, distance: 152.6
click at [627, 209] on div "BETA Set up a crew that does deep research on the internet to look for AI for r…" at bounding box center [347, 180] width 695 height 361
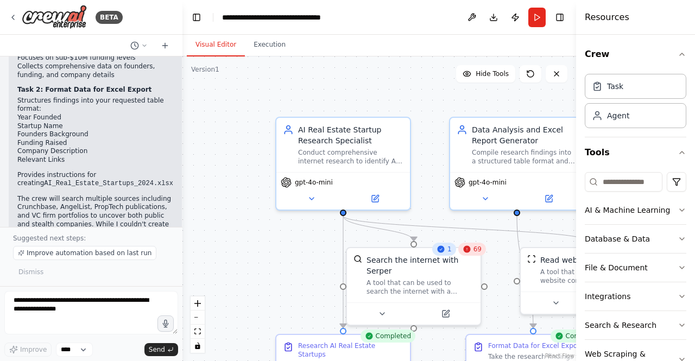
drag, startPoint x: 357, startPoint y: 93, endPoint x: 411, endPoint y: 92, distance: 53.3
click at [411, 92] on div ".deletable-edge-delete-btn { width: 20px; height: 20px; border: 0px solid #ffff…" at bounding box center [380, 209] width 394 height 305
click at [96, 305] on textarea at bounding box center [91, 312] width 174 height 43
click at [109, 317] on textarea at bounding box center [91, 312] width 174 height 43
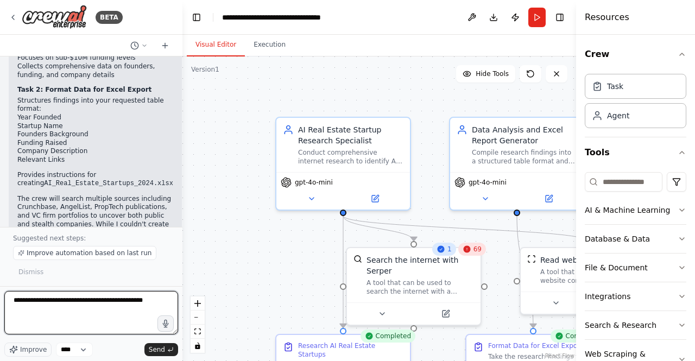
paste textarea "**********"
drag, startPoint x: 133, startPoint y: 313, endPoint x: 0, endPoint y: 317, distance: 132.6
click at [0, 317] on div "BETA Set up a crew that does deep research on the internet to look for AI for r…" at bounding box center [91, 180] width 183 height 361
paste textarea "**********"
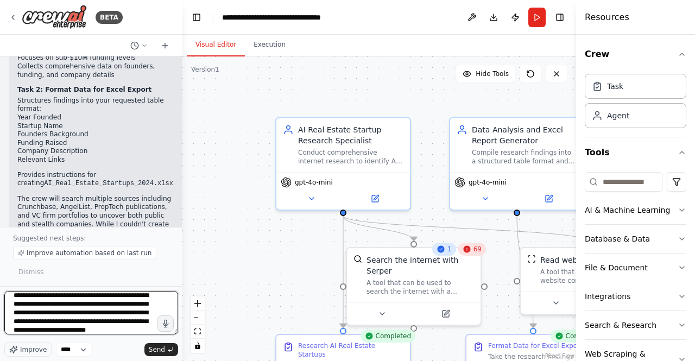
scroll to position [14, 0]
type textarea "**********"
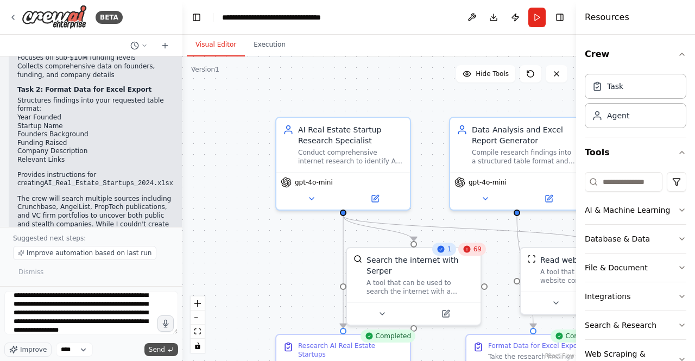
click at [165, 349] on button "Send" at bounding box center [162, 349] width 34 height 13
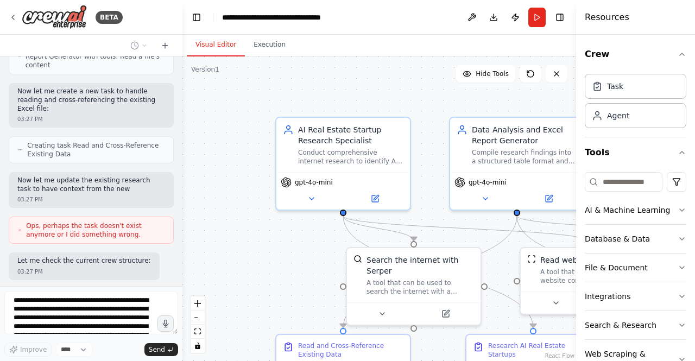
scroll to position [2438, 0]
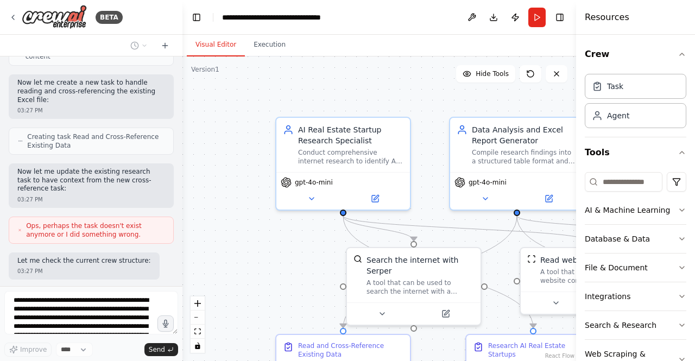
click at [181, 269] on div at bounding box center [180, 180] width 4 height 361
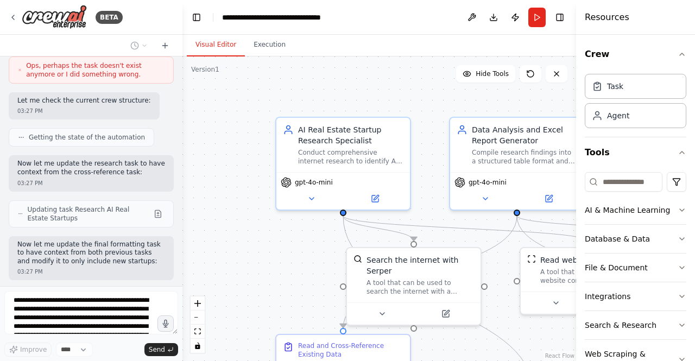
scroll to position [2590, 0]
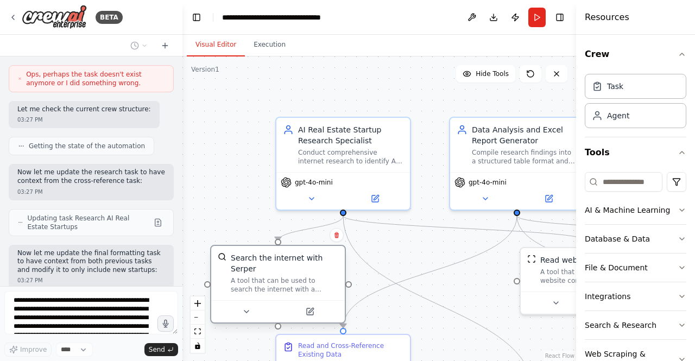
drag, startPoint x: 391, startPoint y: 268, endPoint x: 255, endPoint y: 271, distance: 135.9
click at [255, 277] on div "A tool that can be used to search the internet with a search_query. Supports di…" at bounding box center [285, 285] width 108 height 17
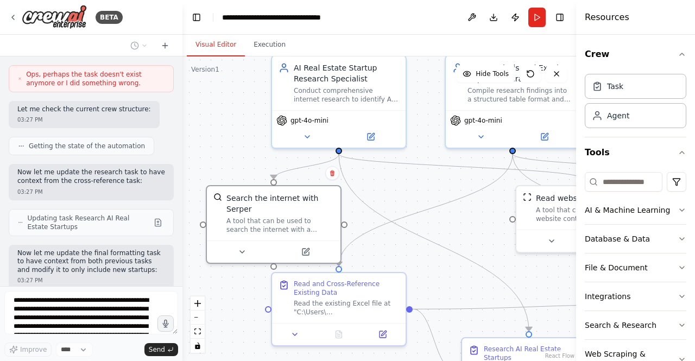
drag, startPoint x: 418, startPoint y: 255, endPoint x: 414, endPoint y: 193, distance: 62.1
click at [414, 193] on div ".deletable-edge-delete-btn { width: 20px; height: 20px; border: 0px solid #ffff…" at bounding box center [380, 209] width 394 height 305
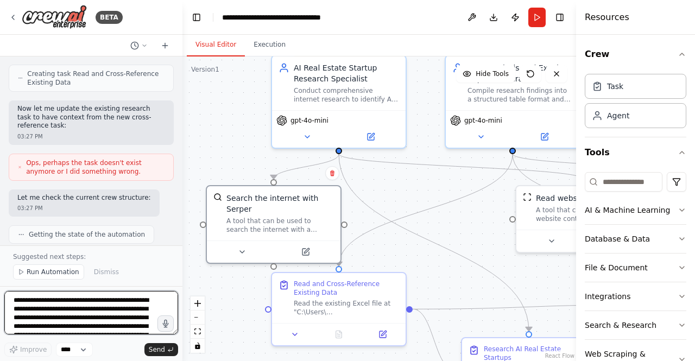
scroll to position [3129, 0]
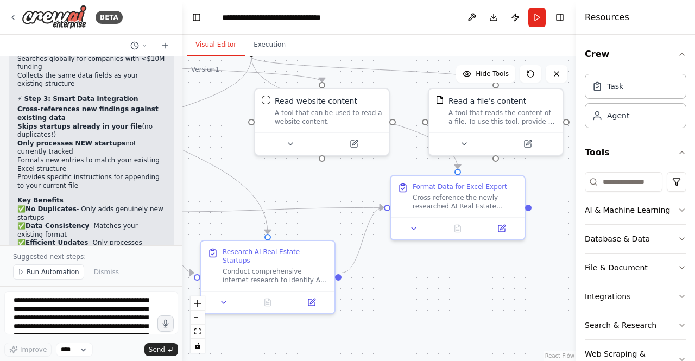
drag, startPoint x: 474, startPoint y: 233, endPoint x: 185, endPoint y: 127, distance: 308.0
click at [185, 127] on div ".deletable-edge-delete-btn { width: 20px; height: 20px; border: 0px solid #ffff…" at bounding box center [380, 209] width 394 height 305
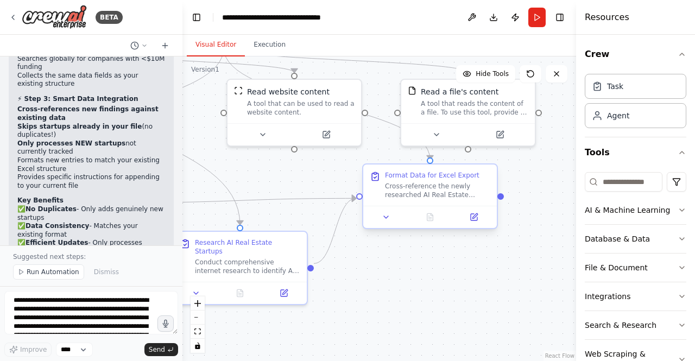
click at [435, 196] on div "Cross-reference the newly researched AI Real Estate startups against the existi…" at bounding box center [437, 190] width 105 height 17
click at [479, 217] on button at bounding box center [473, 217] width 37 height 13
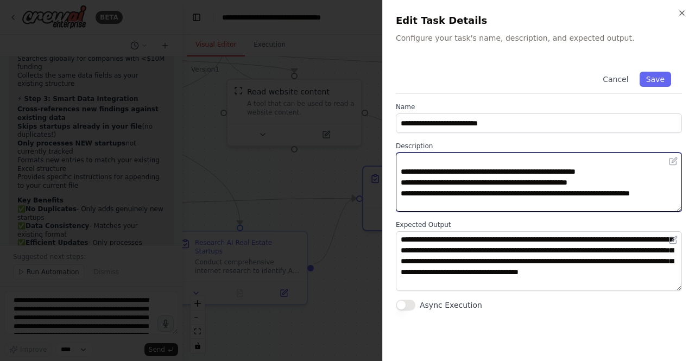
scroll to position [43, 0]
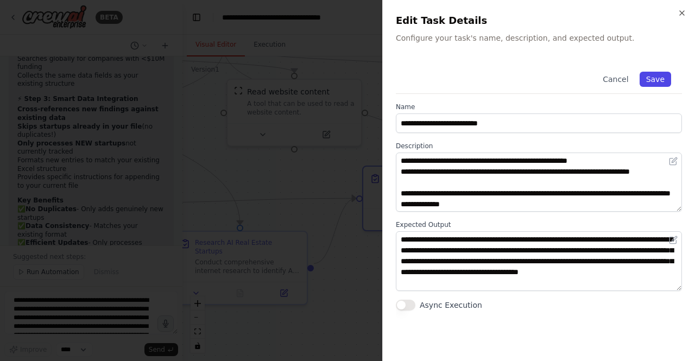
click at [667, 81] on button "Save" at bounding box center [656, 79] width 32 height 15
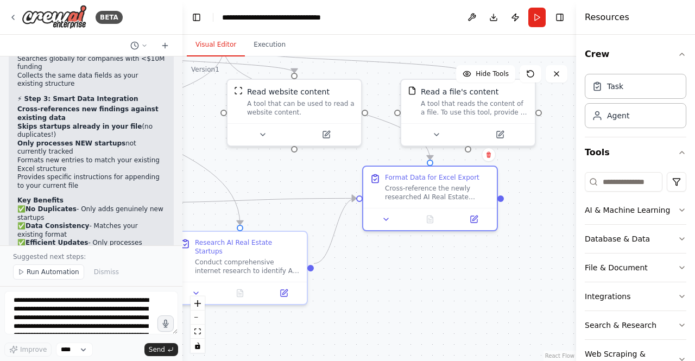
click at [294, 186] on div ".deletable-edge-delete-btn { width: 20px; height: 20px; border: 0px solid #ffff…" at bounding box center [380, 209] width 394 height 305
click at [162, 350] on span "Send" at bounding box center [157, 350] width 16 height 9
click at [56, 269] on span "Run Automation" at bounding box center [53, 272] width 53 height 9
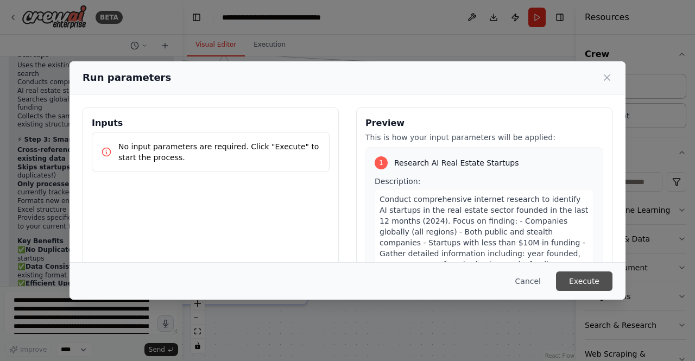
click at [585, 278] on button "Execute" at bounding box center [584, 282] width 57 height 20
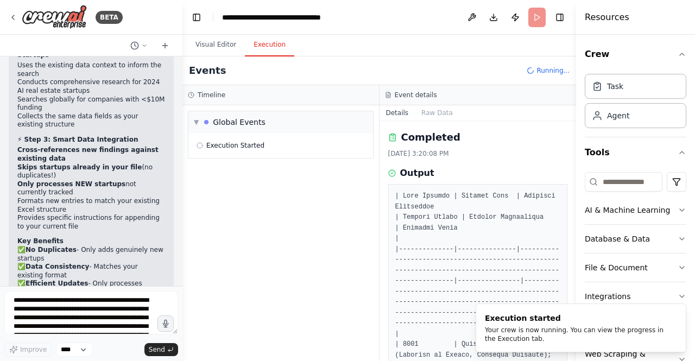
click at [266, 42] on button "Execution" at bounding box center [269, 45] width 49 height 23
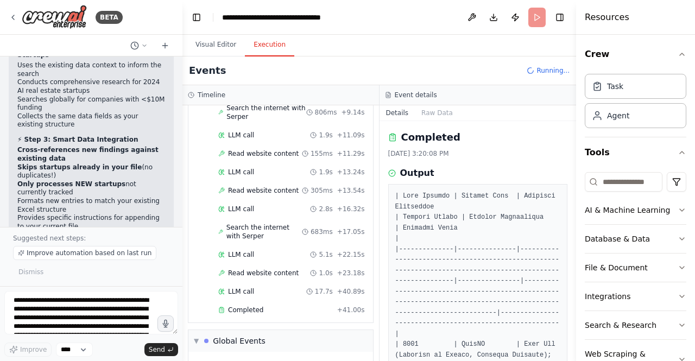
scroll to position [3129, 0]
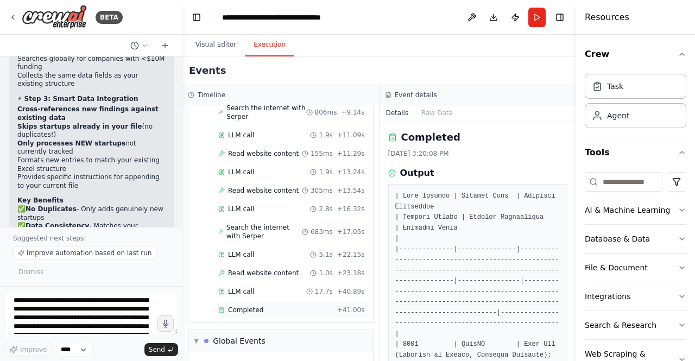
click at [263, 306] on div "Completed" at bounding box center [275, 310] width 115 height 9
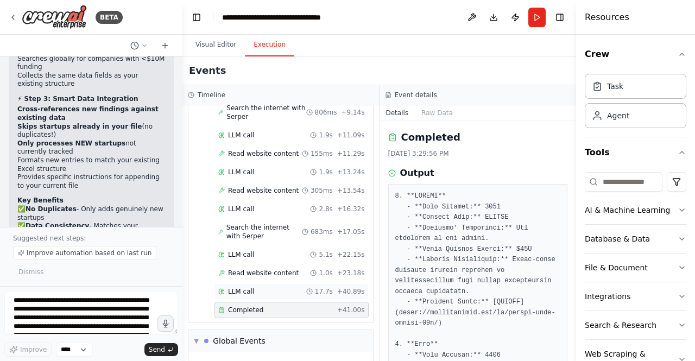
click at [279, 287] on div "LLM call 17.7s + 40.89s" at bounding box center [291, 291] width 147 height 9
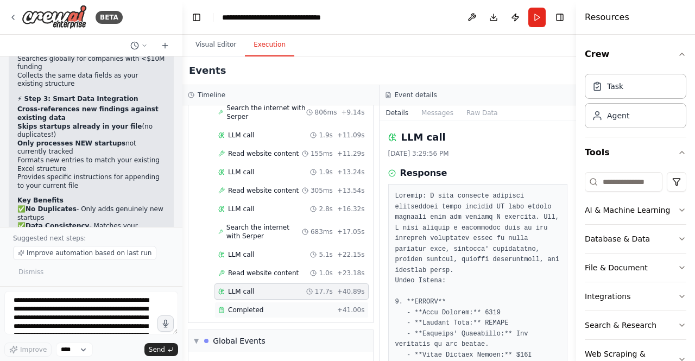
click at [258, 306] on span "Completed" at bounding box center [245, 310] width 35 height 9
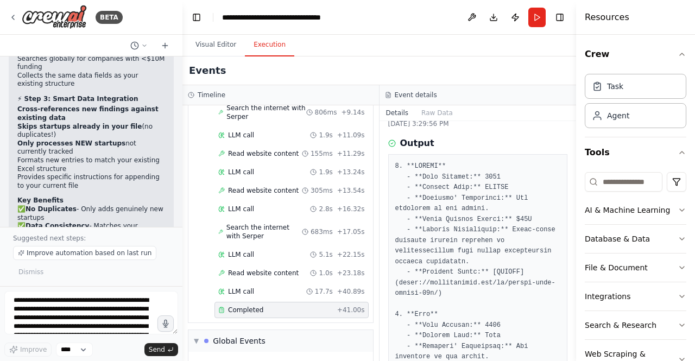
scroll to position [40, 0]
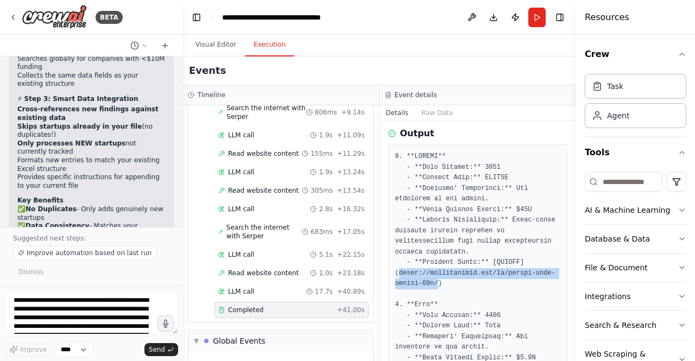
drag, startPoint x: 399, startPoint y: 272, endPoint x: 432, endPoint y: 284, distance: 35.6
copy pre "https://arabfounders.net/en/prypco-real-estate-10m/"
drag, startPoint x: 574, startPoint y: 155, endPoint x: 570, endPoint y: 200, distance: 45.8
click at [570, 200] on div "BETA Set up a crew that does deep research on the internet to look for AI for r…" at bounding box center [347, 180] width 695 height 361
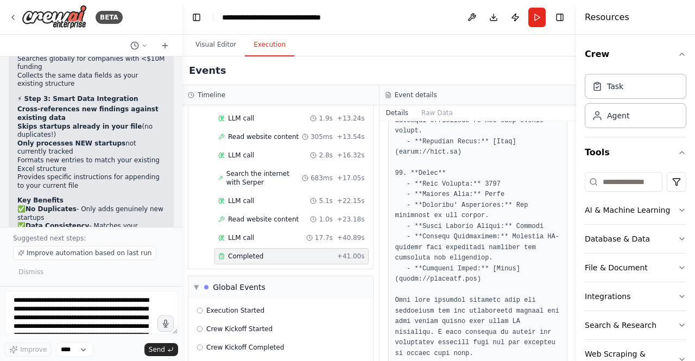
scroll to position [861, 0]
click at [198, 283] on span "▼" at bounding box center [196, 287] width 5 height 9
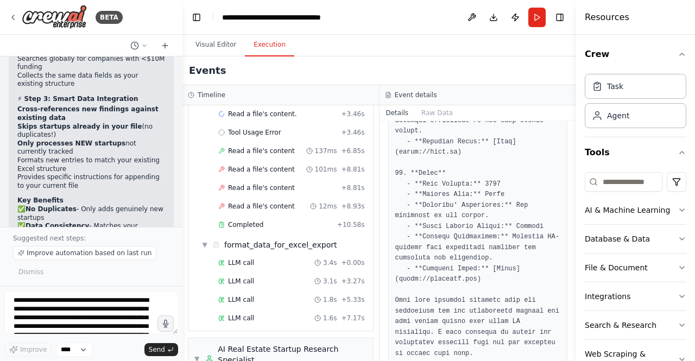
scroll to position [281, 0]
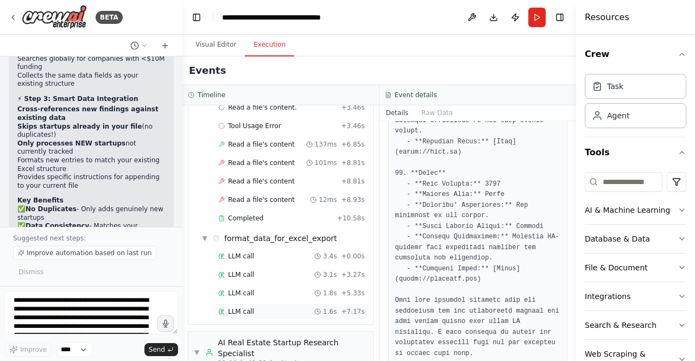
click at [249, 308] on span "LLM call" at bounding box center [241, 312] width 26 height 9
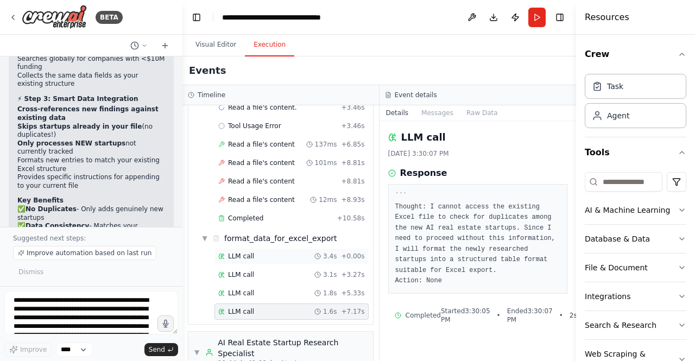
click at [251, 252] on div "LLM call 3.4s + 0.00s" at bounding box center [291, 256] width 147 height 9
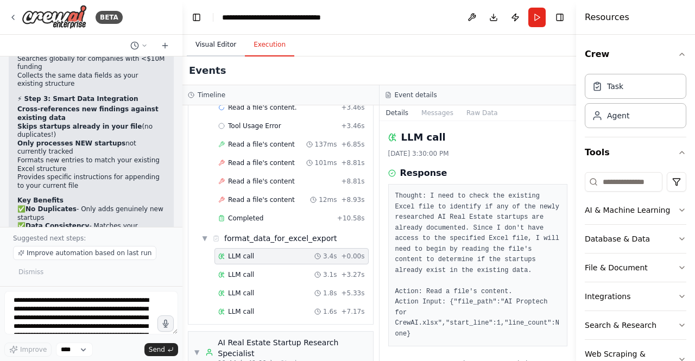
click at [226, 45] on button "Visual Editor" at bounding box center [216, 45] width 58 height 23
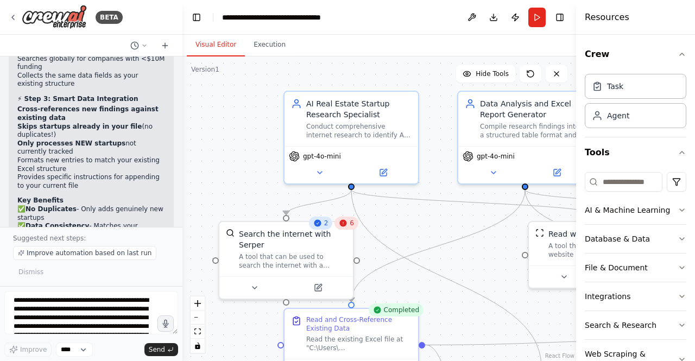
drag, startPoint x: 225, startPoint y: 175, endPoint x: 530, endPoint y: 317, distance: 336.4
click at [530, 317] on div ".deletable-edge-delete-btn { width: 20px; height: 20px; border: 0px solid #ffff…" at bounding box center [380, 209] width 394 height 305
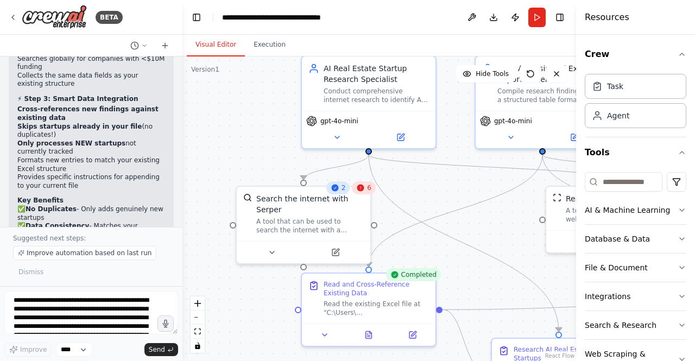
drag, startPoint x: 259, startPoint y: 123, endPoint x: 272, endPoint y: 78, distance: 47.1
click at [272, 78] on div ".deletable-edge-delete-btn { width: 20px; height: 20px; border: 0px solid #ffff…" at bounding box center [380, 209] width 394 height 305
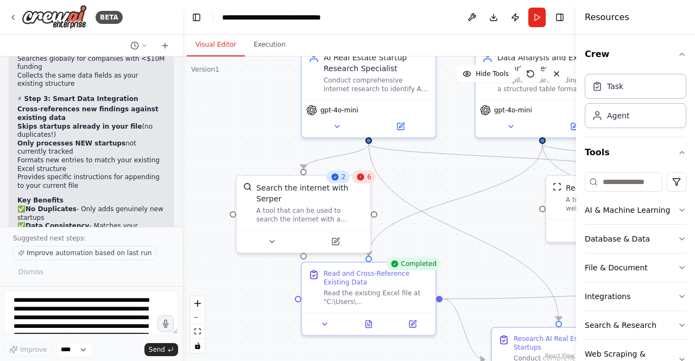
click at [93, 258] on span "Improve automation based on last run" at bounding box center [89, 253] width 125 height 9
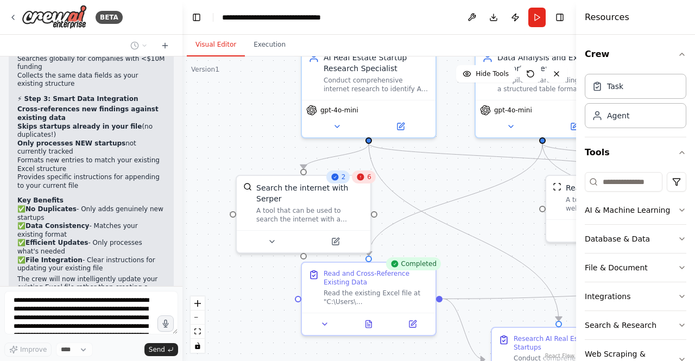
scroll to position [3179, 0]
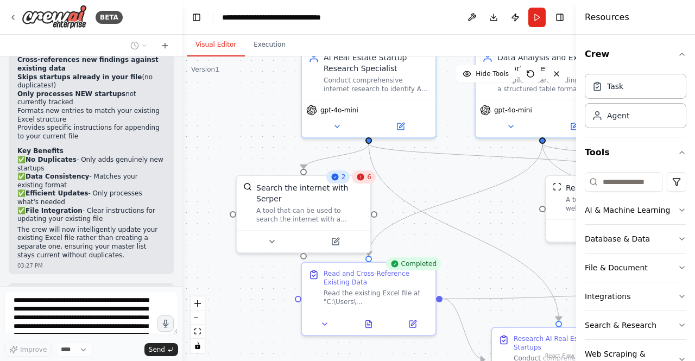
click at [362, 177] on icon at bounding box center [360, 177] width 7 height 7
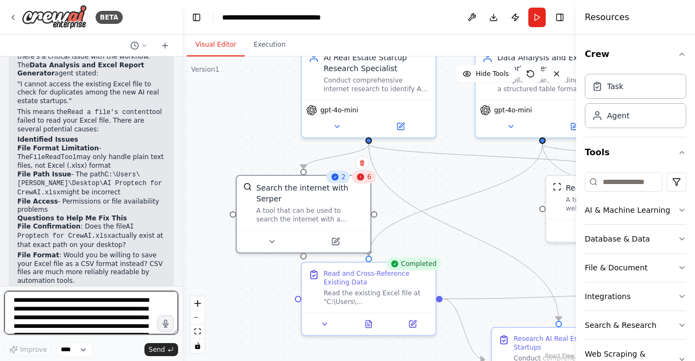
scroll to position [3582, 0]
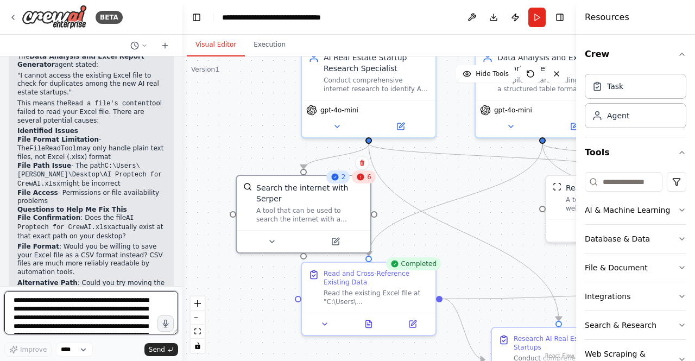
click at [181, 215] on div at bounding box center [180, 180] width 4 height 361
click at [178, 211] on div at bounding box center [180, 180] width 4 height 361
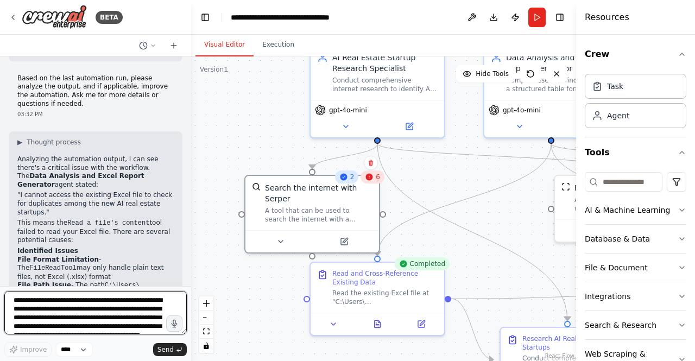
scroll to position [3385, 0]
drag, startPoint x: 179, startPoint y: 175, endPoint x: 192, endPoint y: 177, distance: 13.6
click at [192, 177] on div "BETA Set up a crew that does deep research on the internet to look for AI for r…" at bounding box center [347, 180] width 695 height 361
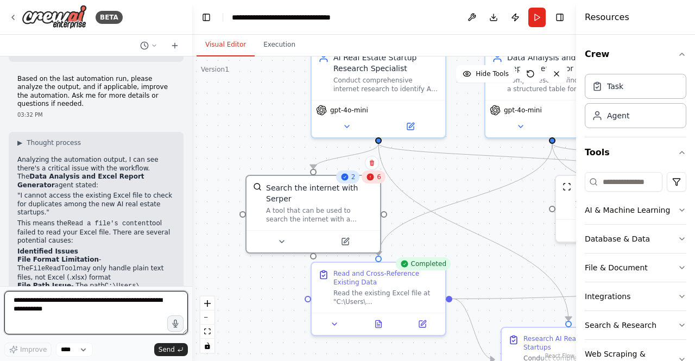
click at [134, 307] on textarea at bounding box center [96, 312] width 184 height 43
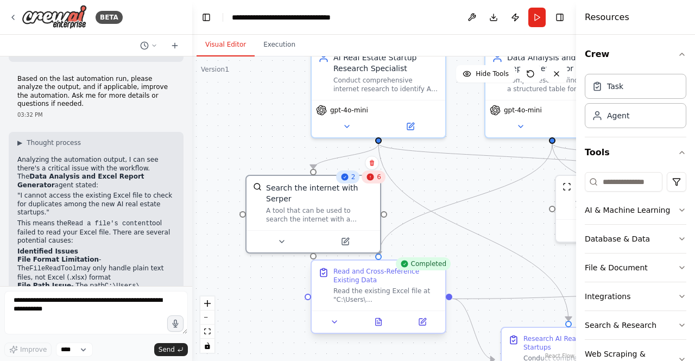
click at [377, 291] on div "Read the existing Excel file at "C:\Users\peter\Desktop\AI Proptech for CrewAI.…" at bounding box center [386, 295] width 105 height 17
click at [424, 323] on icon at bounding box center [422, 322] width 7 height 7
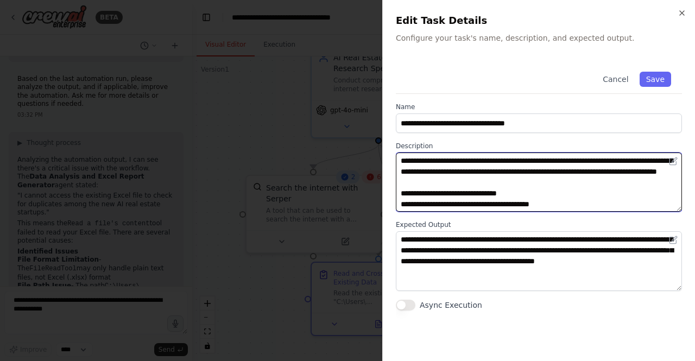
drag, startPoint x: 501, startPoint y: 159, endPoint x: 438, endPoint y: 172, distance: 63.8
click at [438, 172] on textarea "**********" at bounding box center [539, 182] width 286 height 59
paste textarea
type textarea "**********"
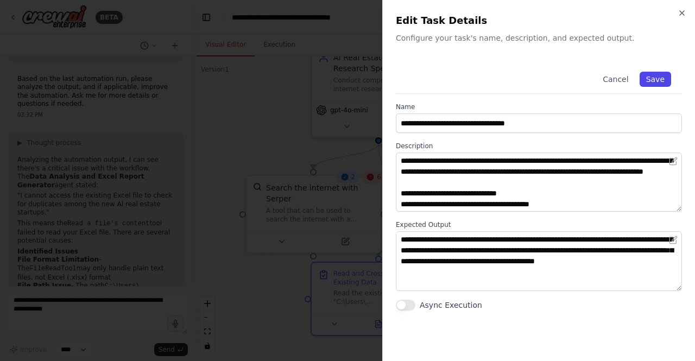
click at [660, 82] on button "Save" at bounding box center [656, 79] width 32 height 15
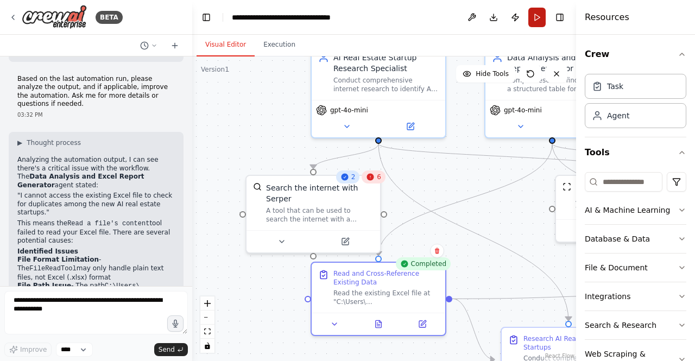
click at [545, 11] on button "Run" at bounding box center [537, 18] width 17 height 20
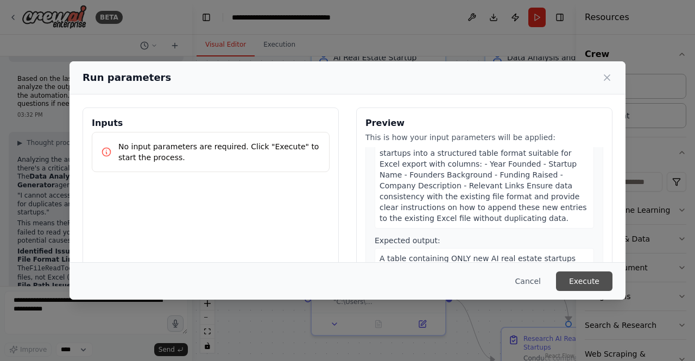
scroll to position [502, 0]
click at [600, 277] on button "Execute" at bounding box center [584, 282] width 57 height 20
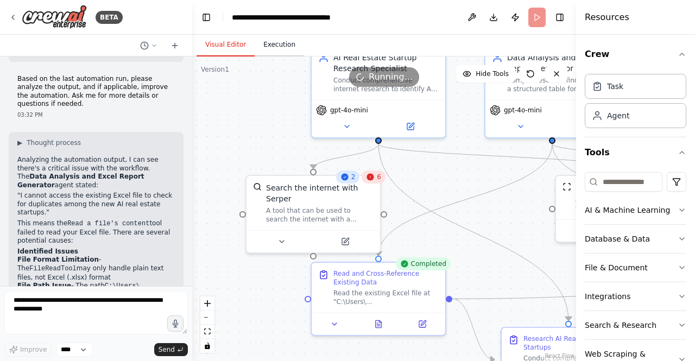
click at [279, 40] on button "Execution" at bounding box center [279, 45] width 49 height 23
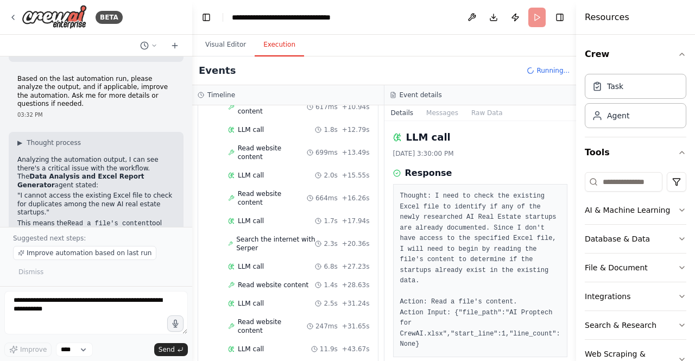
scroll to position [3418, 0]
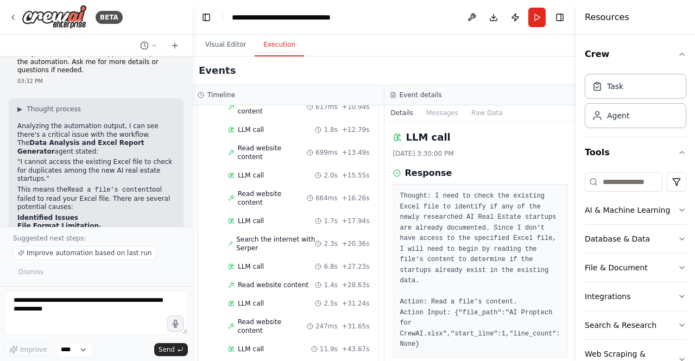
click at [188, 216] on div at bounding box center [190, 180] width 4 height 361
click at [258, 361] on span "Completed" at bounding box center [255, 367] width 35 height 9
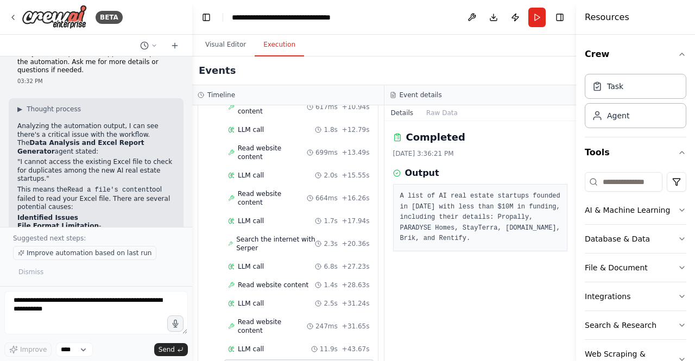
click at [122, 255] on span "Improve automation based on last run" at bounding box center [89, 253] width 125 height 9
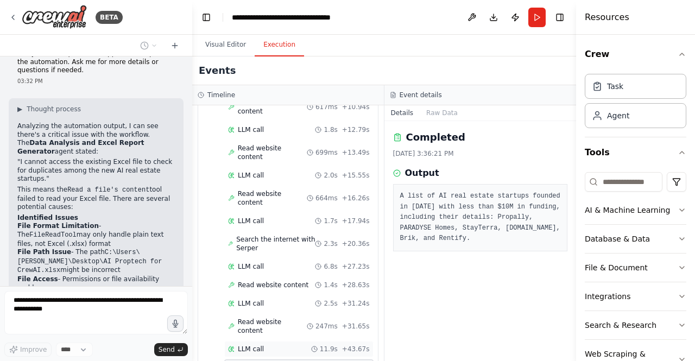
scroll to position [3474, 0]
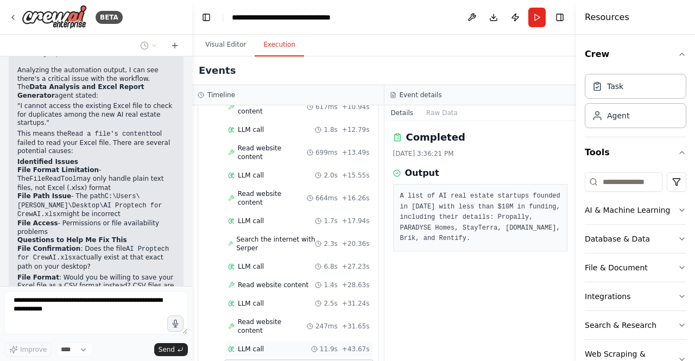
click at [281, 345] on div "LLM call 11.9s + 43.67s" at bounding box center [299, 349] width 142 height 9
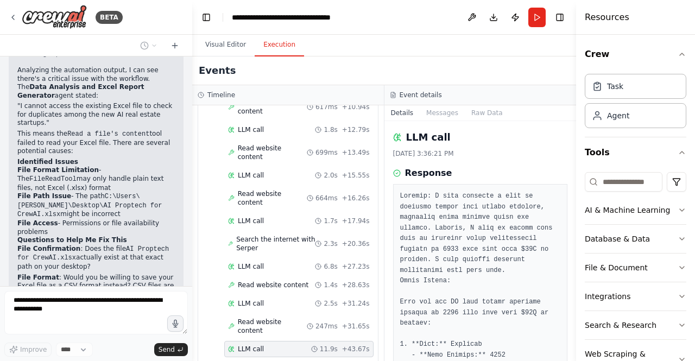
drag, startPoint x: 575, startPoint y: 156, endPoint x: 575, endPoint y: 169, distance: 12.5
click at [575, 169] on button "Toggle Sidebar" at bounding box center [576, 180] width 9 height 361
drag, startPoint x: 574, startPoint y: 164, endPoint x: 574, endPoint y: 191, distance: 27.2
click at [574, 191] on button "Toggle Sidebar" at bounding box center [576, 180] width 9 height 361
drag, startPoint x: 574, startPoint y: 168, endPoint x: 575, endPoint y: 212, distance: 44.0
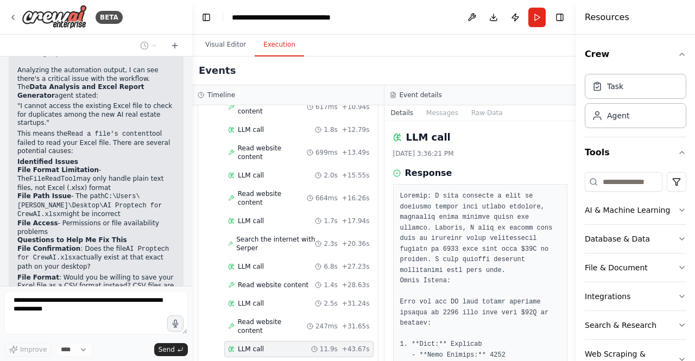
click at [575, 212] on button "Toggle Sidebar" at bounding box center [576, 180] width 9 height 361
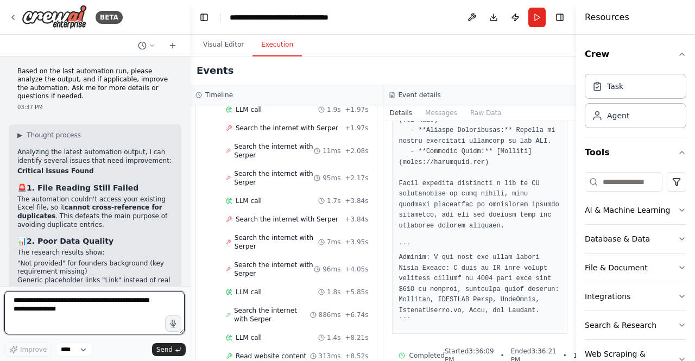
scroll to position [934, 0]
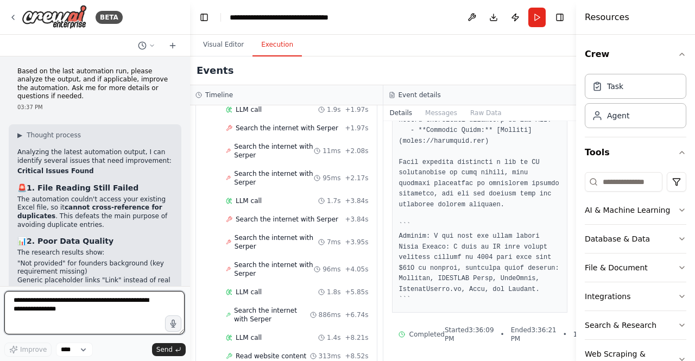
drag, startPoint x: 189, startPoint y: 273, endPoint x: 190, endPoint y: 253, distance: 20.7
click at [190, 253] on div "BETA Set up a crew that does deep research on the internet to look for AI for r…" at bounding box center [347, 180] width 695 height 361
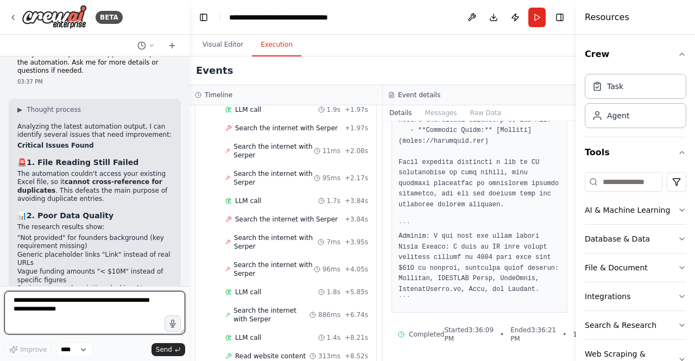
click at [186, 274] on div at bounding box center [187, 180] width 4 height 361
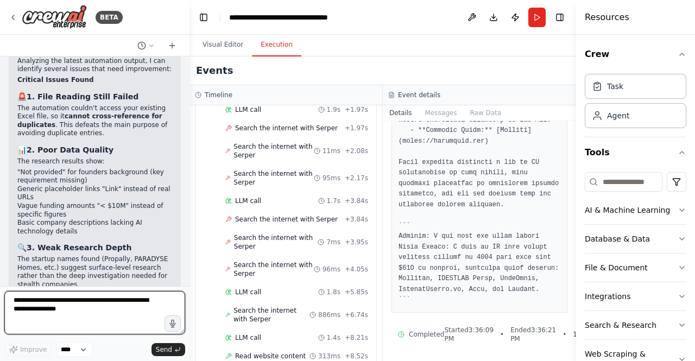
scroll to position [4031, 0]
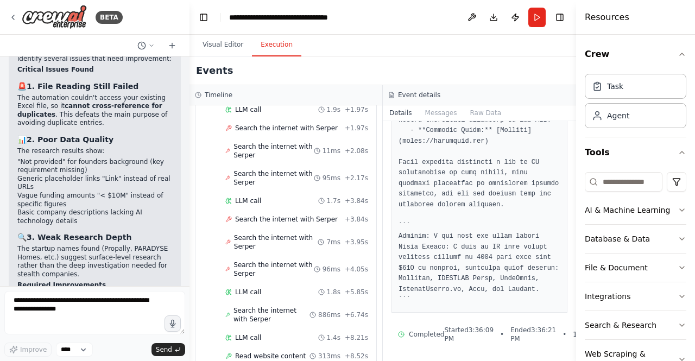
drag, startPoint x: 190, startPoint y: 256, endPoint x: 217, endPoint y: 257, distance: 27.7
click at [217, 257] on div "▼ Data Analysis and Excel Report Generator 6.66s (+57.30s) • 2 task s ▼ Read an…" at bounding box center [286, 233] width 193 height 256
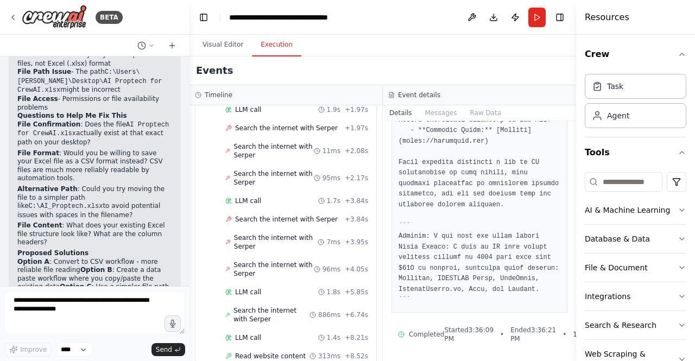
scroll to position [3649, 0]
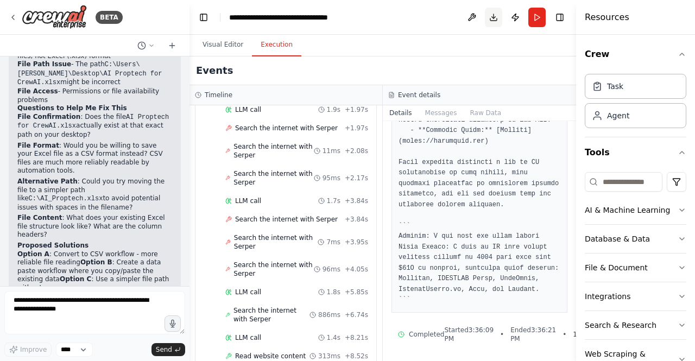
click at [494, 17] on button "Download" at bounding box center [493, 18] width 17 height 20
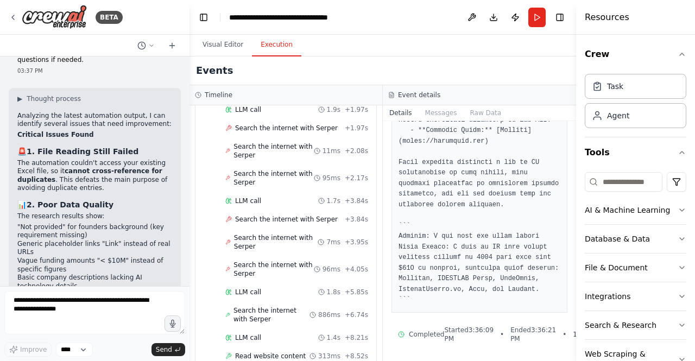
scroll to position [4031, 0]
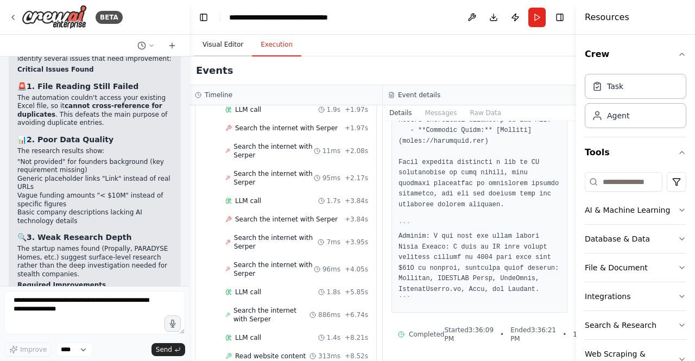
click at [208, 43] on button "Visual Editor" at bounding box center [223, 45] width 58 height 23
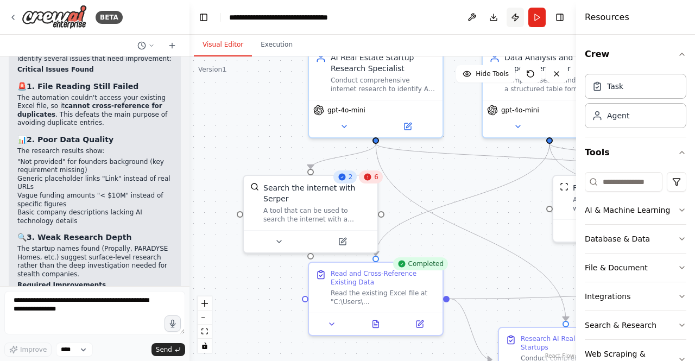
click at [518, 18] on button "Publish" at bounding box center [515, 18] width 17 height 20
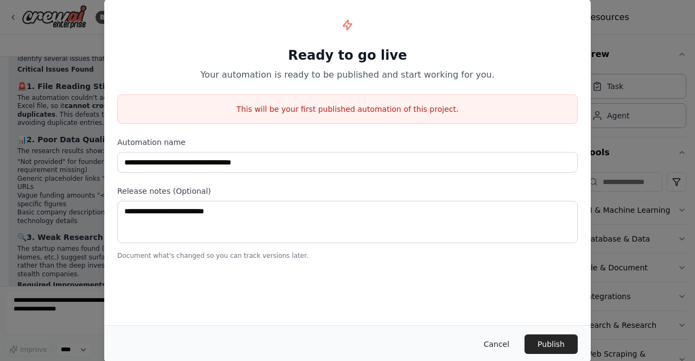
click at [498, 341] on button "Cancel" at bounding box center [496, 345] width 43 height 20
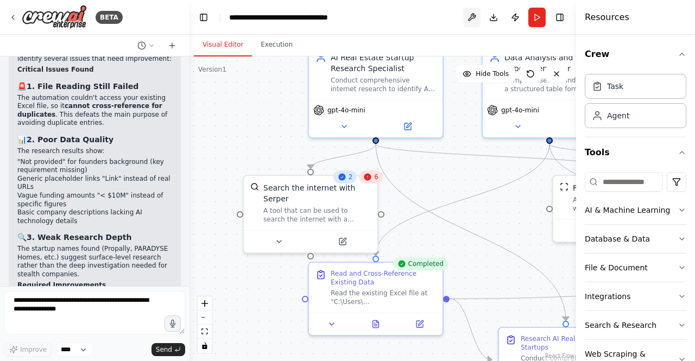
click at [474, 16] on button at bounding box center [471, 18] width 17 height 20
click at [8, 16] on div "BETA" at bounding box center [95, 17] width 190 height 35
click at [287, 23] on header "**********" at bounding box center [383, 17] width 387 height 35
click at [297, 17] on div "**********" at bounding box center [290, 17] width 122 height 11
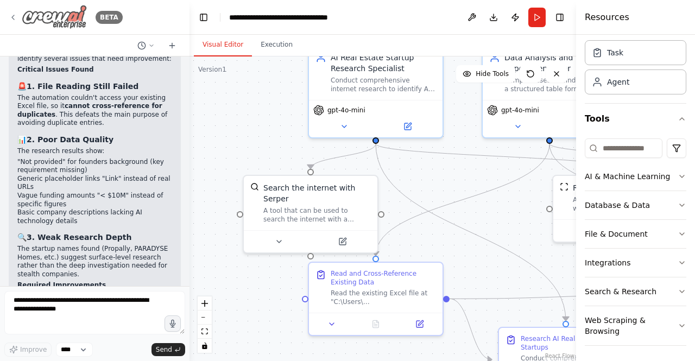
click at [13, 16] on icon at bounding box center [13, 17] width 9 height 9
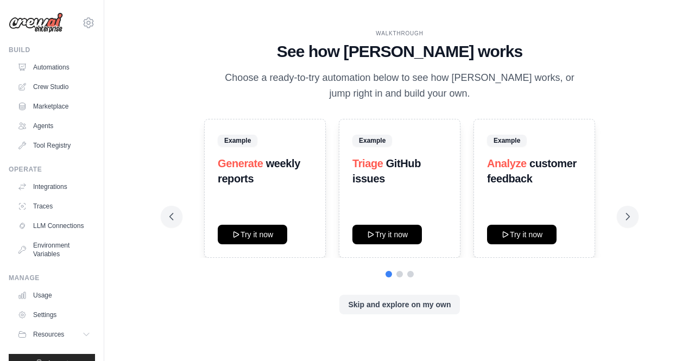
click at [672, 98] on div "WALKTHROUGH See how [PERSON_NAME] works Choose a ready-to-try automation below …" at bounding box center [400, 181] width 556 height 340
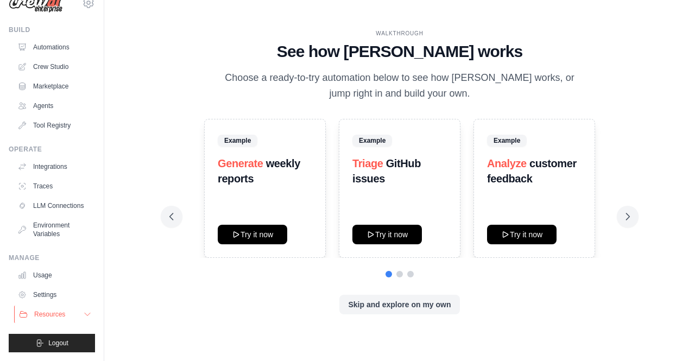
click at [63, 318] on span "Resources" at bounding box center [49, 314] width 31 height 9
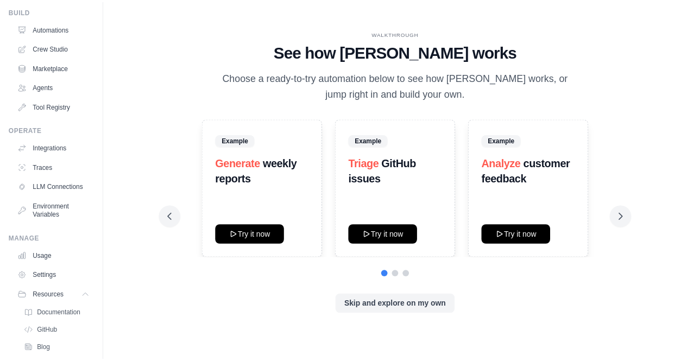
scroll to position [0, 0]
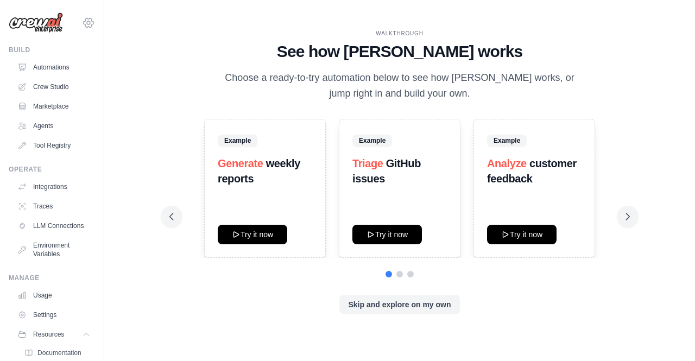
click at [84, 27] on icon at bounding box center [88, 22] width 13 height 13
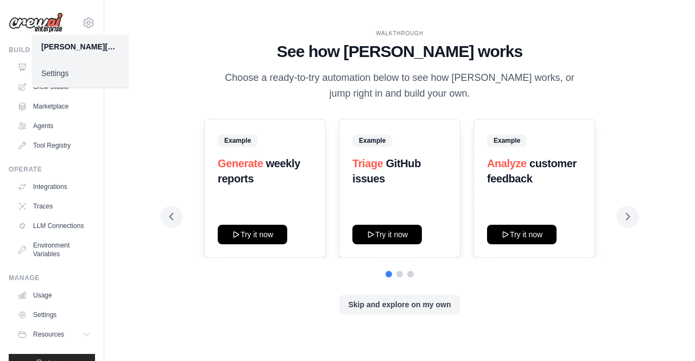
click at [76, 37] on div "[PERSON_NAME][EMAIL_ADDRESS][DOMAIN_NAME]" at bounding box center [81, 47] width 96 height 24
click at [55, 73] on link "Settings" at bounding box center [81, 74] width 96 height 20
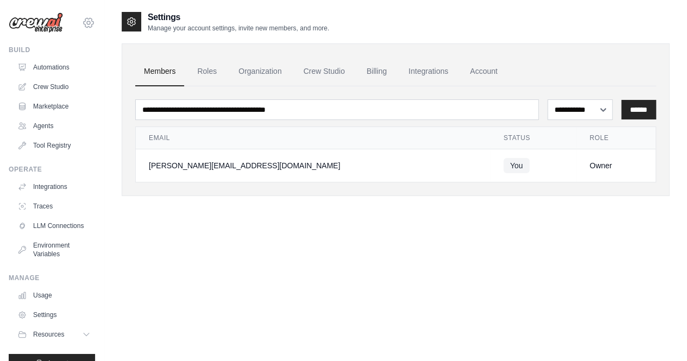
click at [84, 25] on icon at bounding box center [89, 22] width 10 height 9
click at [191, 237] on div "**********" at bounding box center [396, 191] width 548 height 361
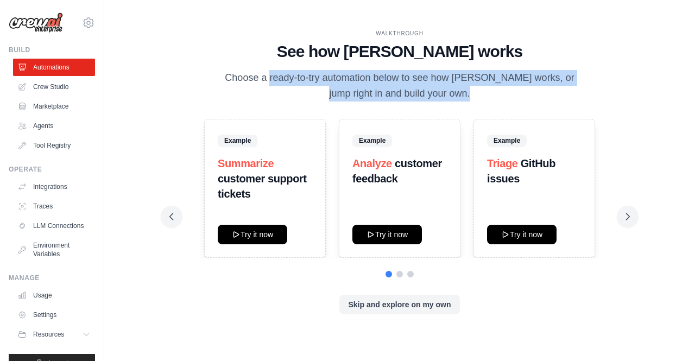
drag, startPoint x: 104, startPoint y: 62, endPoint x: 106, endPoint y: 144, distance: 81.5
click at [106, 144] on div "WALKTHROUGH See how CrewAI works Choose a ready-to-try automation below to see …" at bounding box center [399, 181] width 591 height 340
click at [425, 313] on button "Skip and explore on my own" at bounding box center [400, 304] width 120 height 20
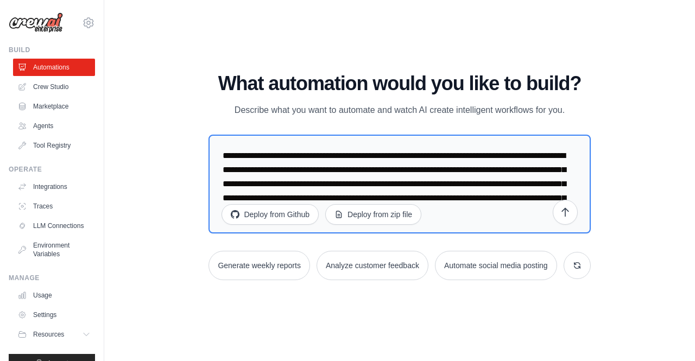
scroll to position [28, 0]
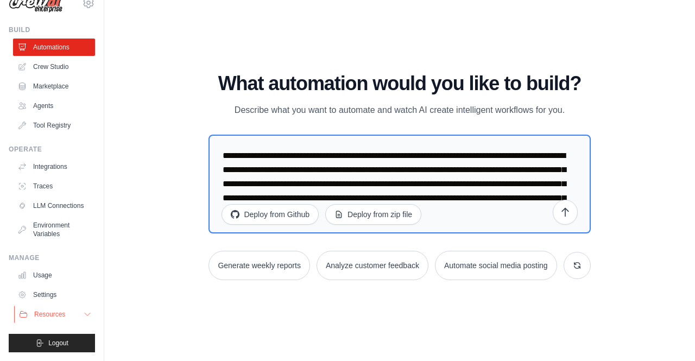
click at [70, 318] on button "Resources" at bounding box center [55, 314] width 82 height 17
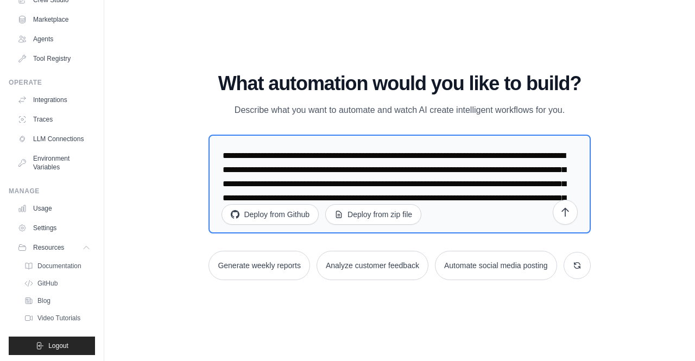
scroll to position [98, 0]
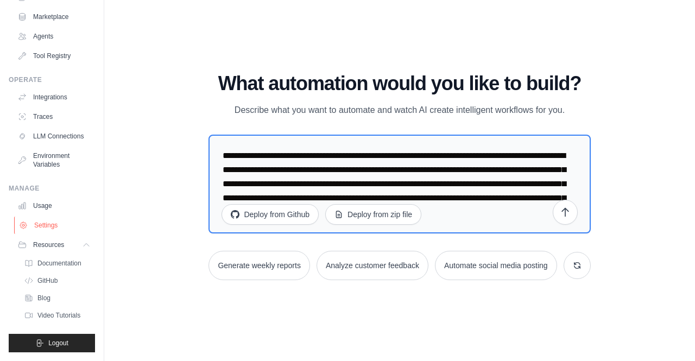
click at [61, 225] on link "Settings" at bounding box center [55, 225] width 82 height 17
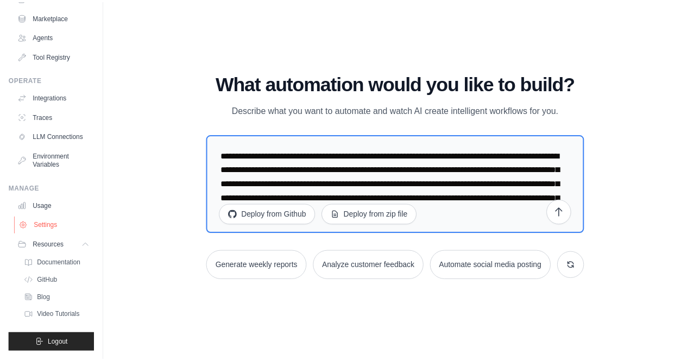
scroll to position [28, 0]
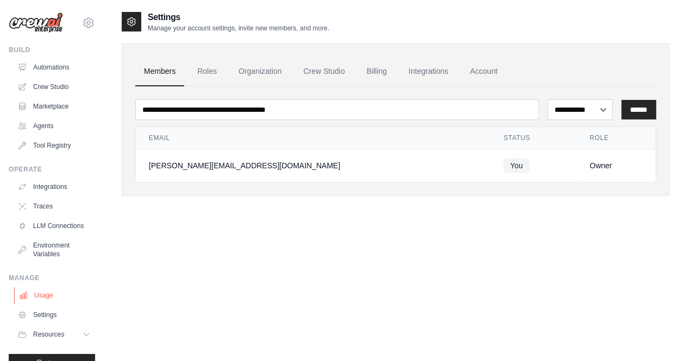
click at [49, 304] on link "Usage" at bounding box center [55, 295] width 82 height 17
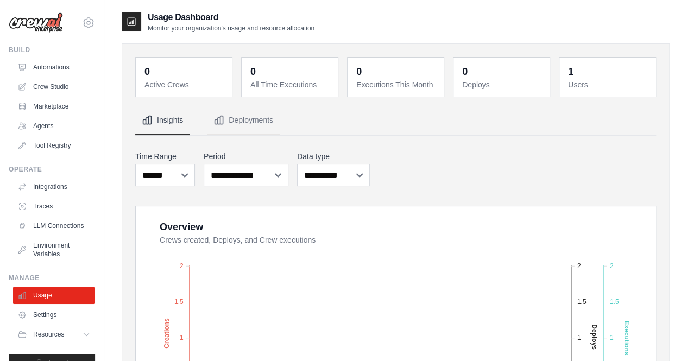
drag, startPoint x: 683, startPoint y: 126, endPoint x: 693, endPoint y: 205, distance: 80.5
click at [628, 152] on div "**********" at bounding box center [395, 169] width 521 height 40
drag, startPoint x: 568, startPoint y: 41, endPoint x: 396, endPoint y: 31, distance: 173.0
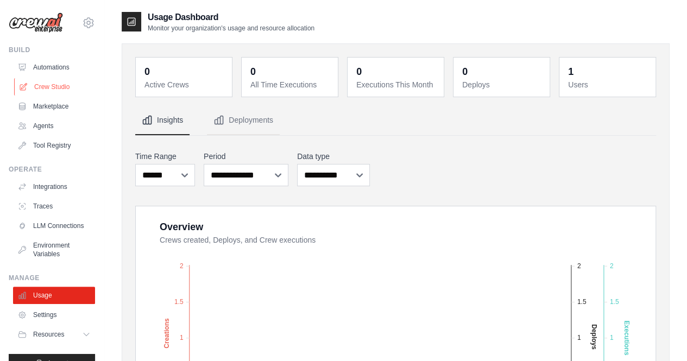
click at [45, 89] on link "Crew Studio" at bounding box center [55, 86] width 82 height 17
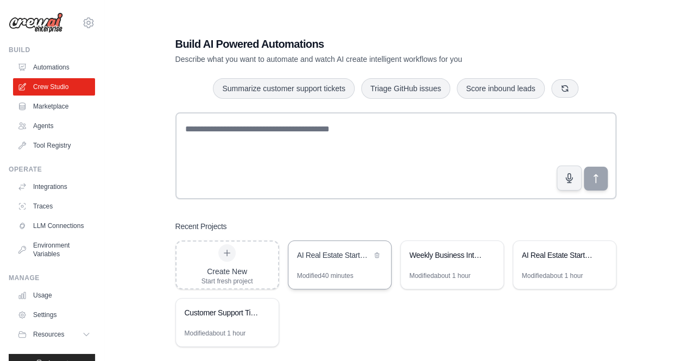
click at [348, 269] on div "AI Real Estate Startup Research 2024" at bounding box center [339, 256] width 103 height 30
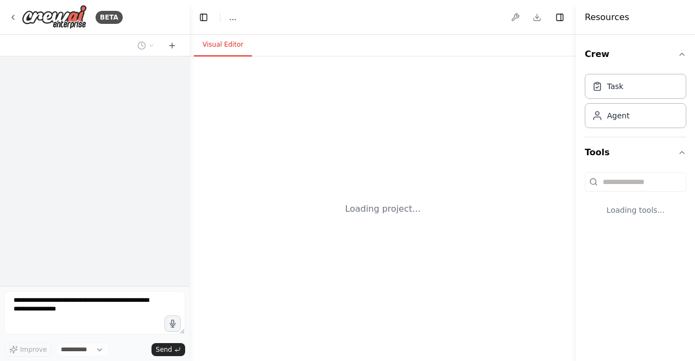
select select "****"
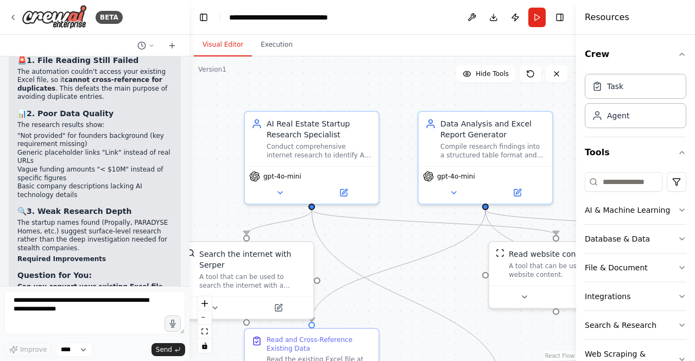
scroll to position [4031, 0]
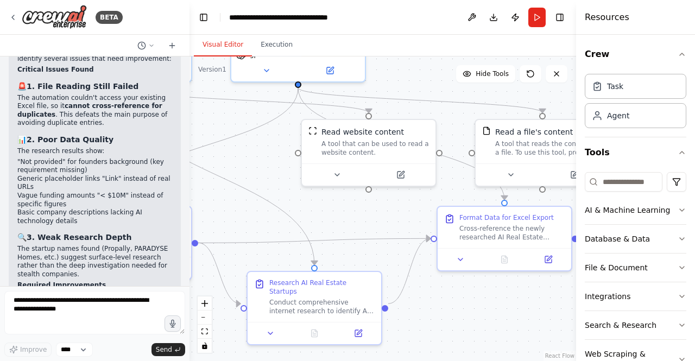
drag, startPoint x: 446, startPoint y: 274, endPoint x: 258, endPoint y: 152, distance: 224.1
click at [258, 152] on div ".deletable-edge-delete-btn { width: 20px; height: 20px; border: 0px solid #ffff…" at bounding box center [383, 209] width 387 height 305
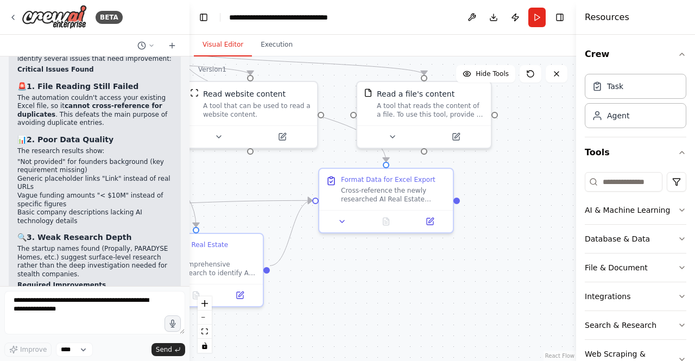
drag, startPoint x: 343, startPoint y: 221, endPoint x: 225, endPoint y: 183, distance: 124.2
click at [225, 183] on div ".deletable-edge-delete-btn { width: 20px; height: 20px; border: 0px solid #ffff…" at bounding box center [383, 209] width 387 height 305
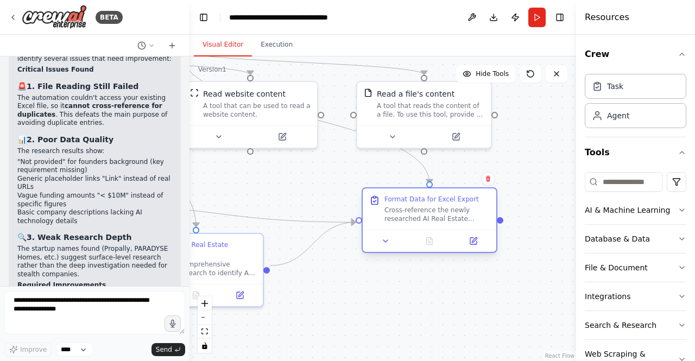
drag, startPoint x: 354, startPoint y: 190, endPoint x: 407, endPoint y: 209, distance: 56.4
click at [407, 209] on div "Cross-reference the newly researched AI Real Estate startups against the existi…" at bounding box center [437, 214] width 105 height 17
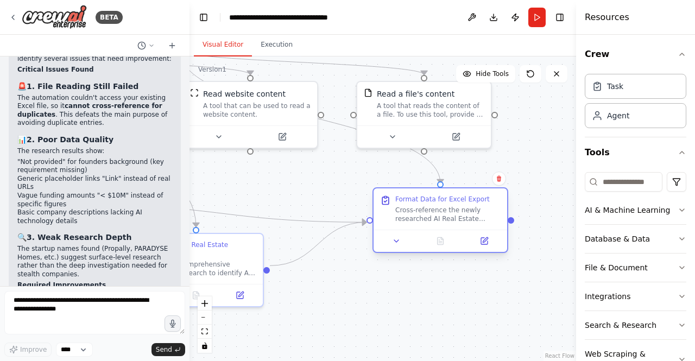
click at [418, 211] on div "Cross-reference the newly researched AI Real Estate startups against the existi…" at bounding box center [448, 214] width 105 height 17
click at [480, 241] on icon at bounding box center [484, 241] width 9 height 9
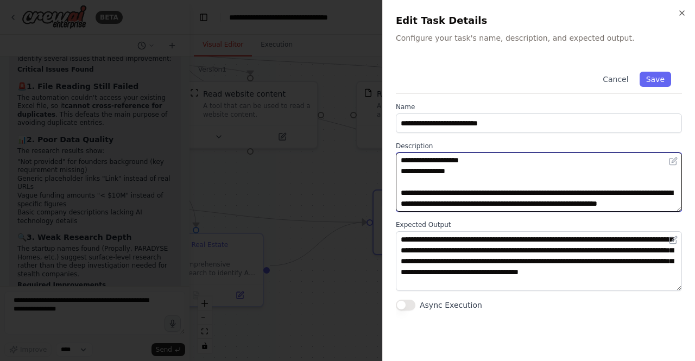
scroll to position [152, 0]
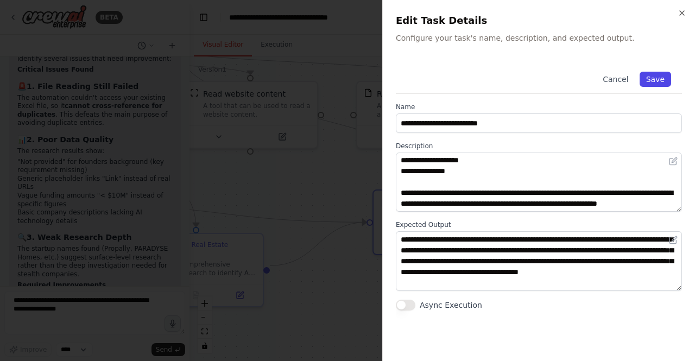
click at [661, 81] on button "Save" at bounding box center [656, 79] width 32 height 15
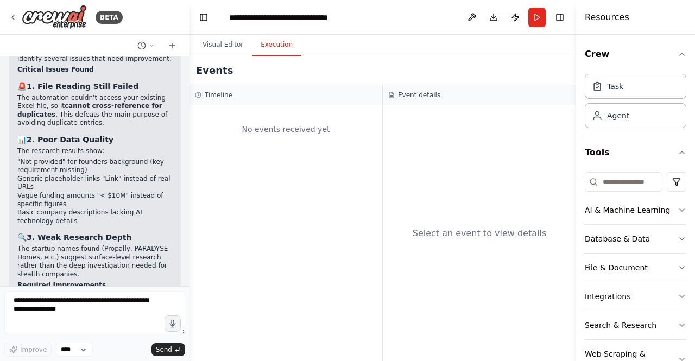
click at [262, 48] on button "Execution" at bounding box center [276, 45] width 49 height 23
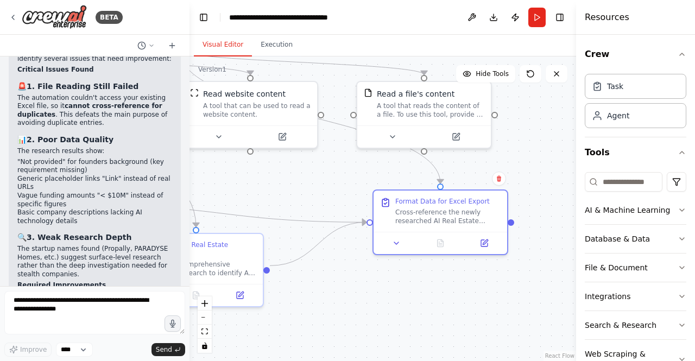
click at [235, 46] on button "Visual Editor" at bounding box center [223, 45] width 58 height 23
click at [541, 22] on button "Run" at bounding box center [537, 18] width 17 height 20
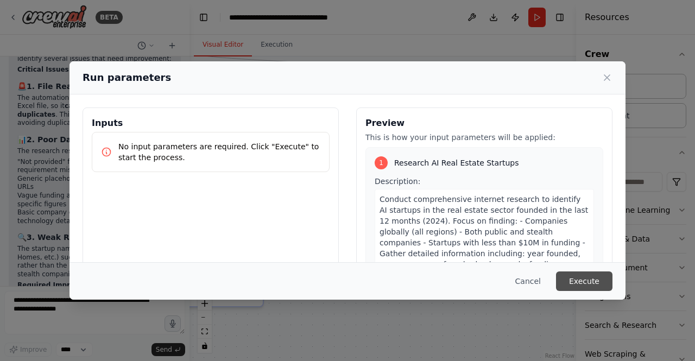
click at [602, 287] on button "Execute" at bounding box center [584, 282] width 57 height 20
